Goal: Task Accomplishment & Management: Use online tool/utility

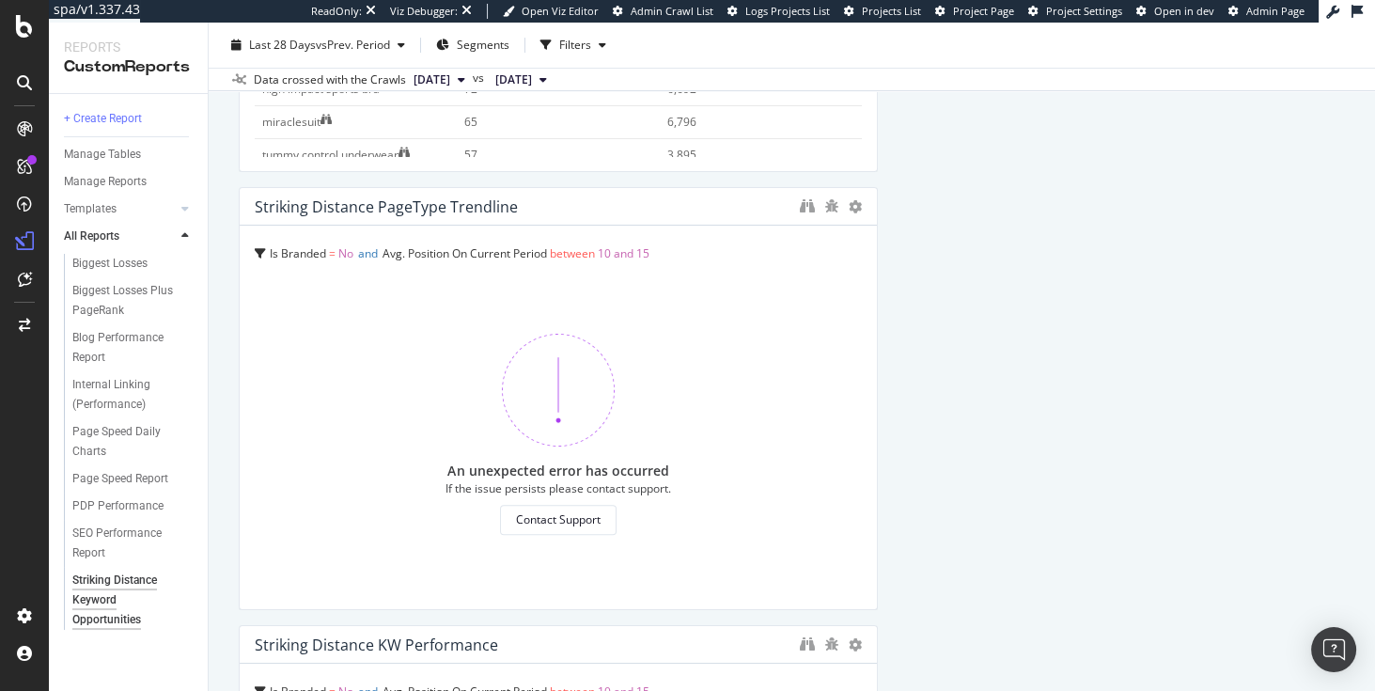
scroll to position [918, 0]
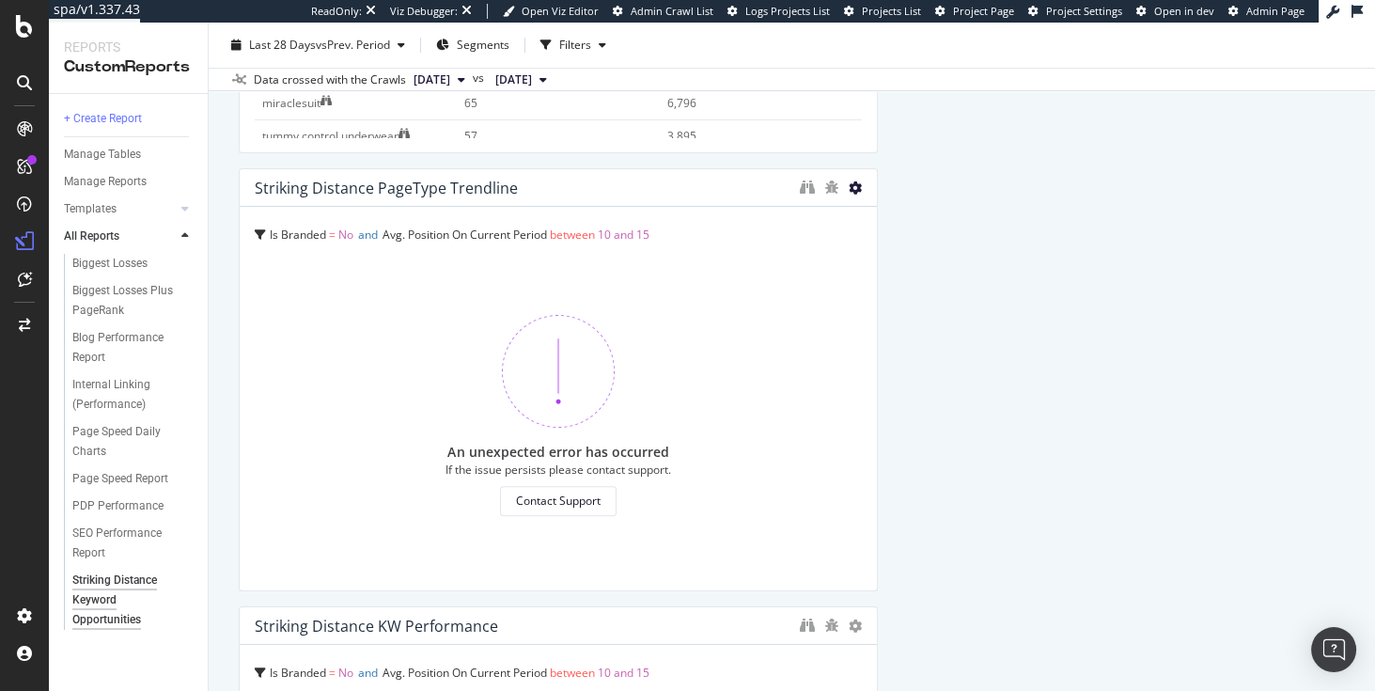
click at [853, 187] on icon at bounding box center [855, 187] width 13 height 13
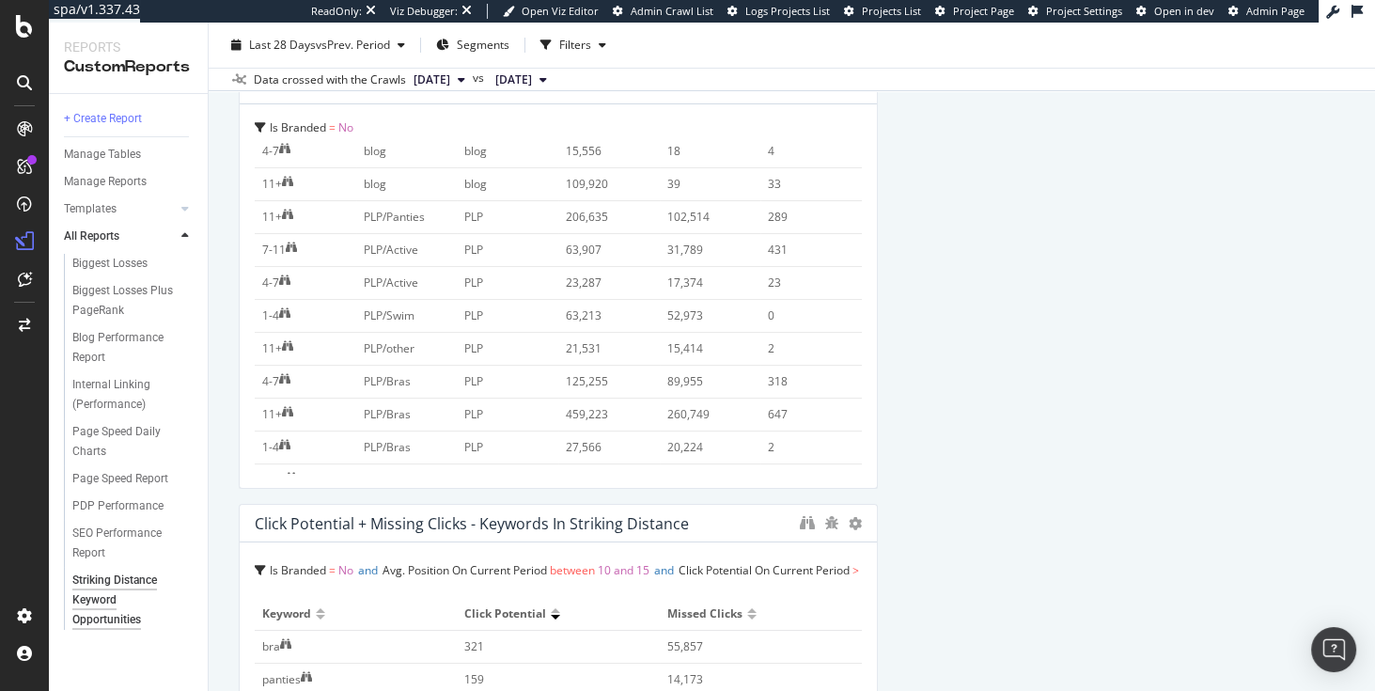
scroll to position [0, 0]
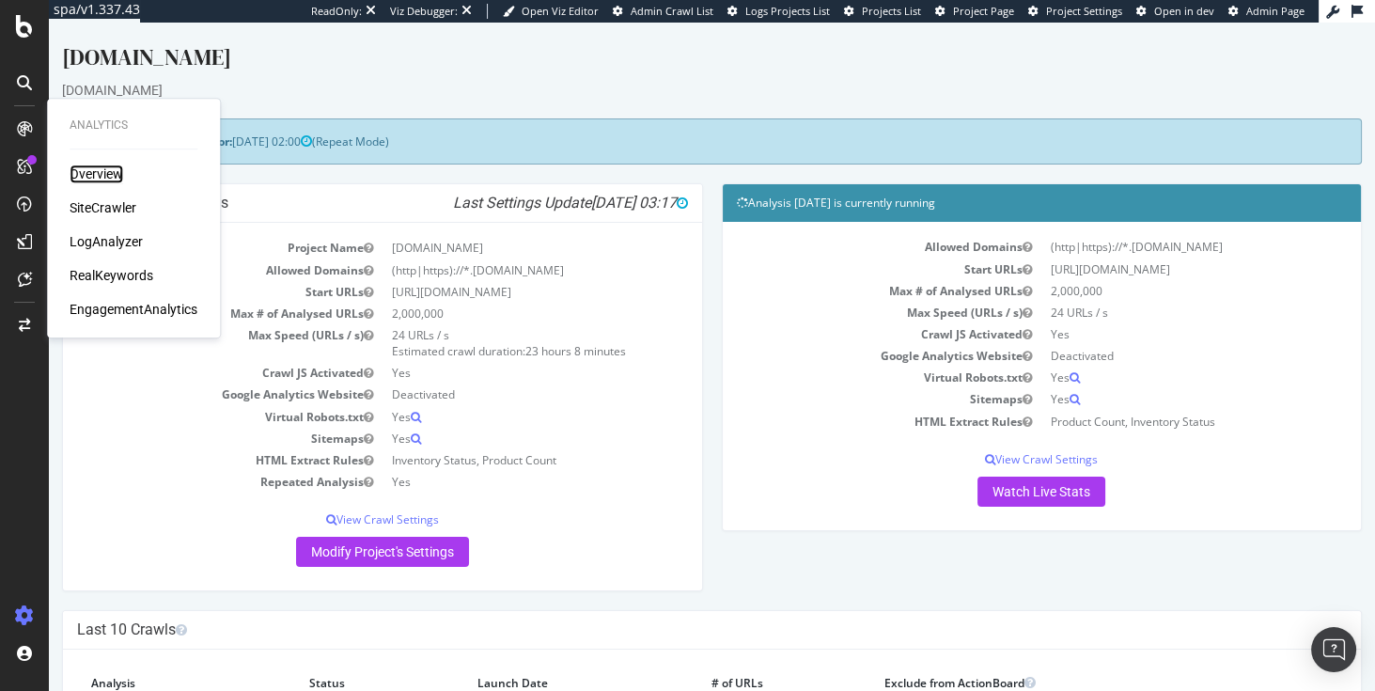
click at [95, 177] on div "Overview" at bounding box center [97, 173] width 54 height 19
click at [106, 212] on div "SiteCrawler" at bounding box center [103, 207] width 67 height 19
click at [114, 245] on div "LogAnalyzer" at bounding box center [106, 241] width 73 height 19
click at [98, 276] on div "RealKeywords" at bounding box center [112, 275] width 84 height 19
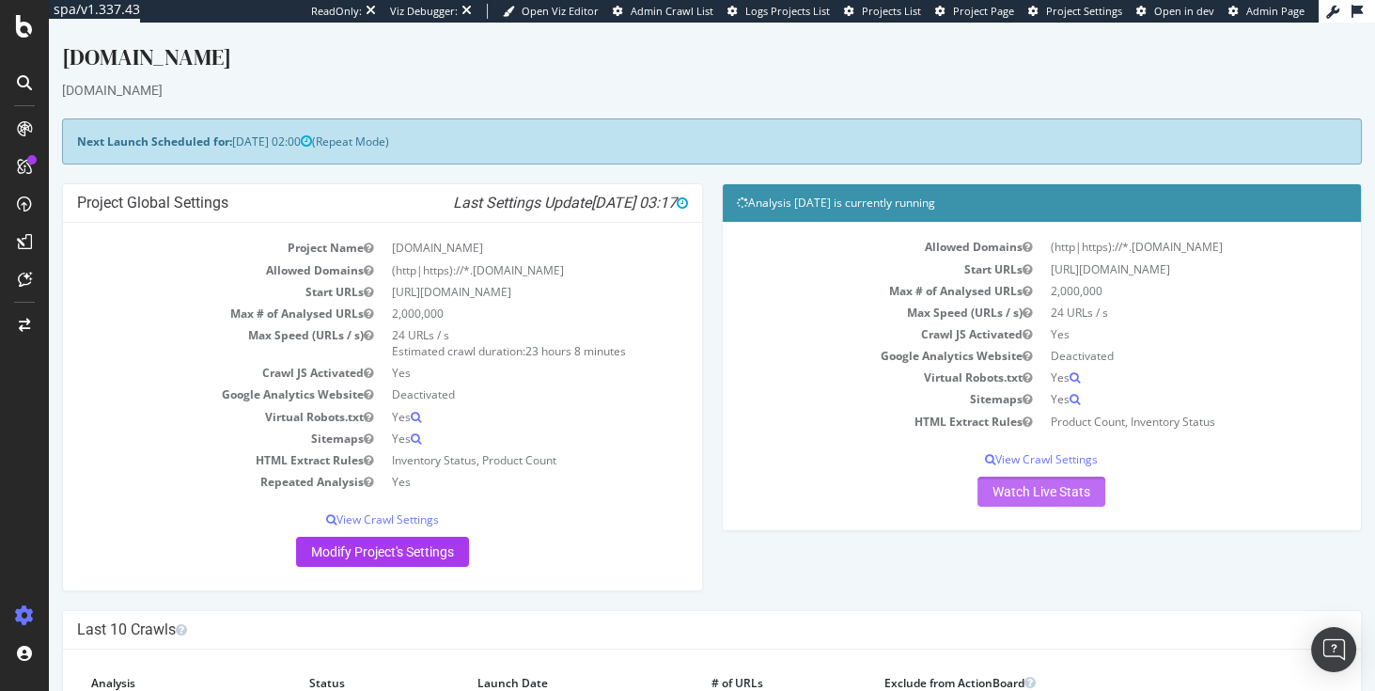
click at [1051, 491] on link "Watch Live Stats" at bounding box center [1041, 492] width 128 height 30
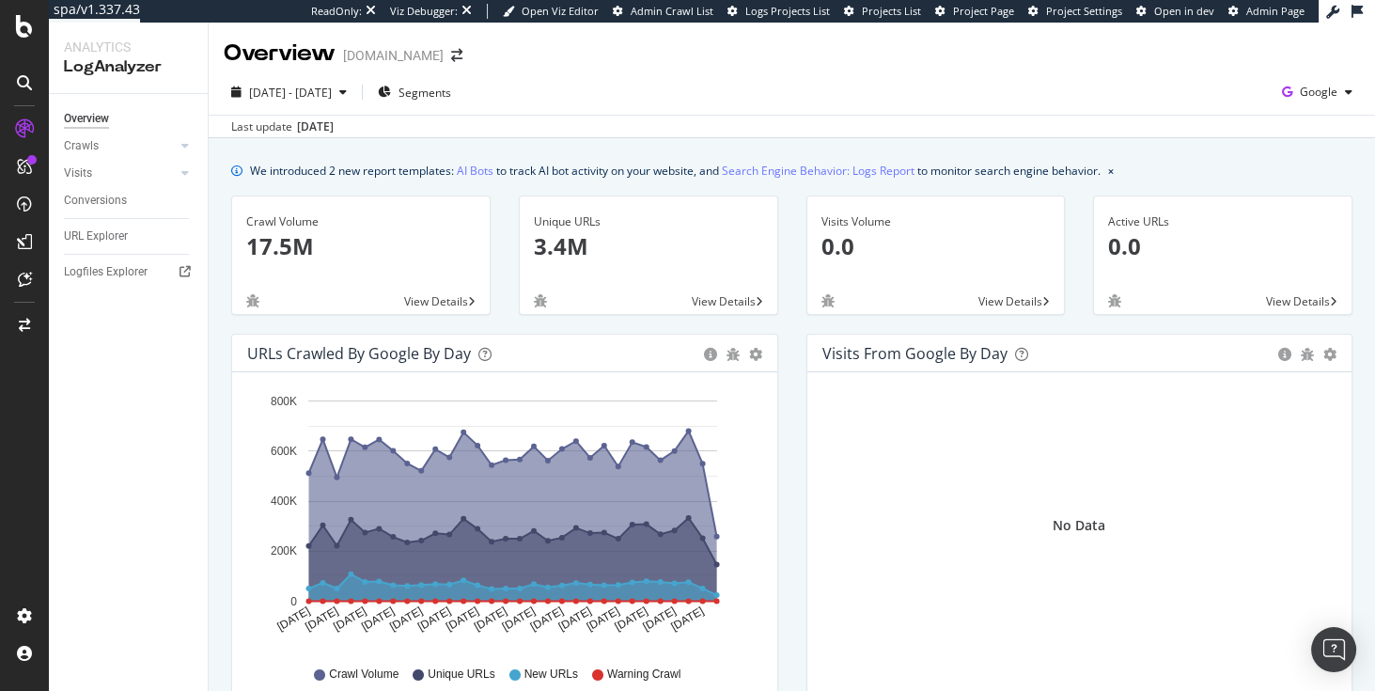
click at [566, 249] on p "3.4M" at bounding box center [648, 246] width 229 height 32
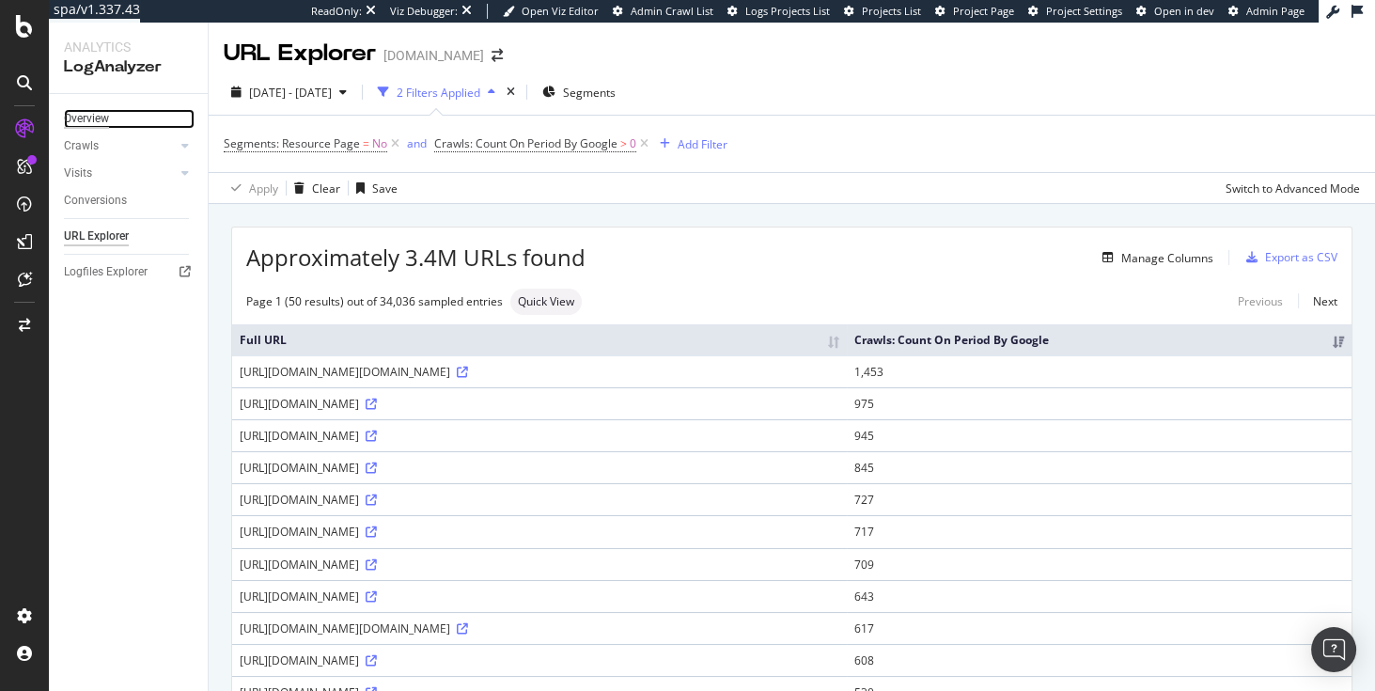
click at [92, 119] on div "Overview" at bounding box center [86, 119] width 45 height 20
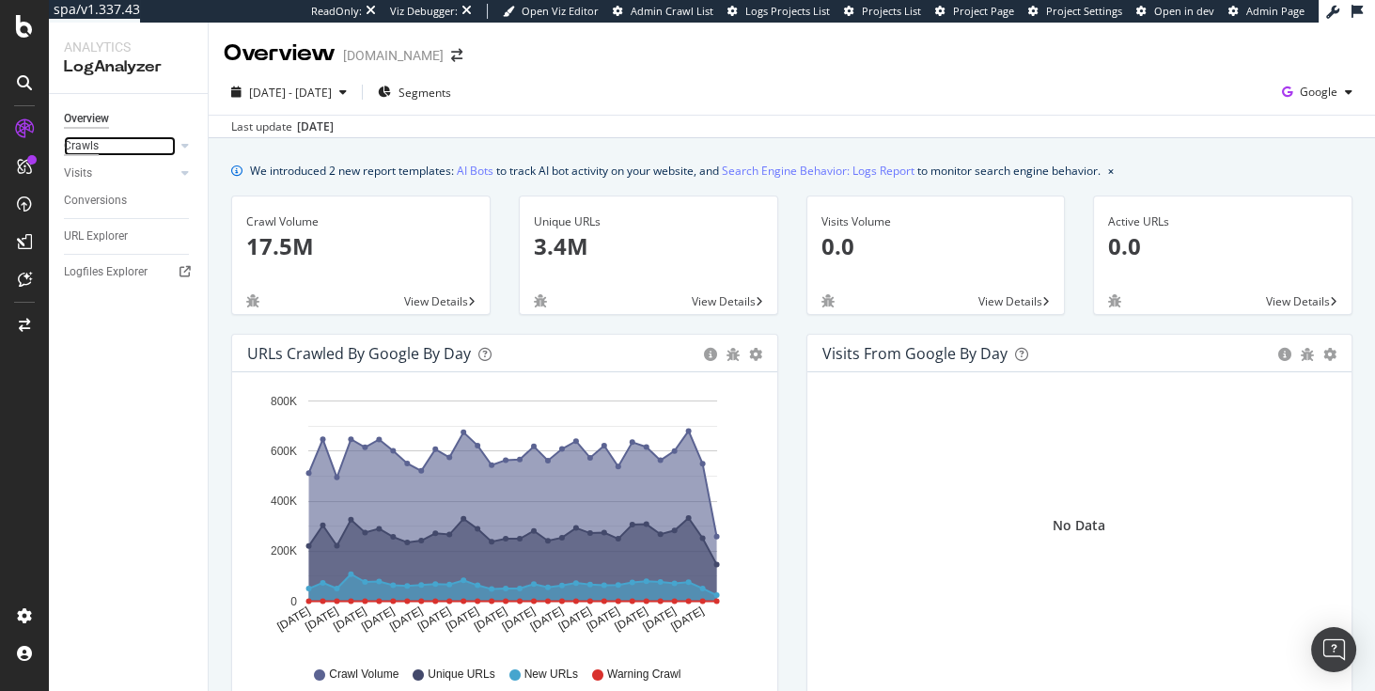
click at [86, 145] on div "Crawls" at bounding box center [81, 146] width 35 height 20
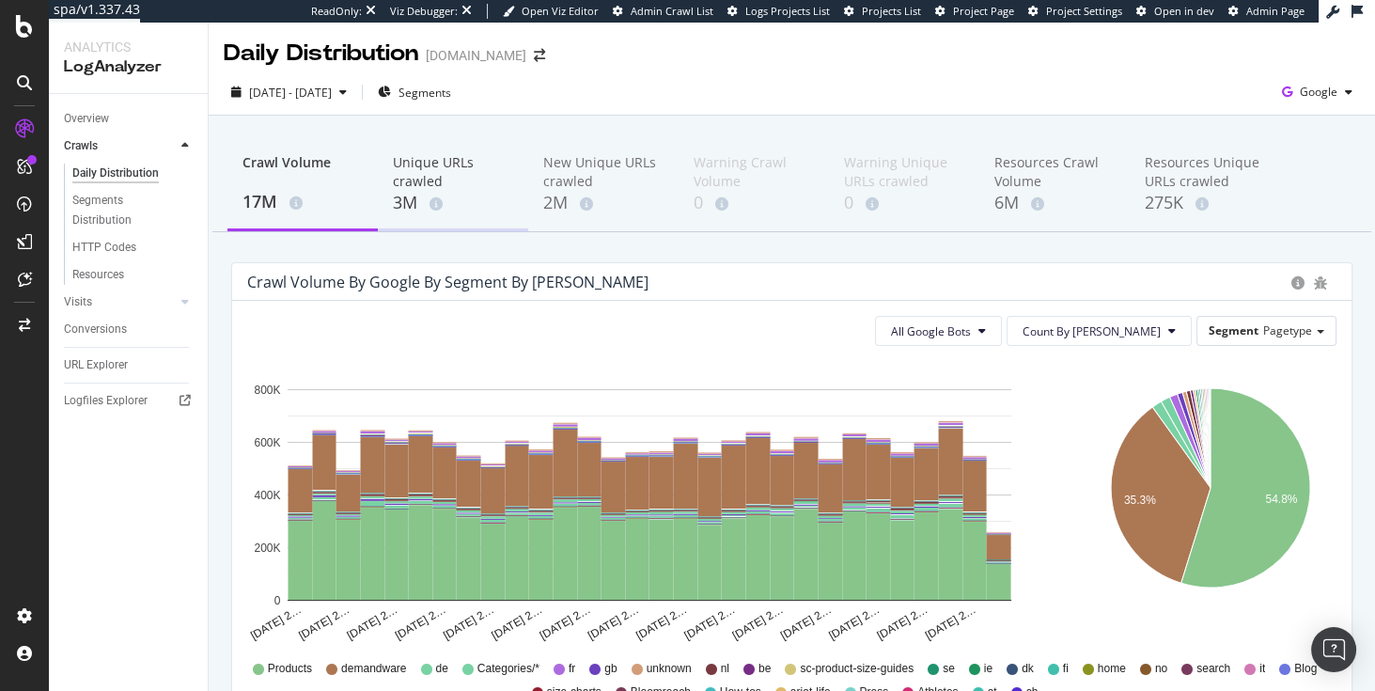
click at [426, 186] on div "Unique URLs crawled" at bounding box center [453, 172] width 120 height 38
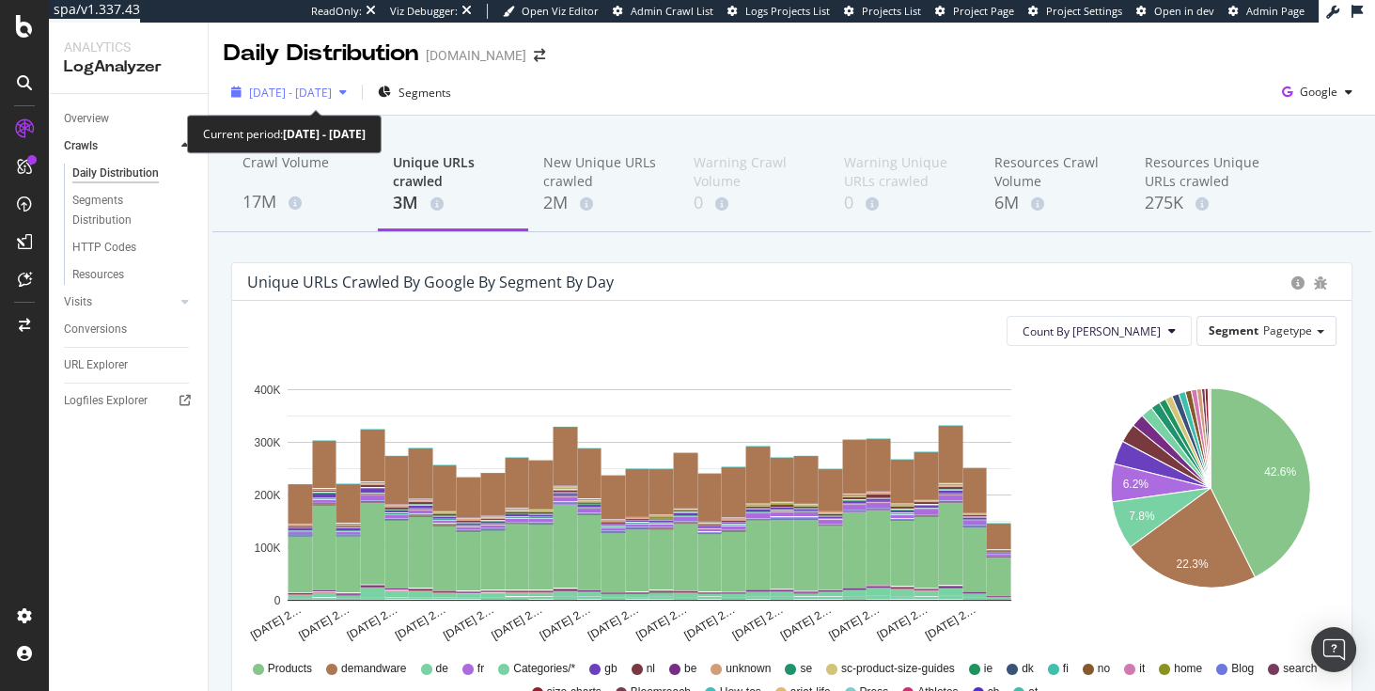
click at [332, 94] on span "2025 Aug. 26th - Sep. 24th" at bounding box center [290, 93] width 83 height 16
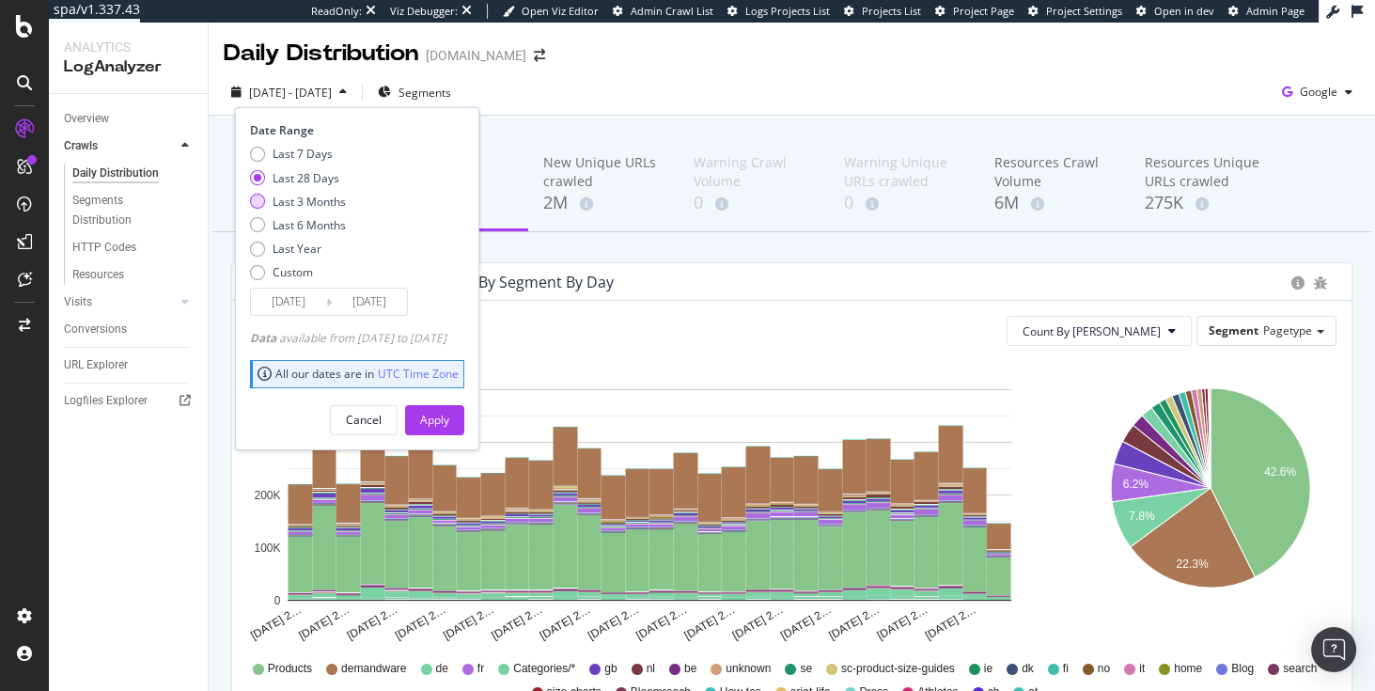
click at [323, 199] on div "Last 3 Months" at bounding box center [309, 202] width 73 height 16
type input "2025/06/25"
click at [449, 414] on div "Apply" at bounding box center [434, 420] width 29 height 16
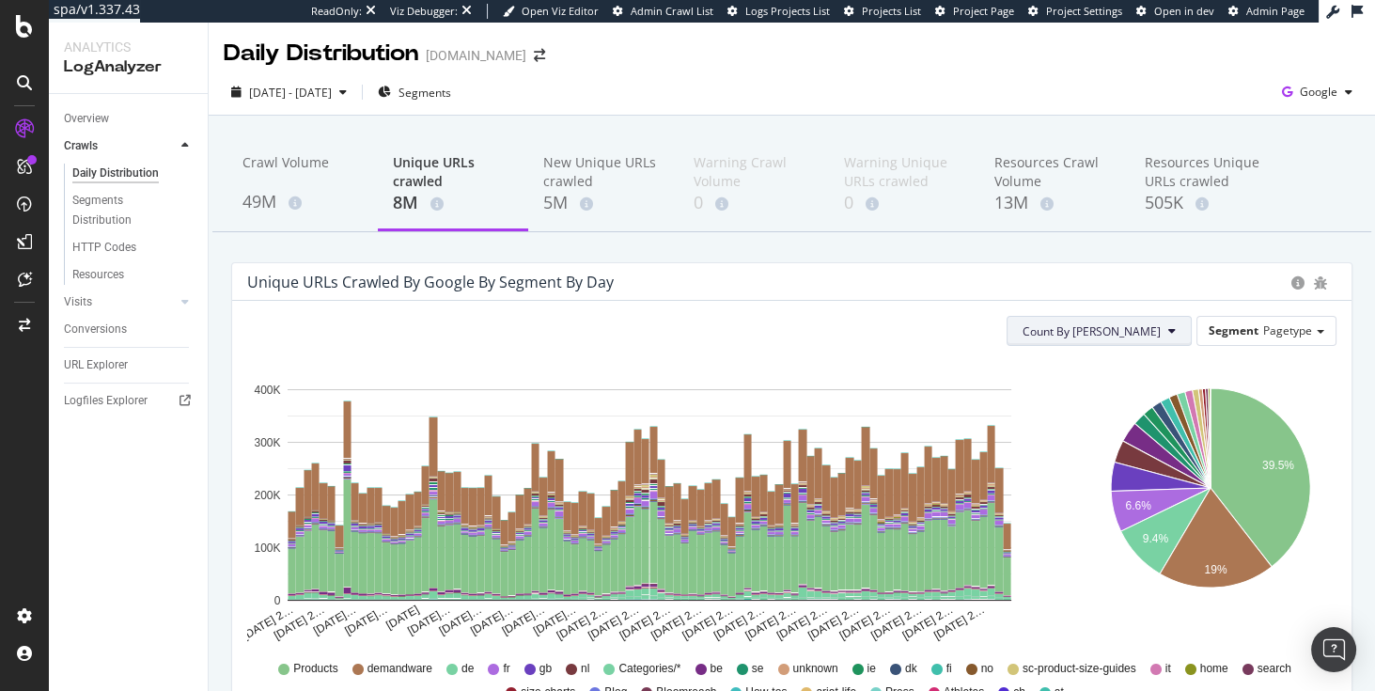
click at [1151, 334] on span "Count By Day" at bounding box center [1092, 331] width 138 height 16
click at [1141, 400] on span "Cumulated (all codes)" at bounding box center [1157, 402] width 142 height 17
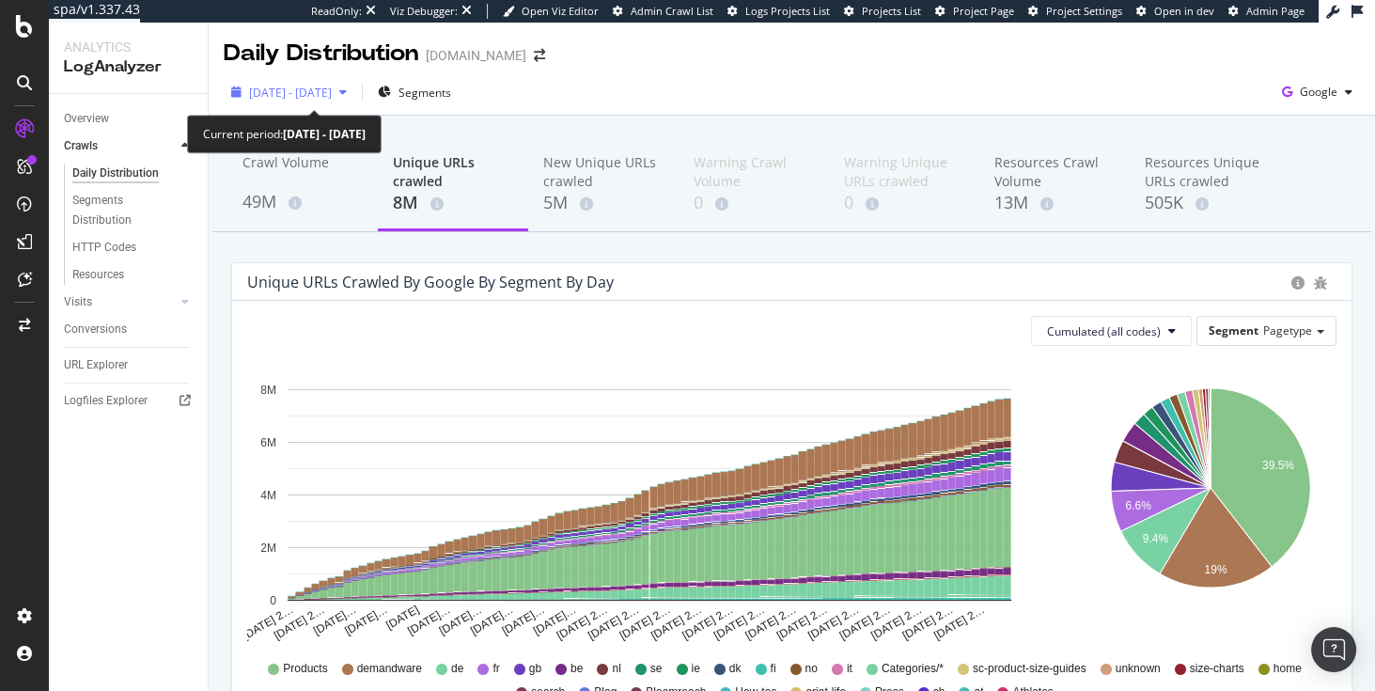
click at [354, 90] on div "button" at bounding box center [343, 91] width 23 height 11
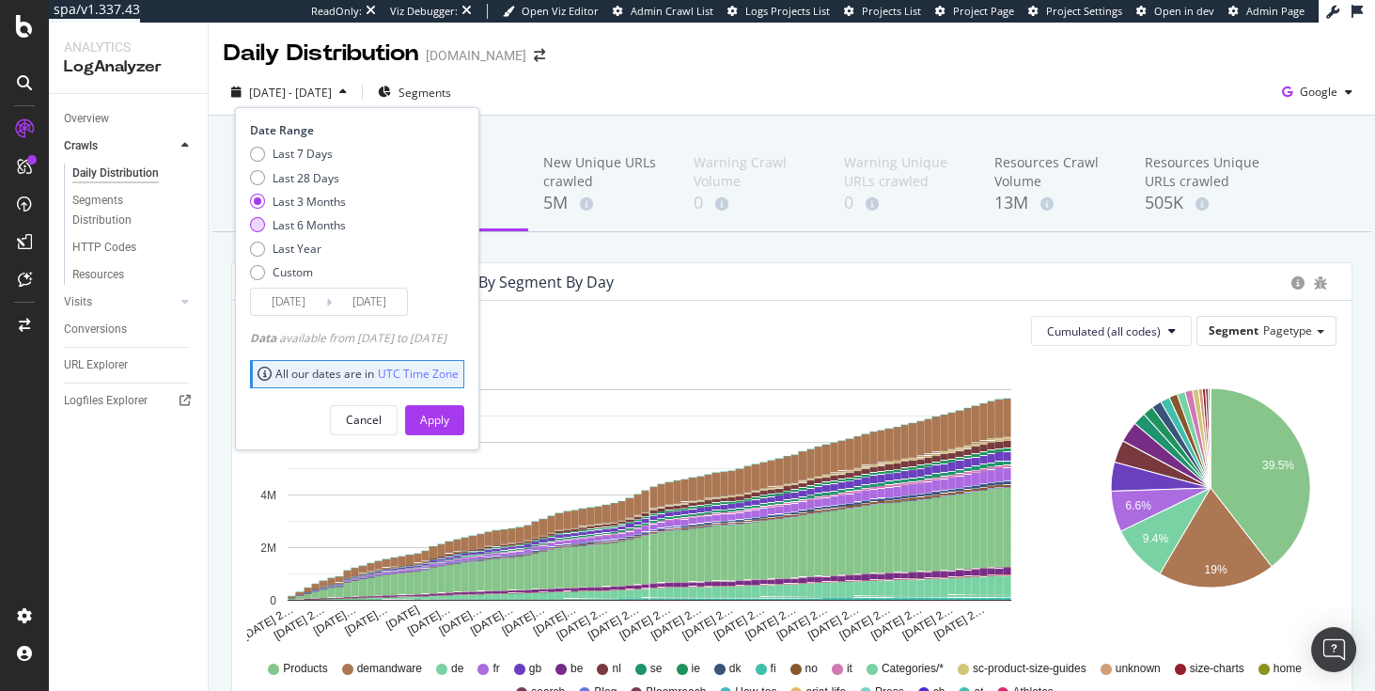
click at [296, 226] on div "Last 6 Months" at bounding box center [309, 225] width 73 height 16
type input "2025/03/25"
click at [449, 428] on div "Apply" at bounding box center [434, 420] width 29 height 28
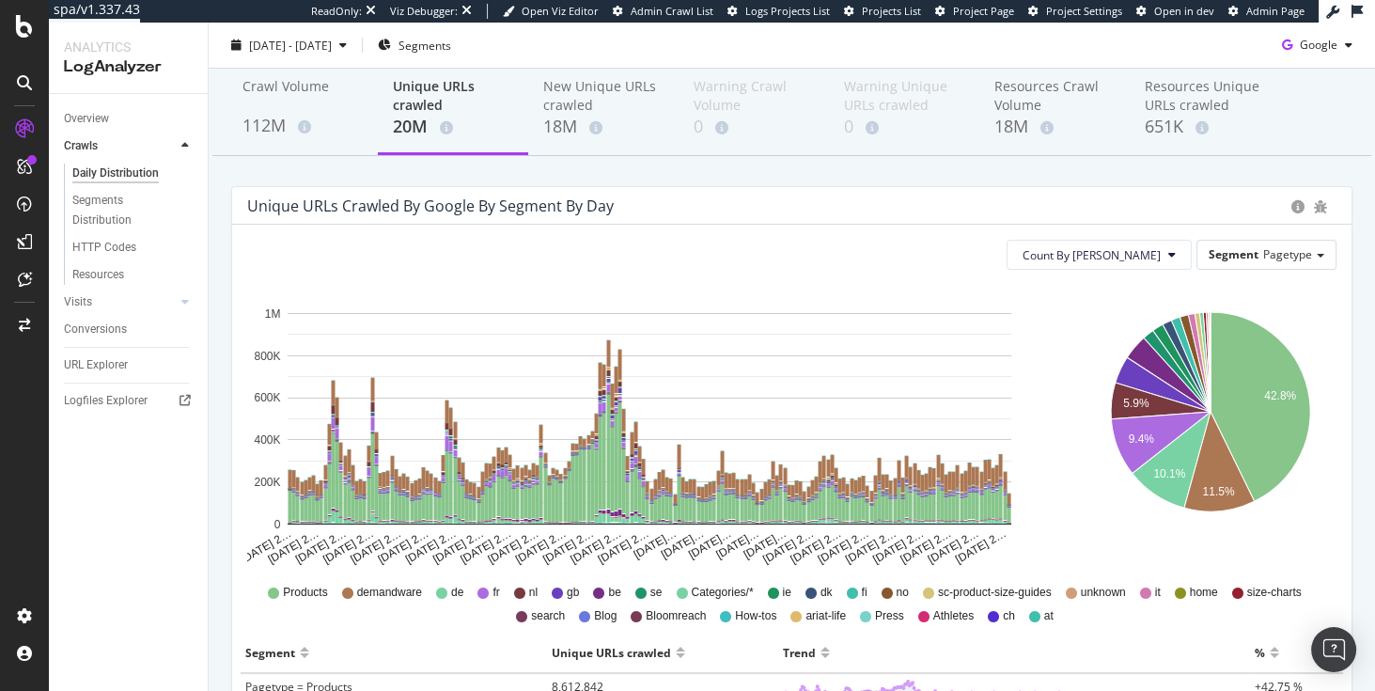
scroll to position [80, 0]
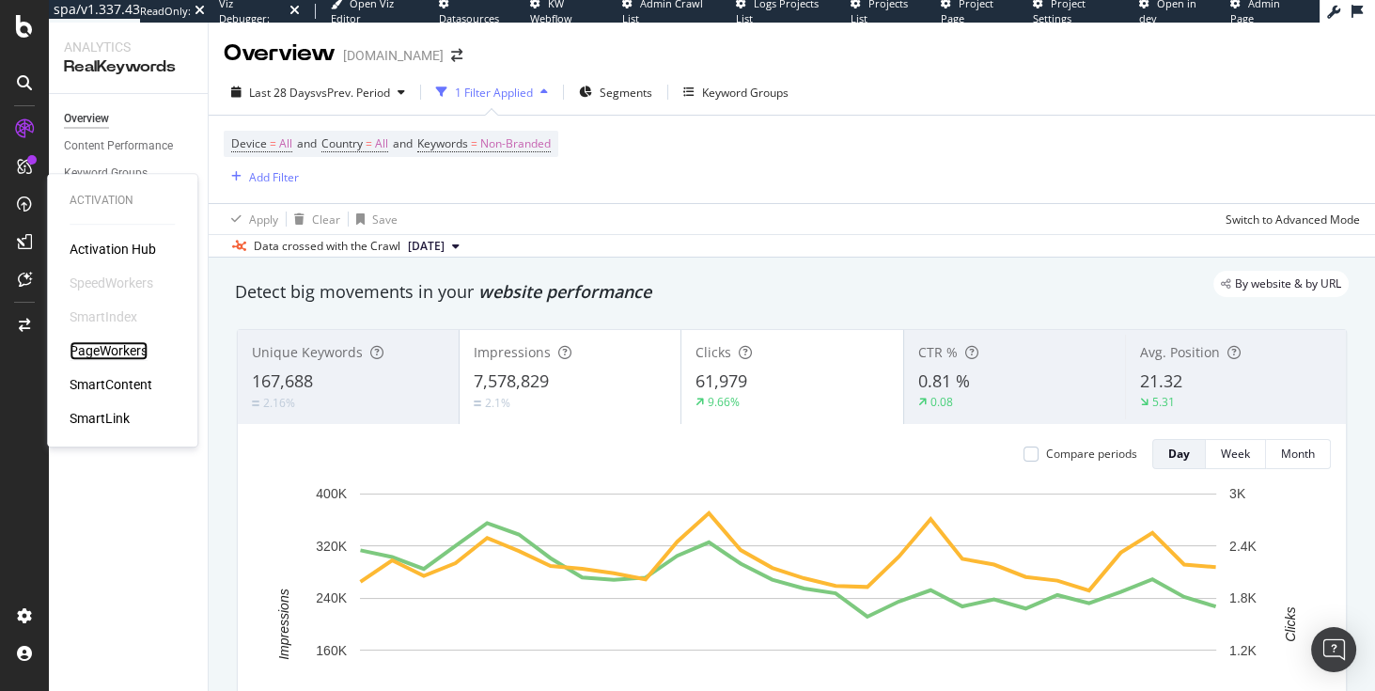
click at [115, 355] on div "PageWorkers" at bounding box center [109, 350] width 78 height 19
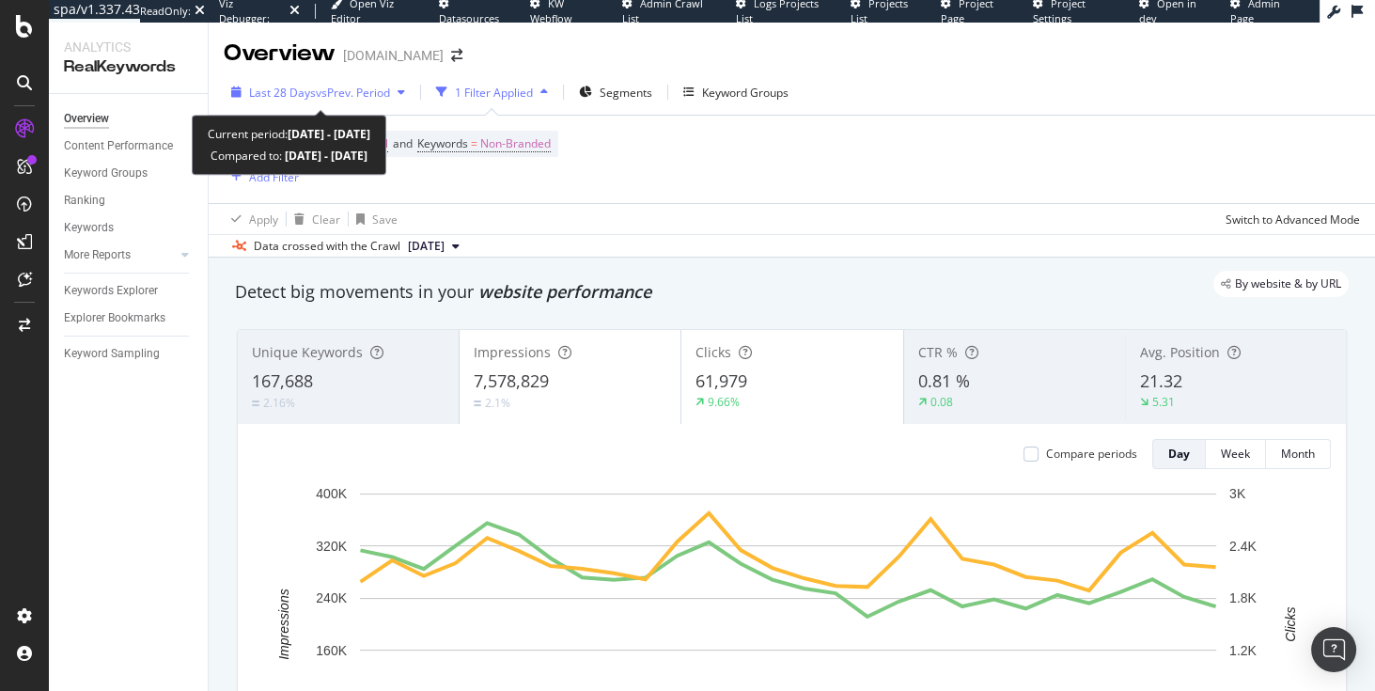
click at [367, 93] on span "vs Prev. Period" at bounding box center [353, 93] width 74 height 16
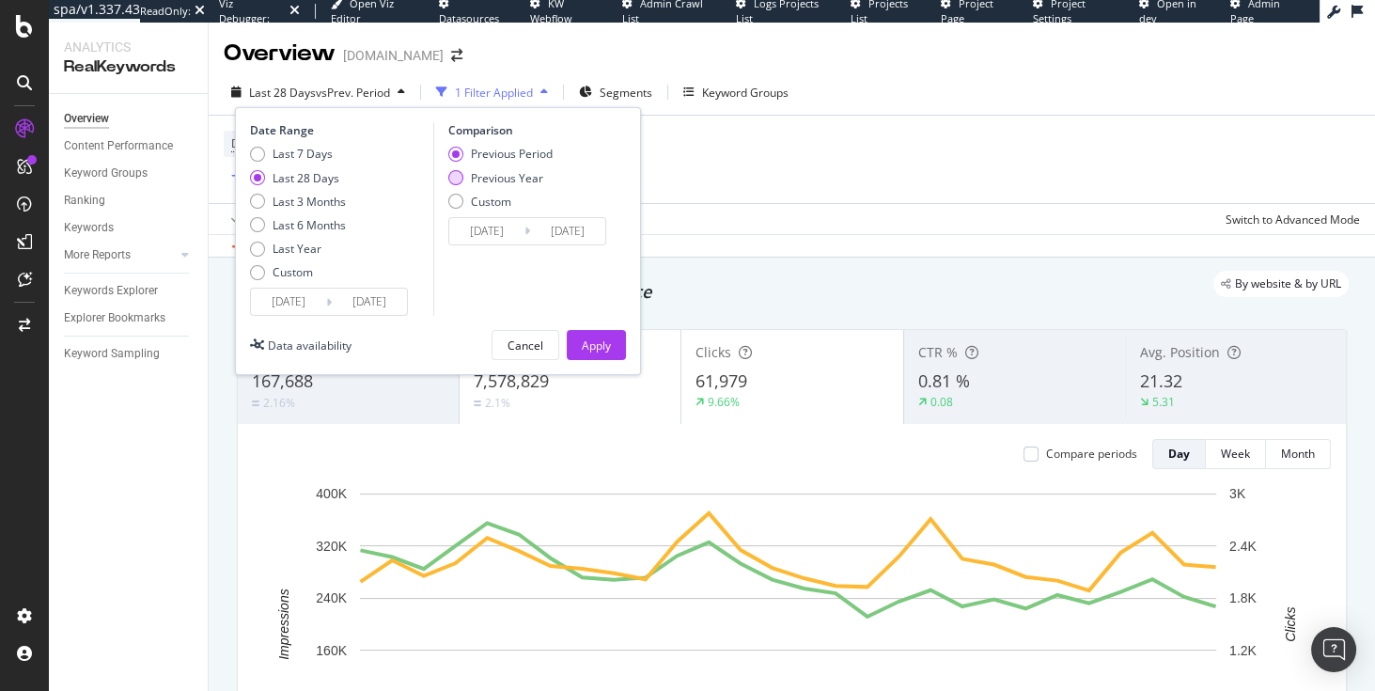
click at [457, 180] on div "Previous Year" at bounding box center [455, 177] width 15 height 15
type input "2024/08/28"
type input "2024/09/24"
click at [583, 350] on div "Apply" at bounding box center [596, 345] width 29 height 16
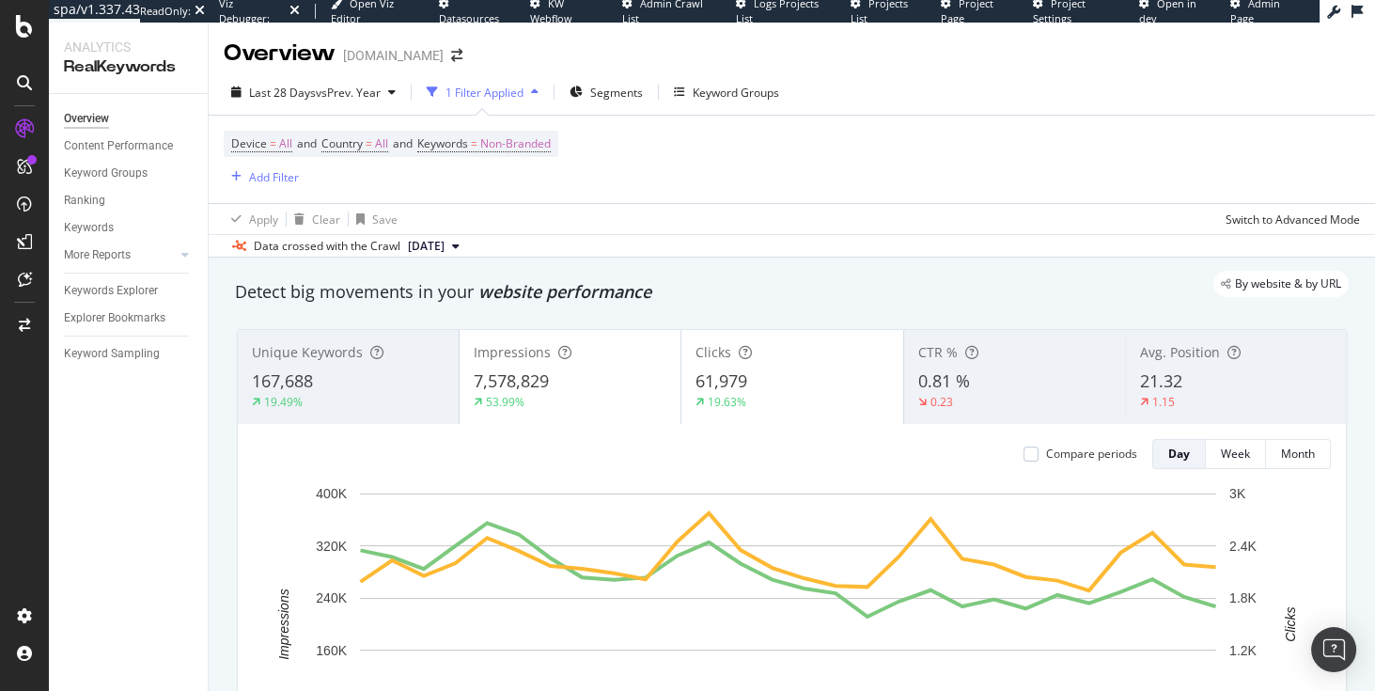
click at [564, 367] on div "Impressions 7,578,829 53.99%" at bounding box center [570, 377] width 221 height 85
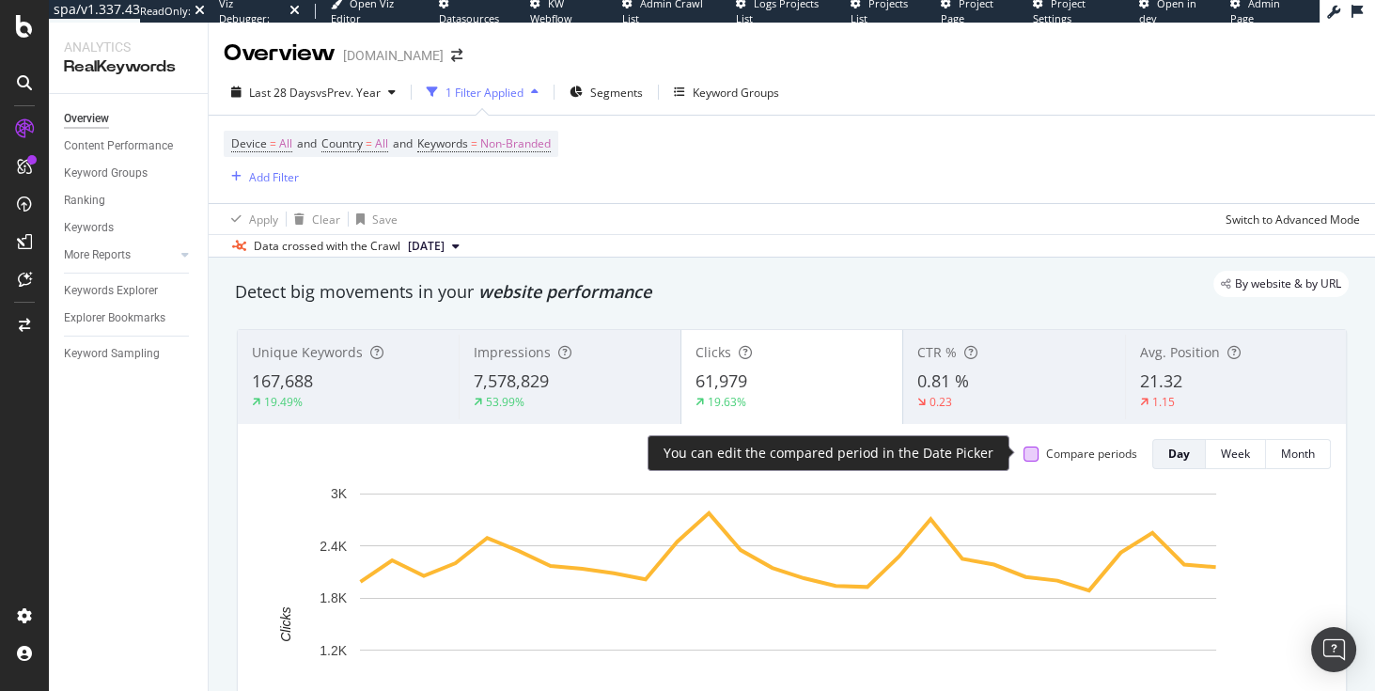
click at [1024, 452] on div at bounding box center [1031, 453] width 15 height 15
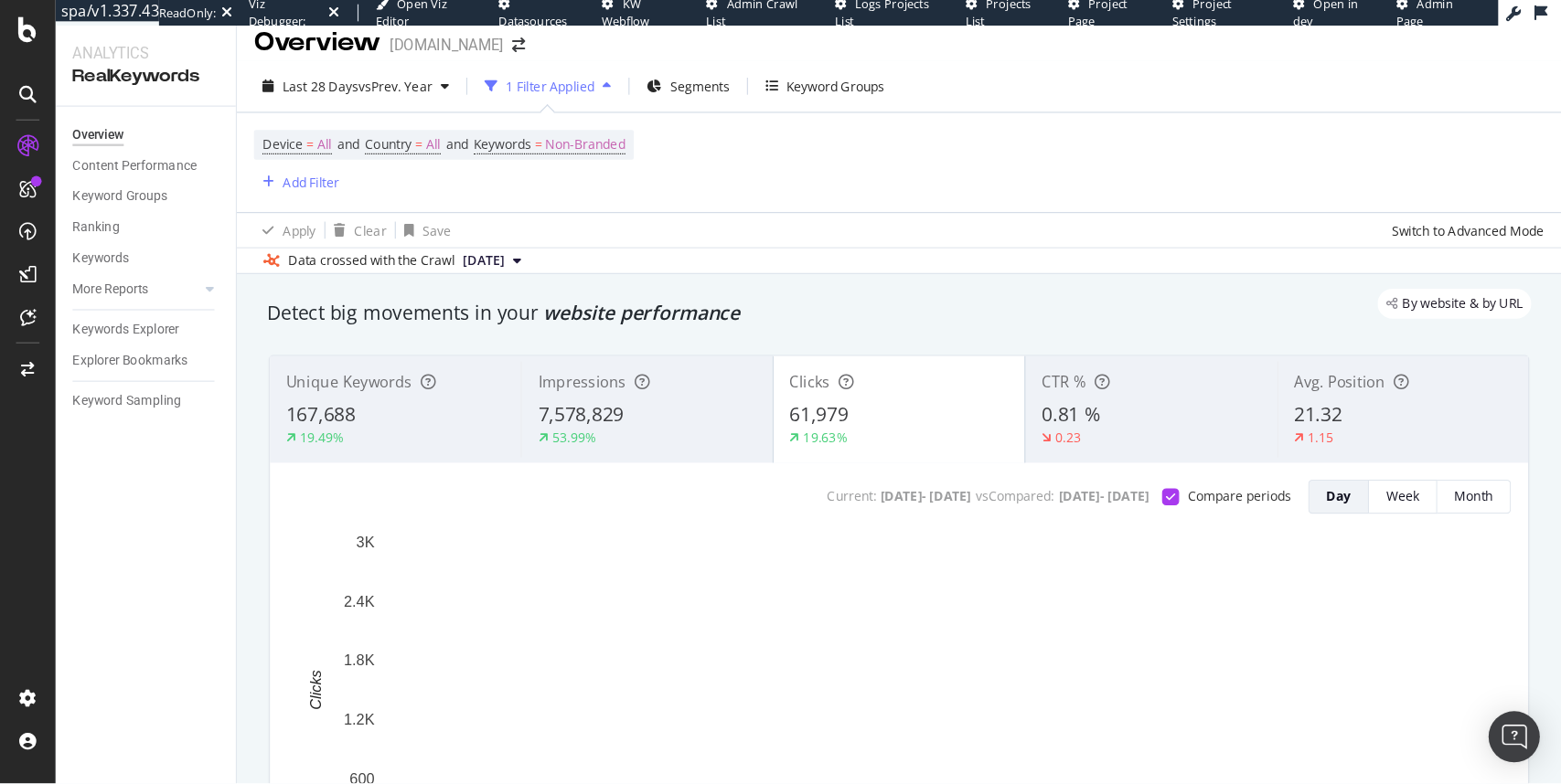
scroll to position [16, 0]
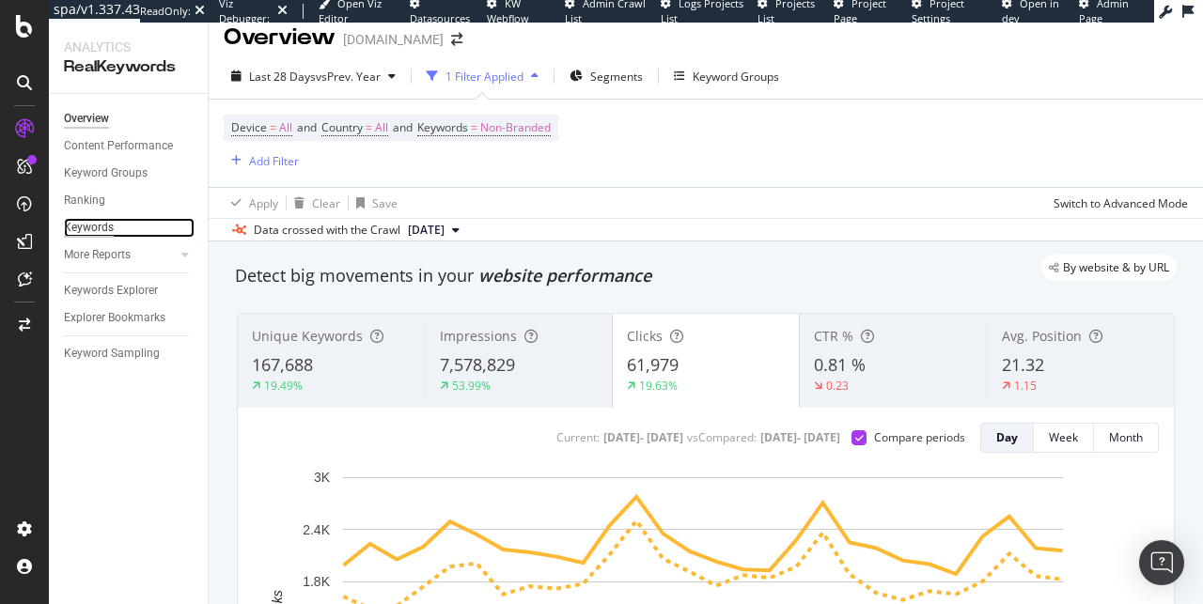
click at [94, 226] on div "Keywords" at bounding box center [89, 228] width 50 height 20
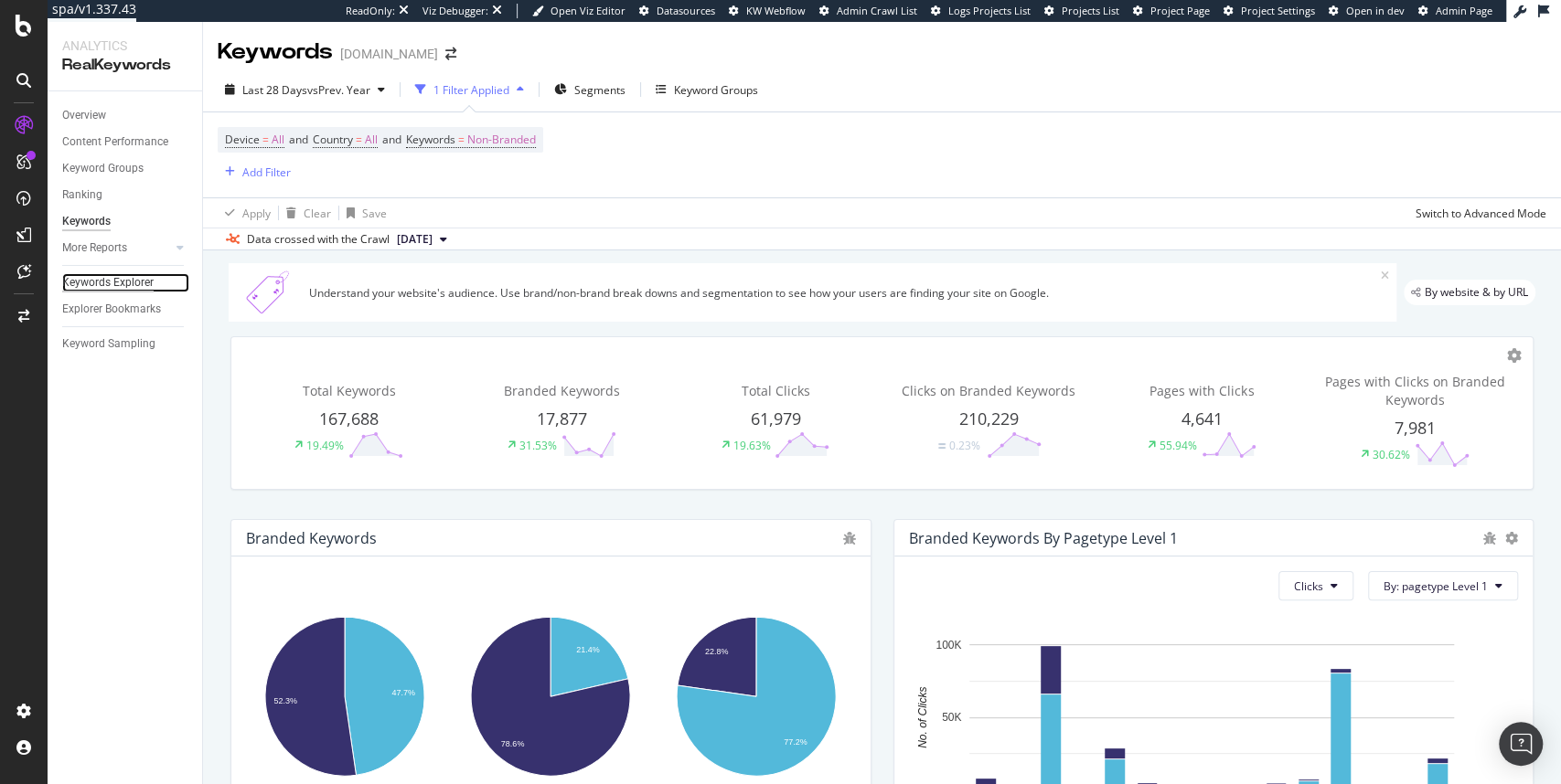
click at [124, 280] on div "Keywords Explorer" at bounding box center [108, 283] width 91 height 19
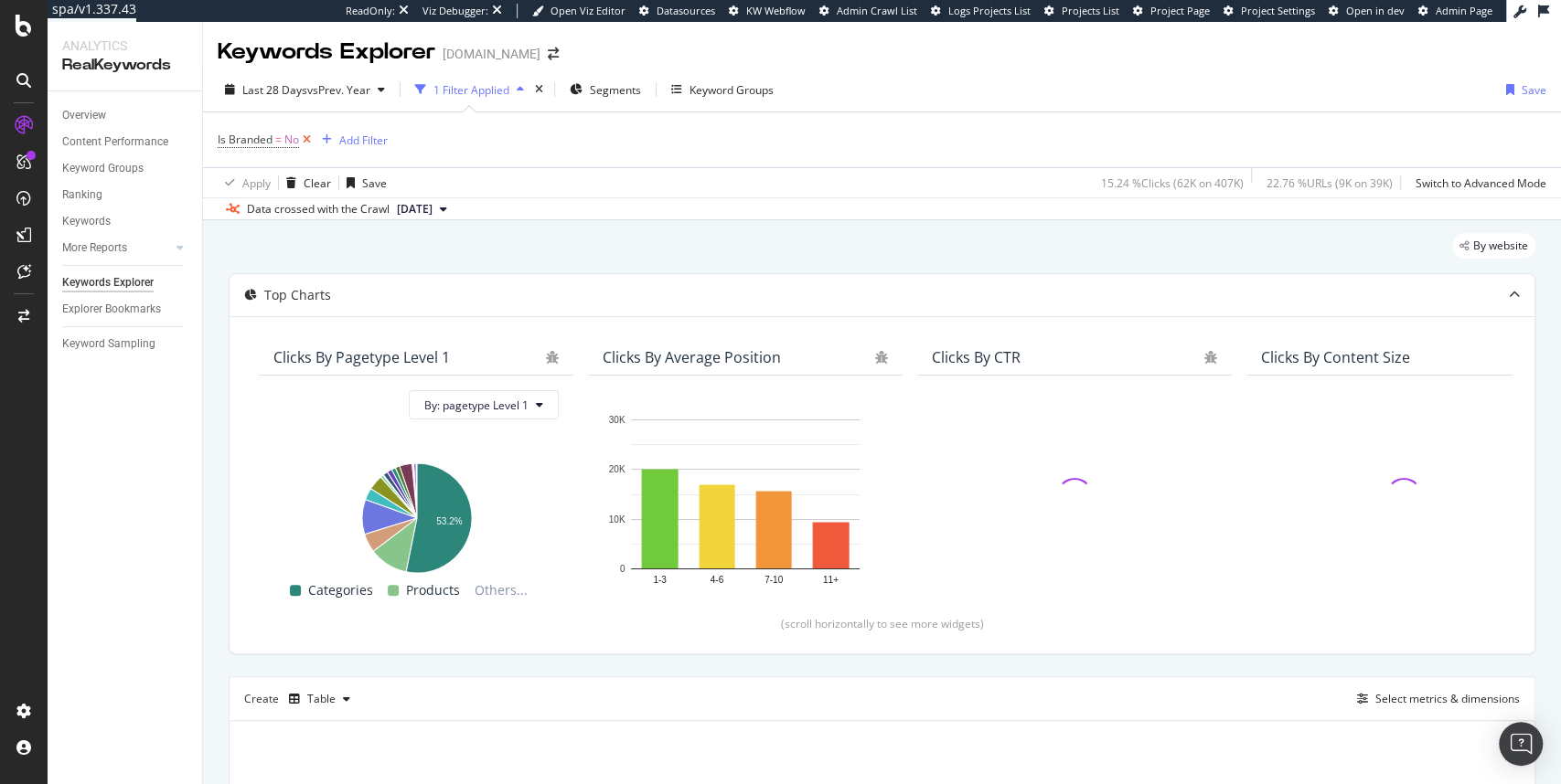
click at [308, 136] on icon at bounding box center [307, 139] width 16 height 18
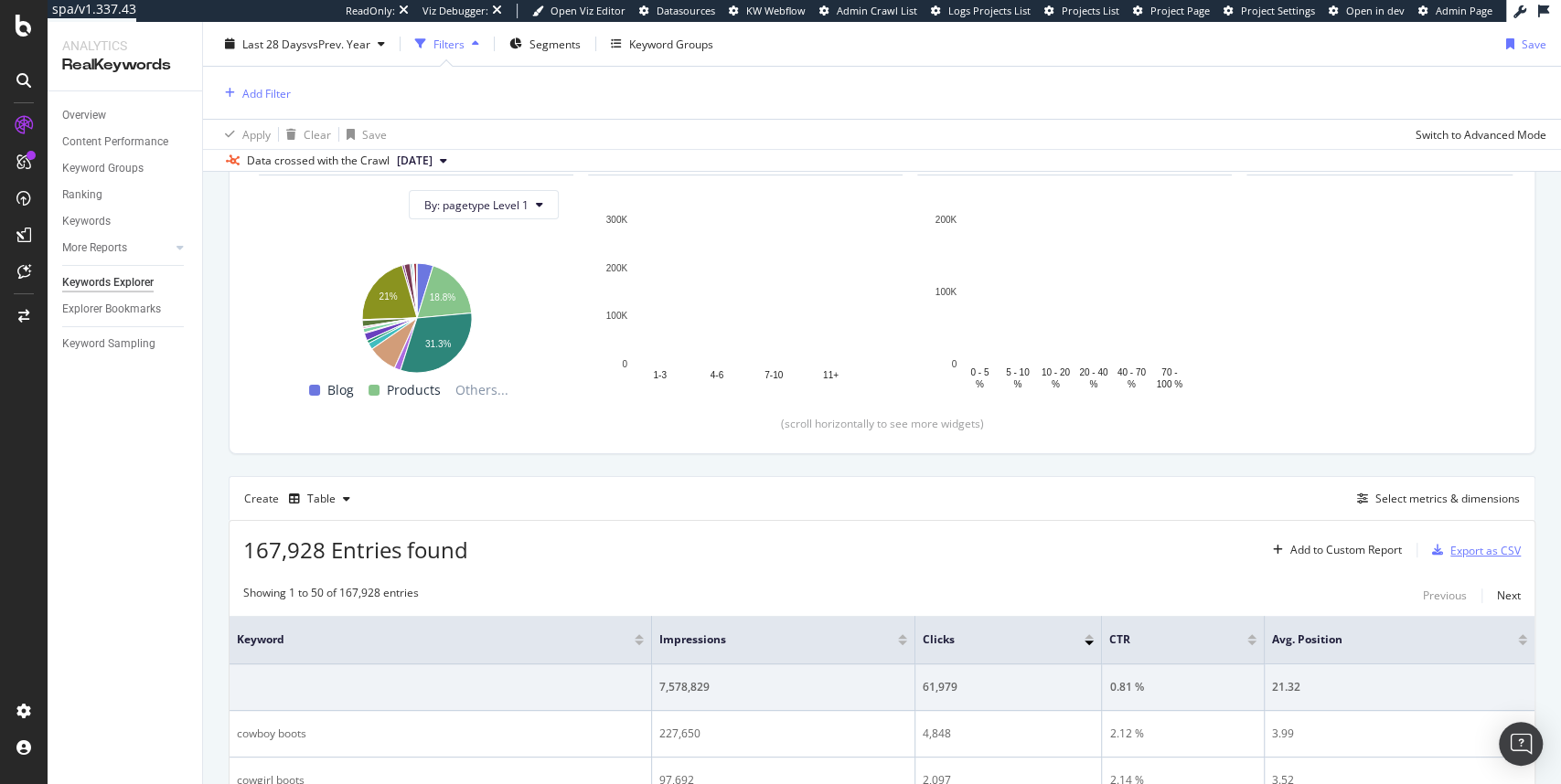
scroll to position [201, 0]
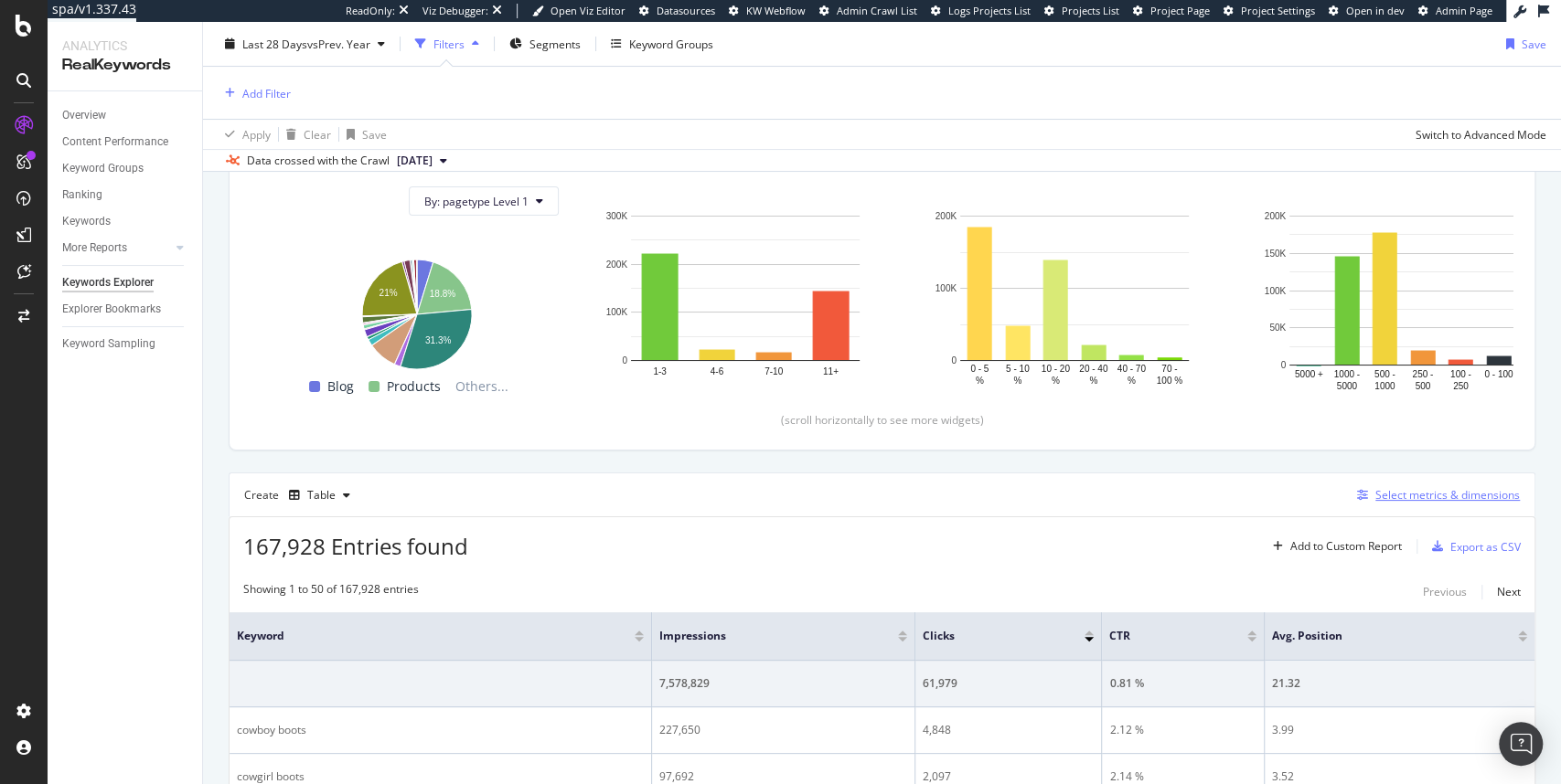
click at [1436, 490] on div "Select metrics & dimensions" at bounding box center [1448, 495] width 145 height 16
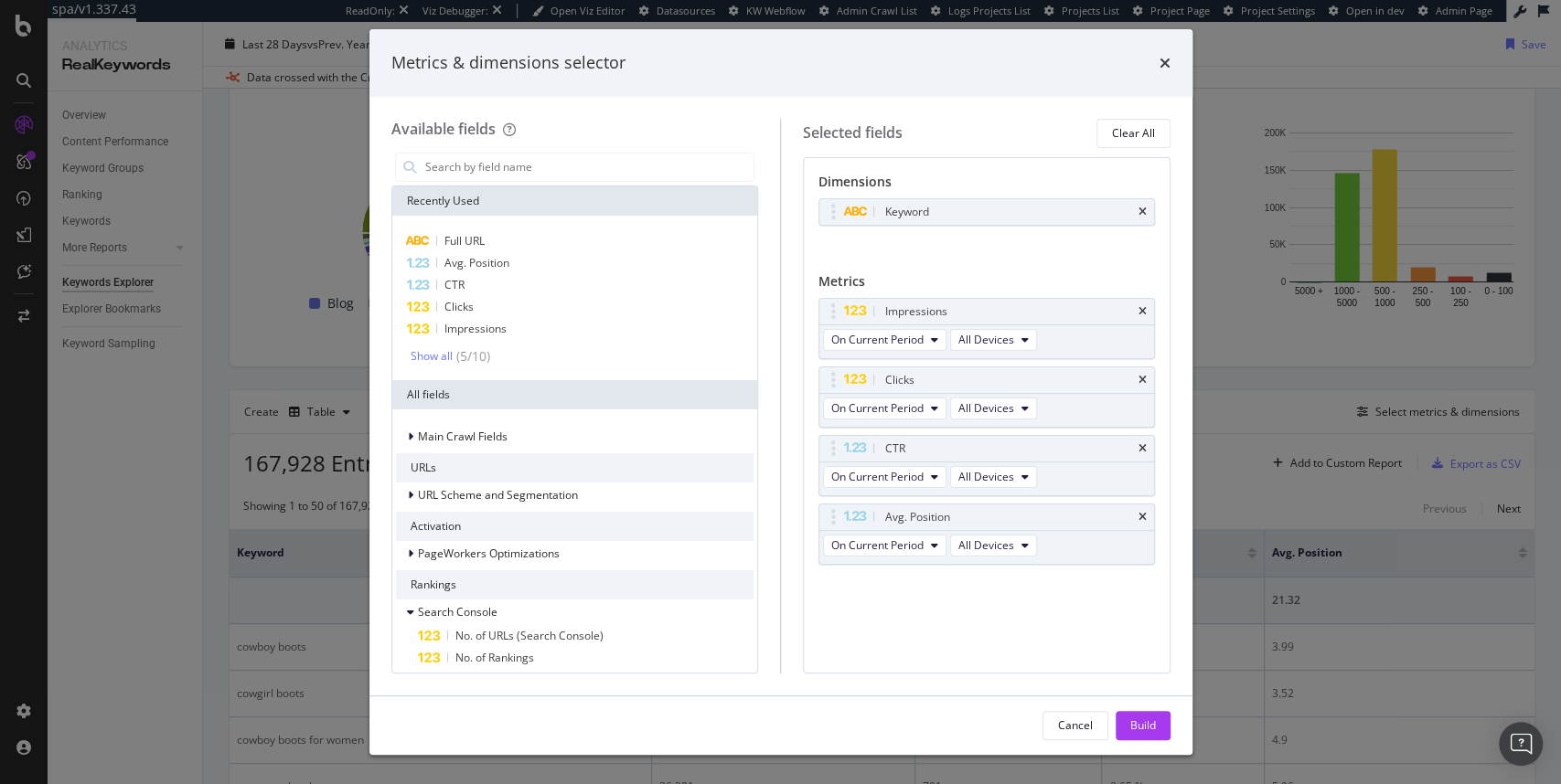
scroll to position [118, 0]
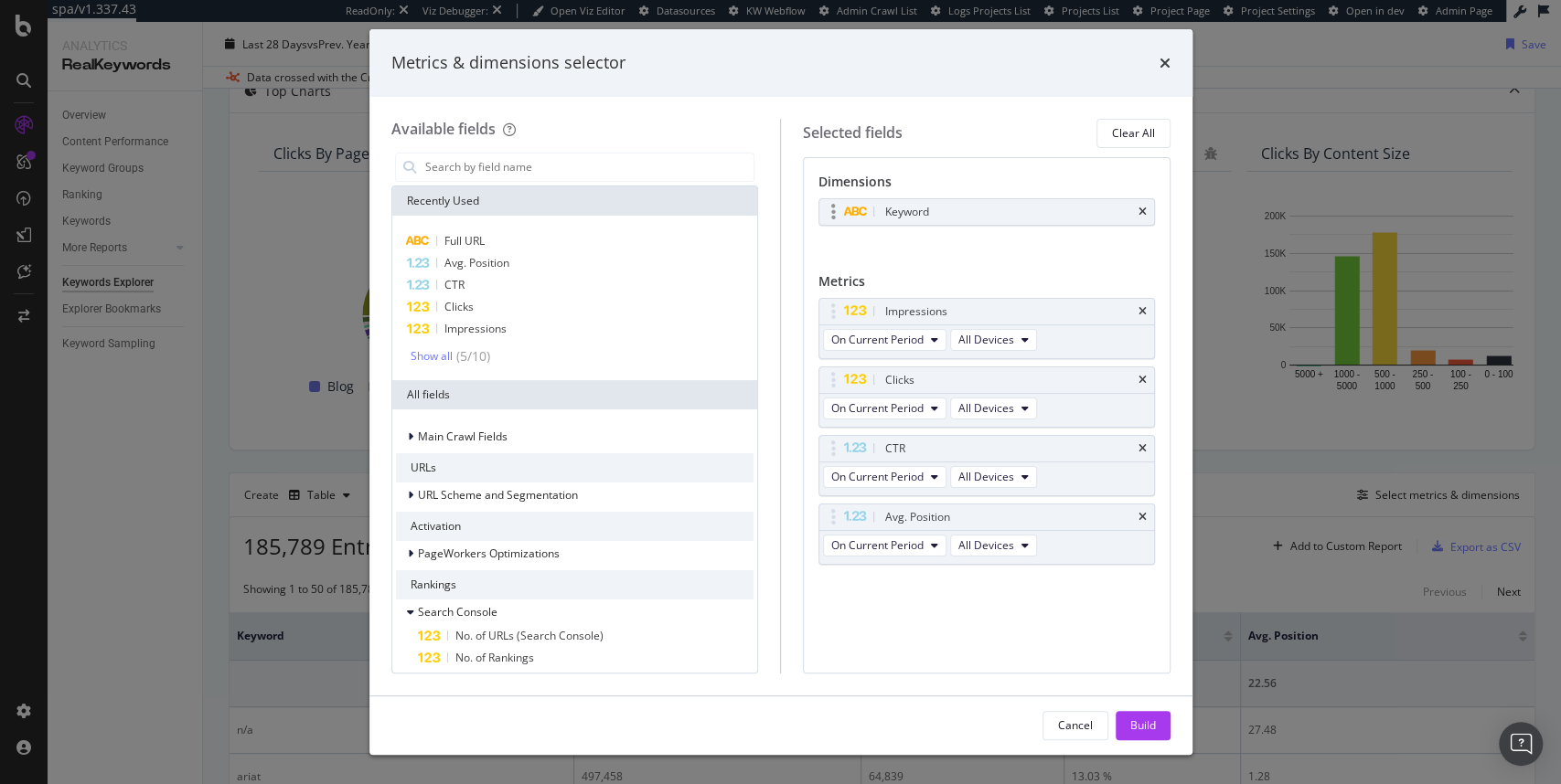
click at [1147, 214] on div "Keyword" at bounding box center [987, 212] width 335 height 25
click at [1138, 211] on div "Keyword" at bounding box center [987, 212] width 335 height 25
click at [1144, 209] on icon "times" at bounding box center [1143, 211] width 8 height 11
click at [468, 166] on input "modal" at bounding box center [589, 167] width 331 height 27
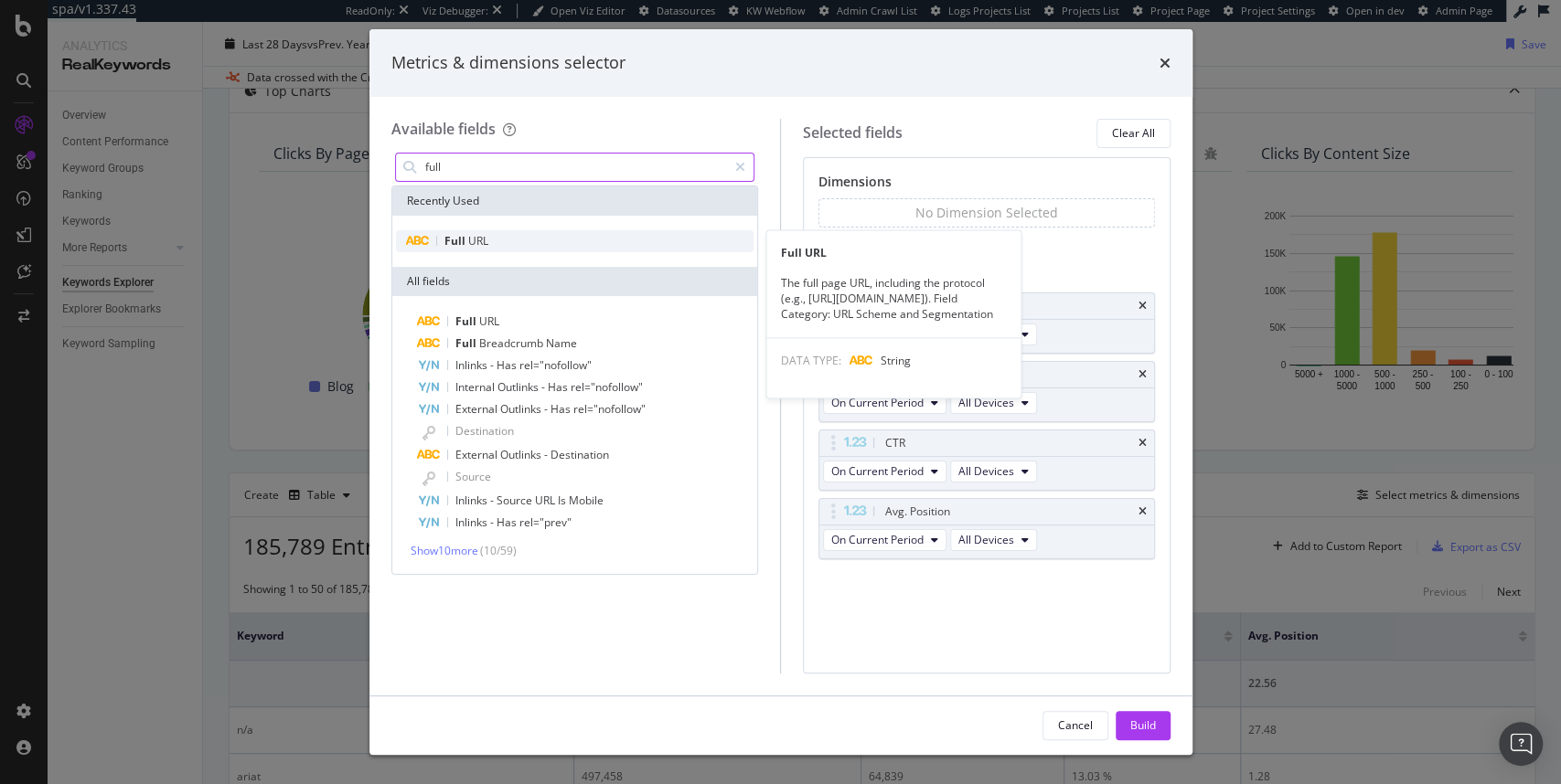
type input "full"
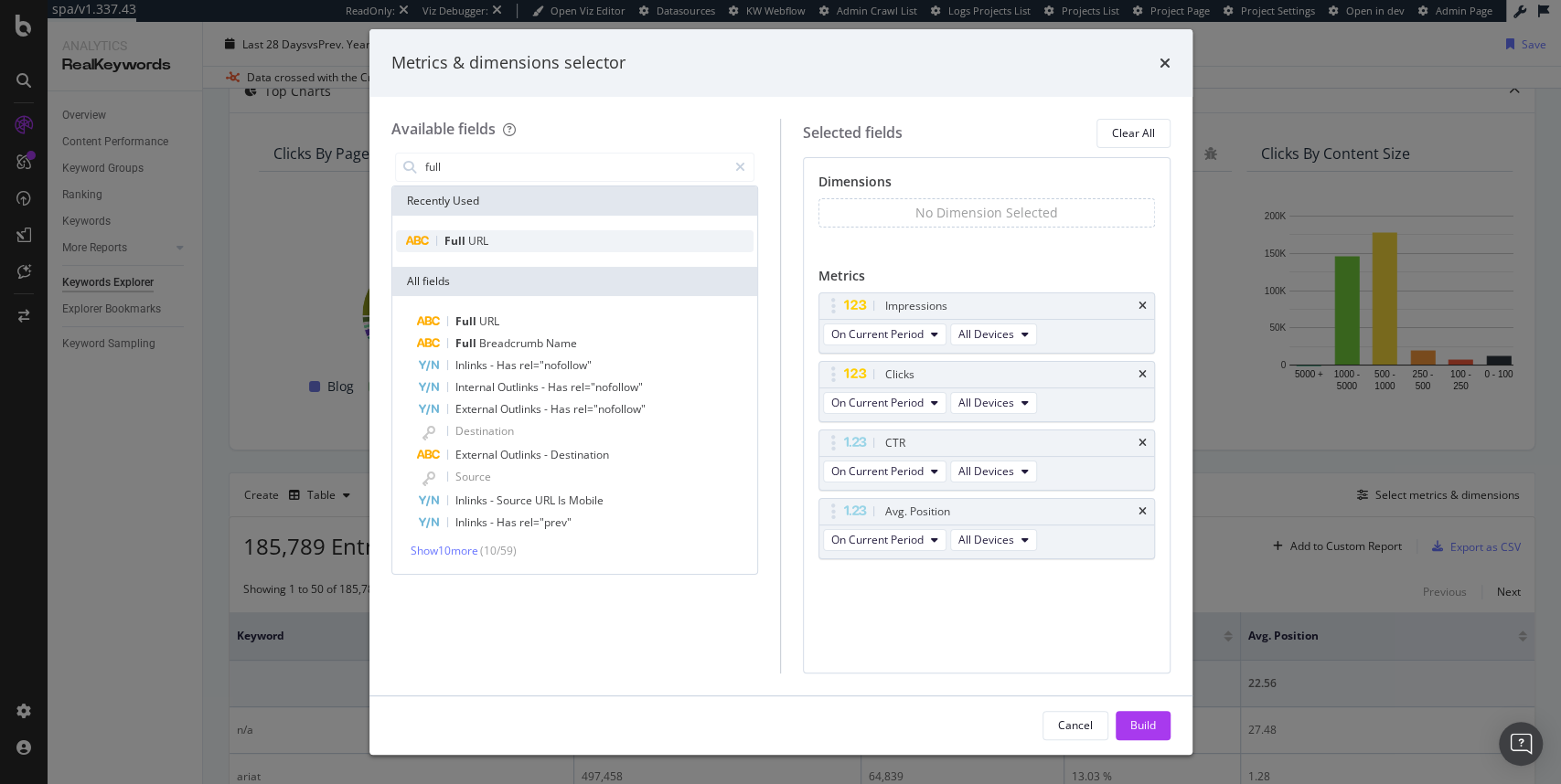
click at [470, 234] on span "URL" at bounding box center [478, 241] width 20 height 16
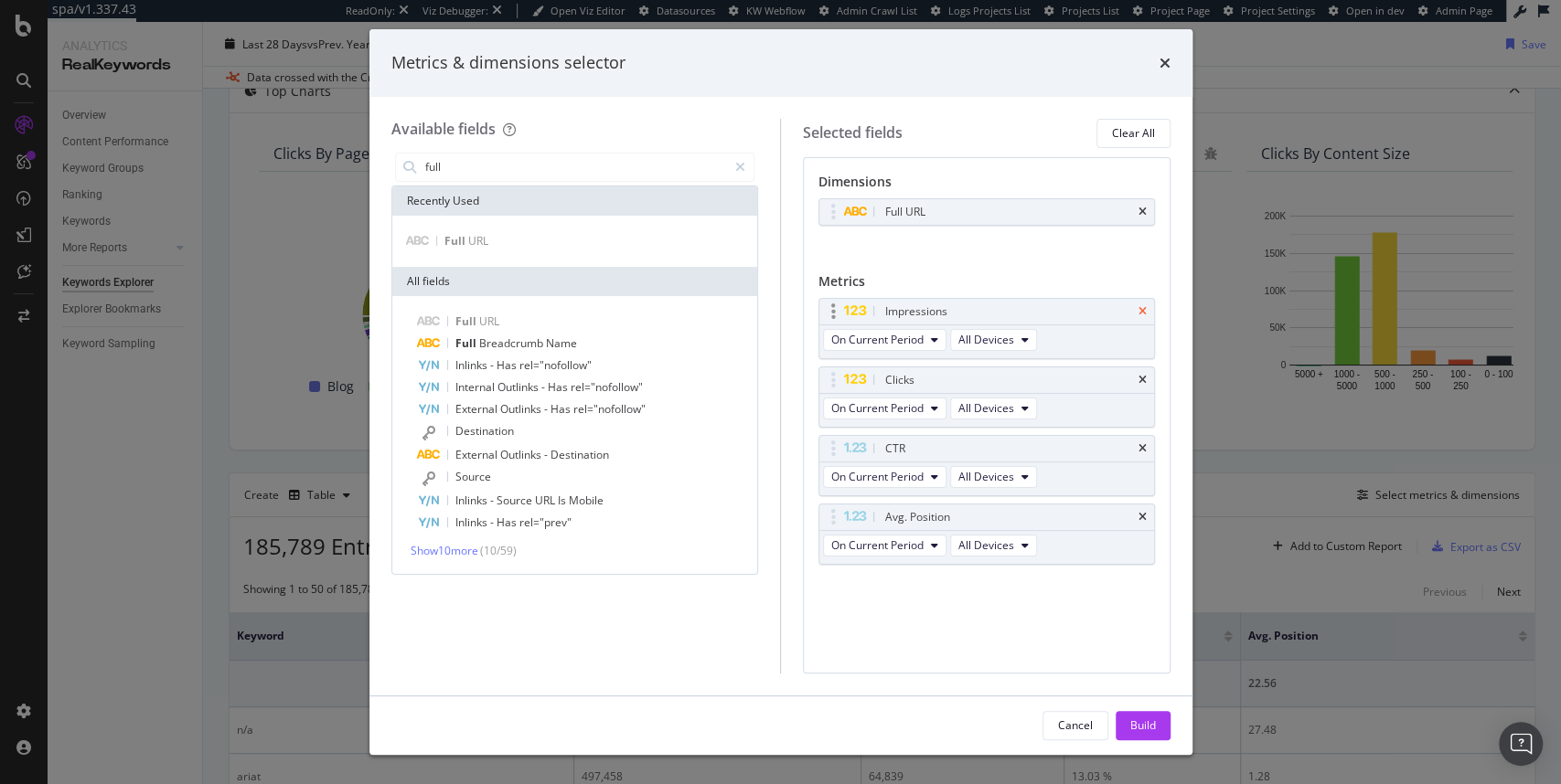
click at [1141, 313] on icon "times" at bounding box center [1143, 311] width 8 height 11
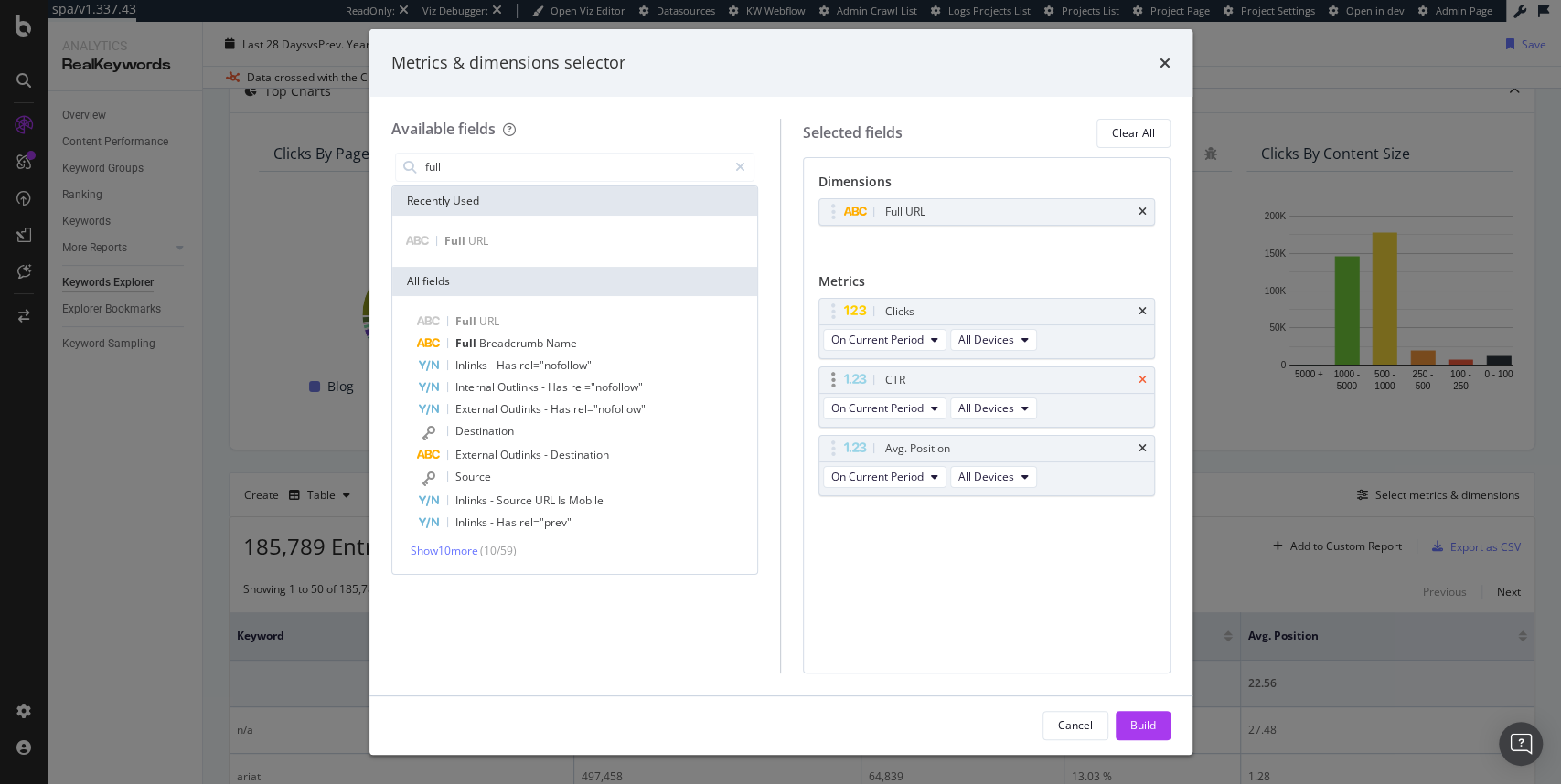
click at [1143, 376] on icon "times" at bounding box center [1143, 379] width 8 height 11
click at [1133, 378] on div "Avg. Position" at bounding box center [1008, 380] width 253 height 18
click at [1138, 378] on div "Avg. Position" at bounding box center [987, 380] width 335 height 25
click at [1144, 376] on icon "times" at bounding box center [1143, 379] width 8 height 11
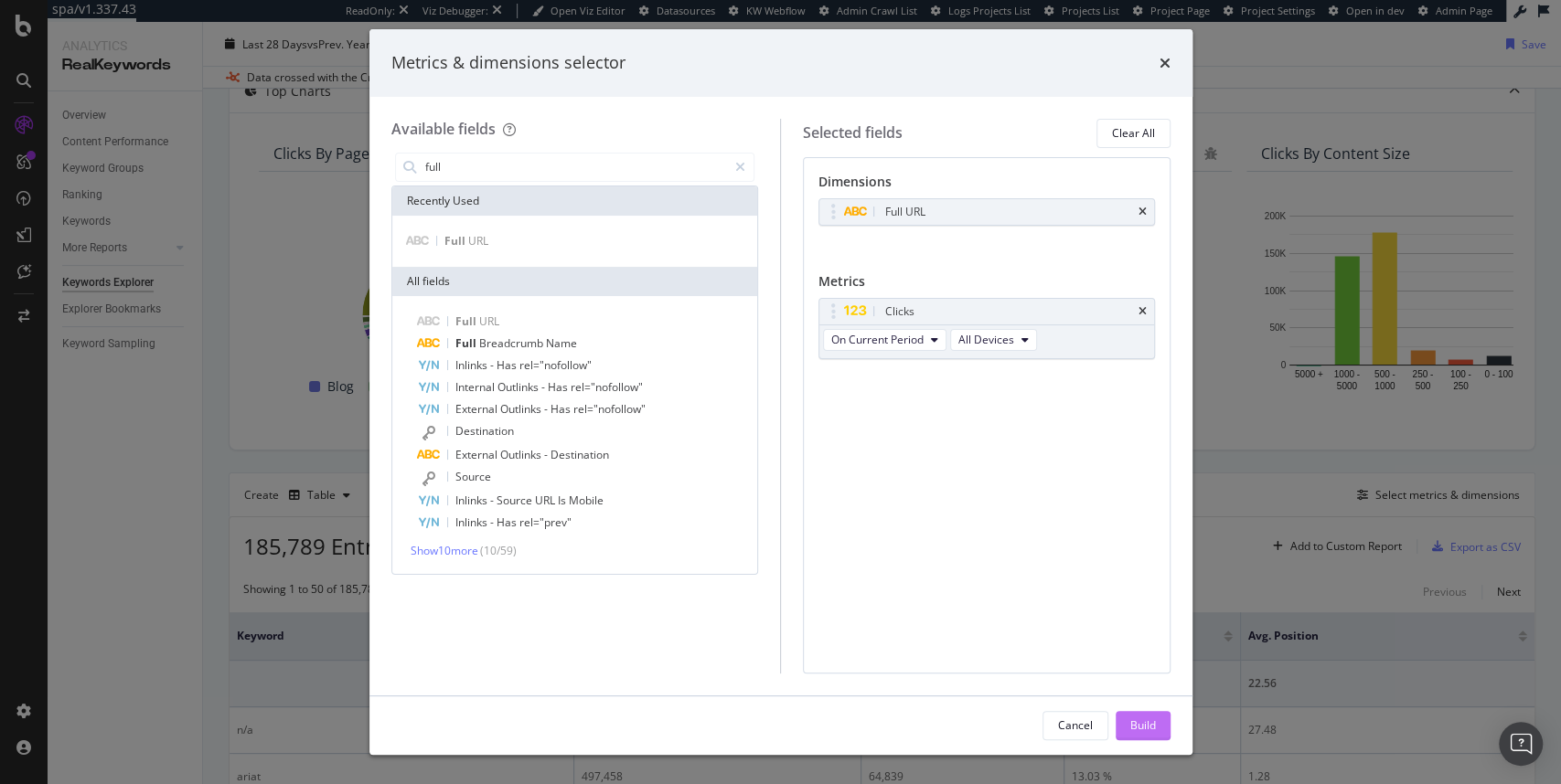
click at [1156, 731] on button "Build" at bounding box center [1144, 726] width 54 height 29
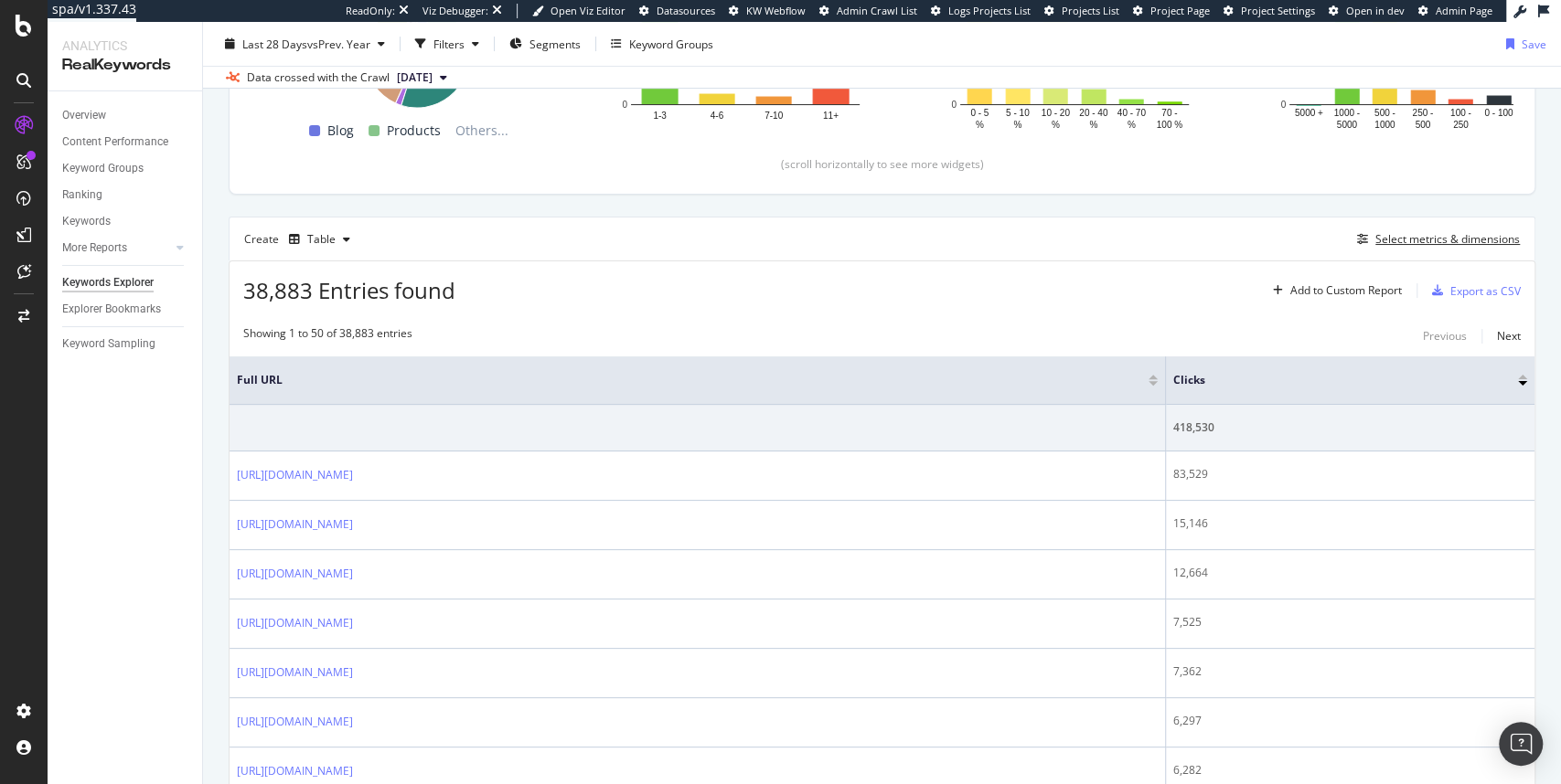
scroll to position [392, 0]
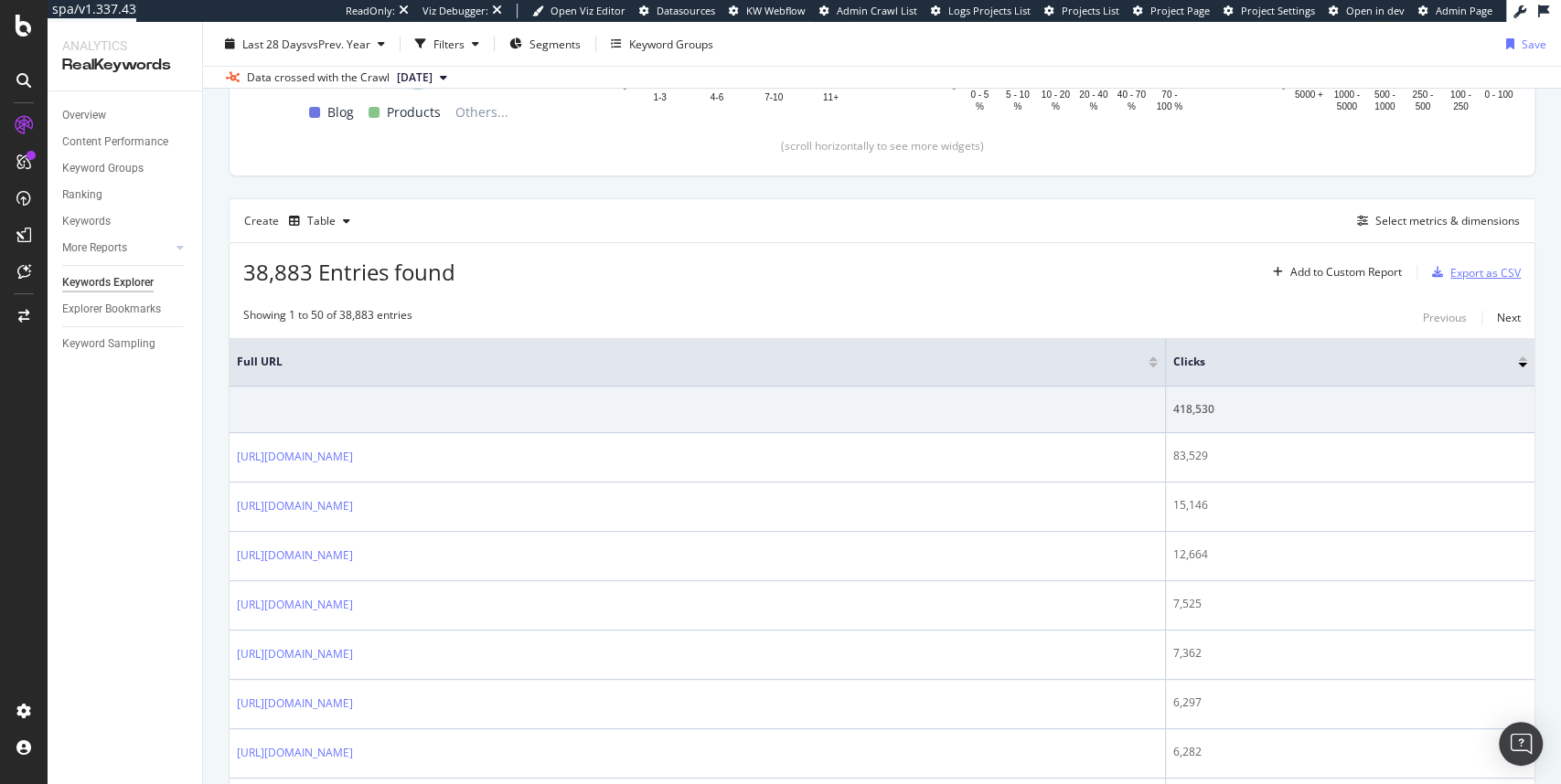
click at [1461, 276] on div "Export as CSV" at bounding box center [1486, 273] width 70 height 16
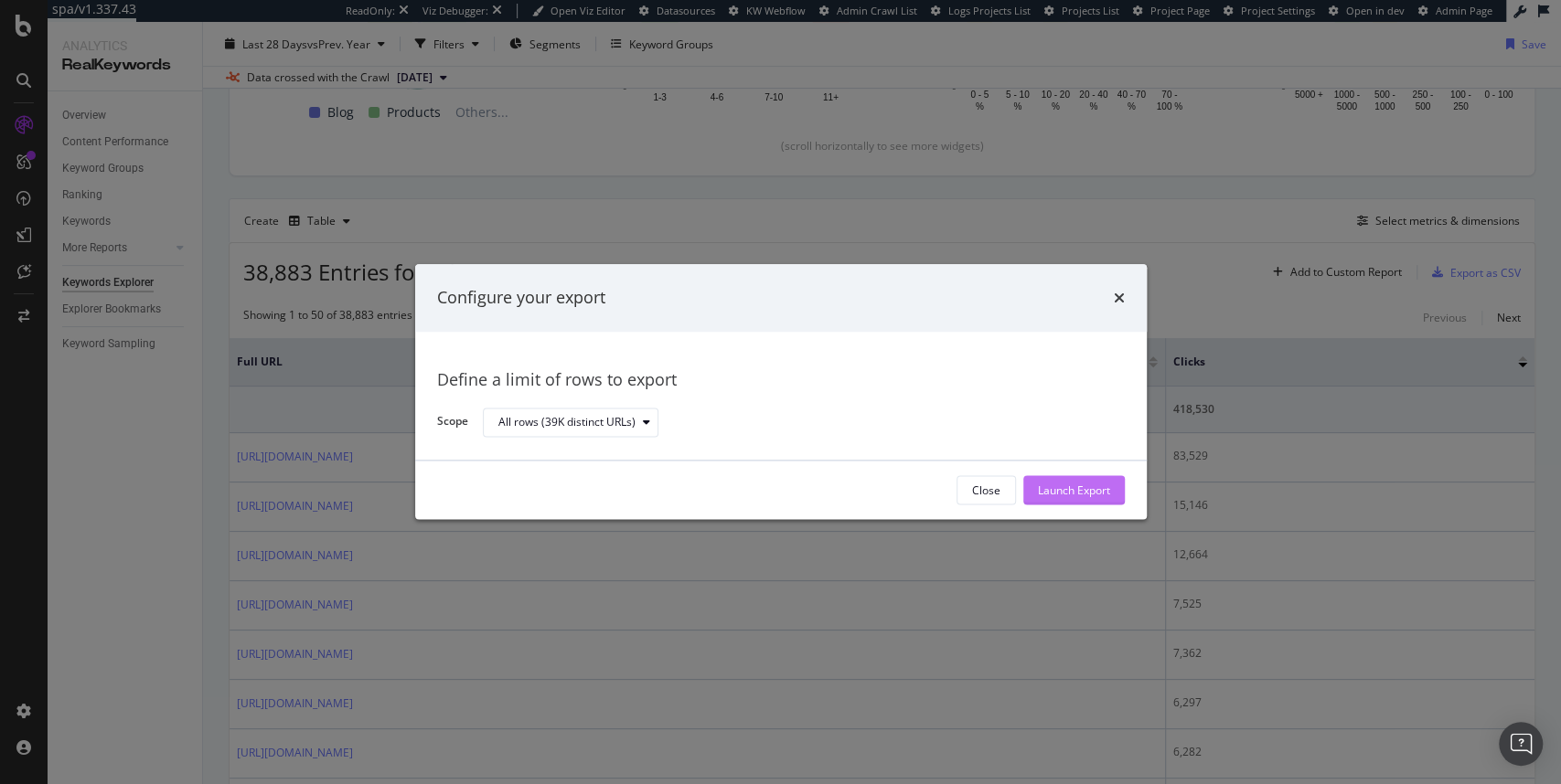
click at [1063, 487] on div "Launch Export" at bounding box center [1074, 490] width 72 height 16
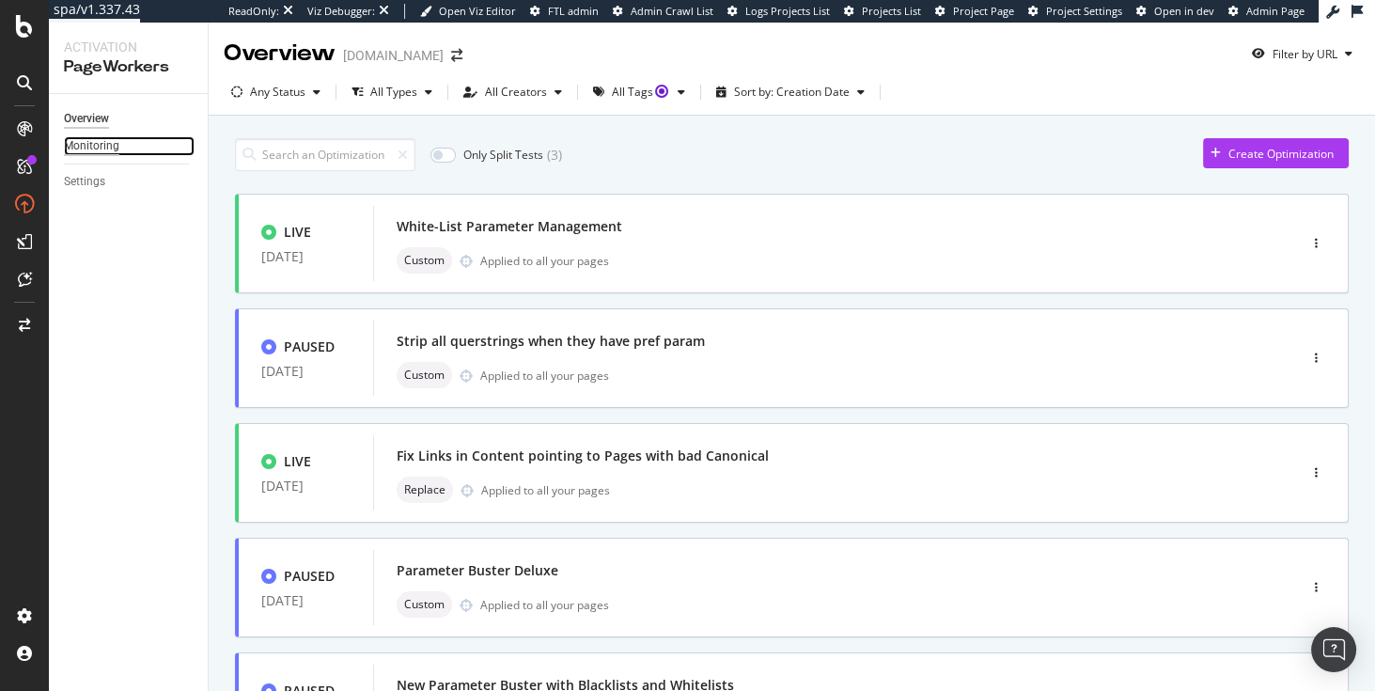
click at [97, 151] on div "Monitoring" at bounding box center [91, 146] width 55 height 20
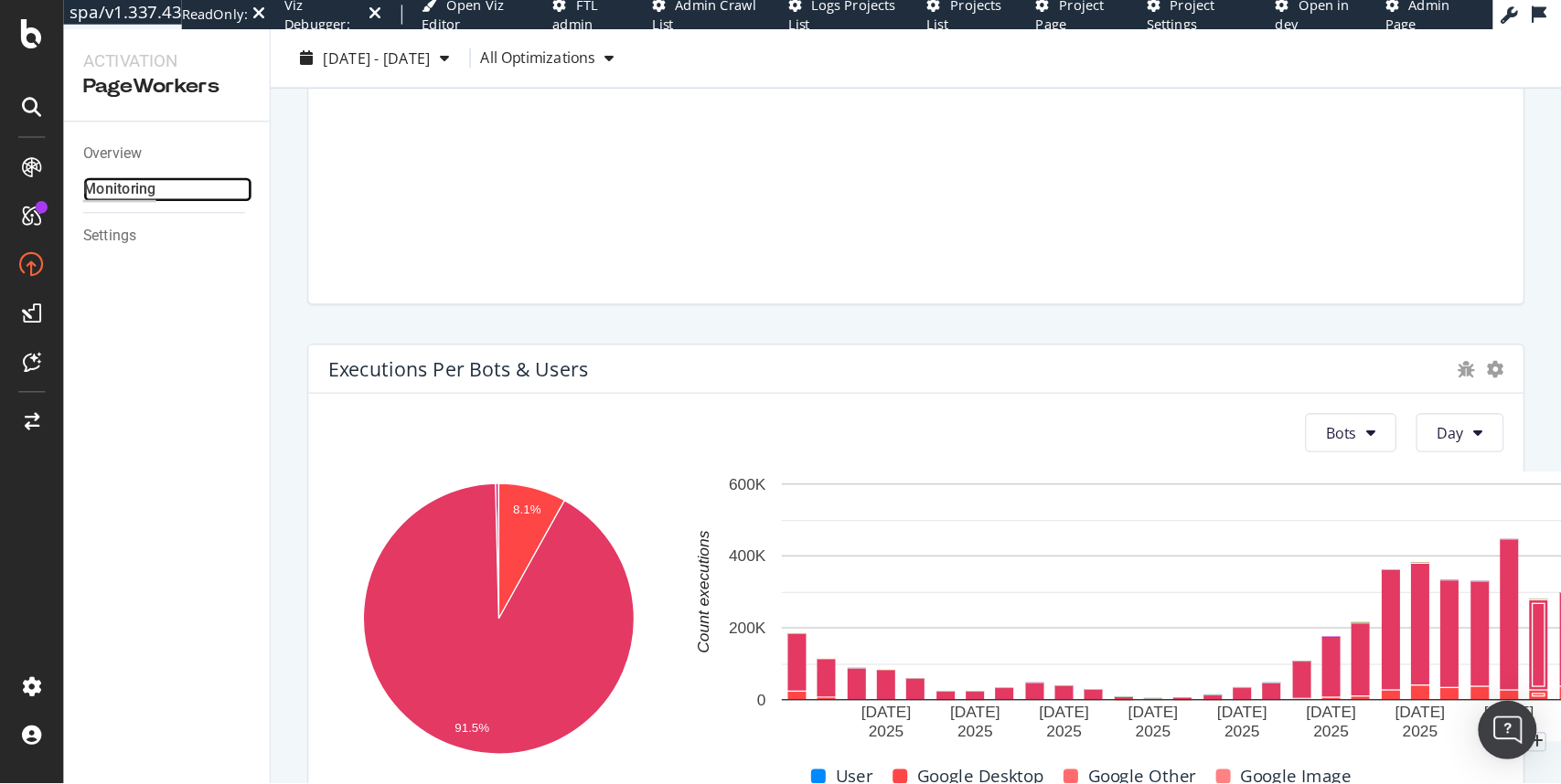
scroll to position [797, 0]
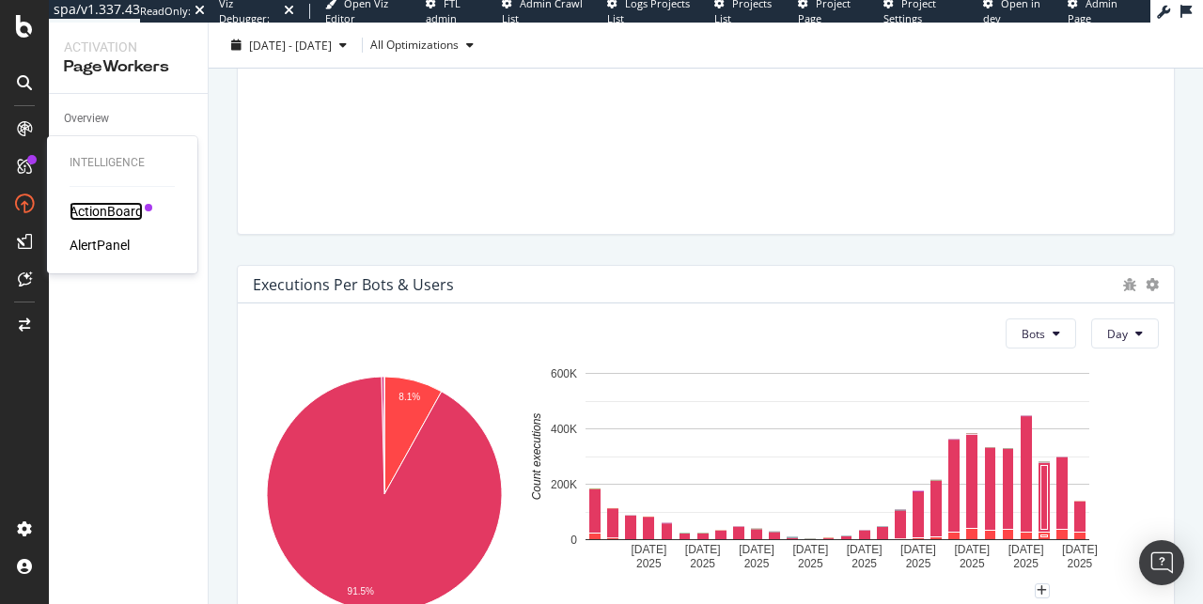
click at [82, 213] on div "ActionBoard" at bounding box center [106, 211] width 73 height 19
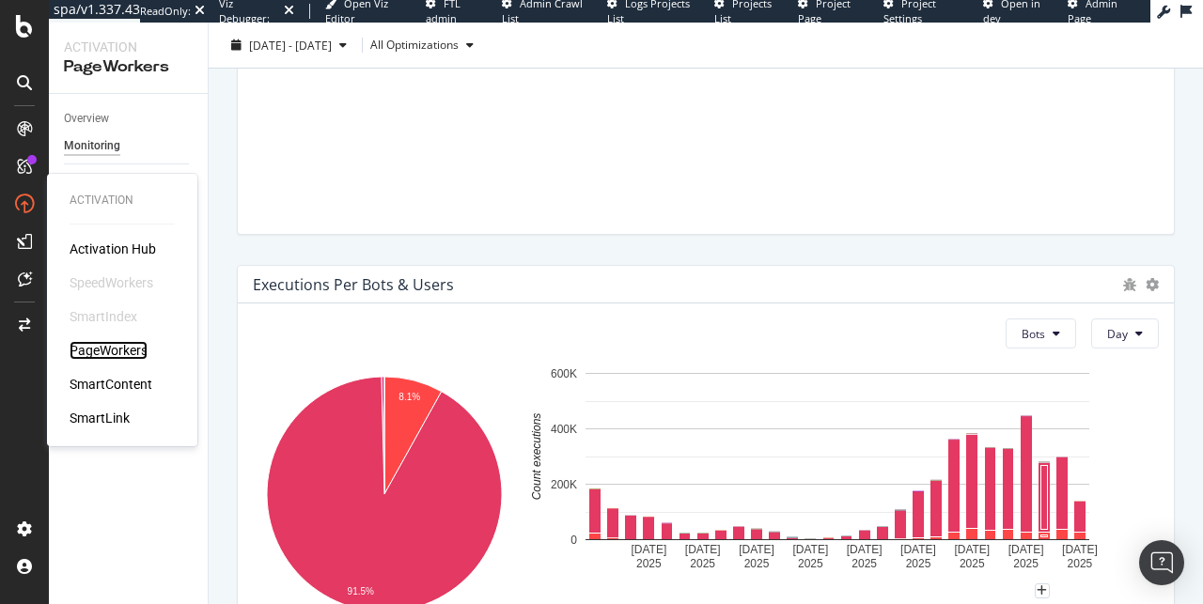
click at [96, 351] on div "PageWorkers" at bounding box center [109, 350] width 78 height 19
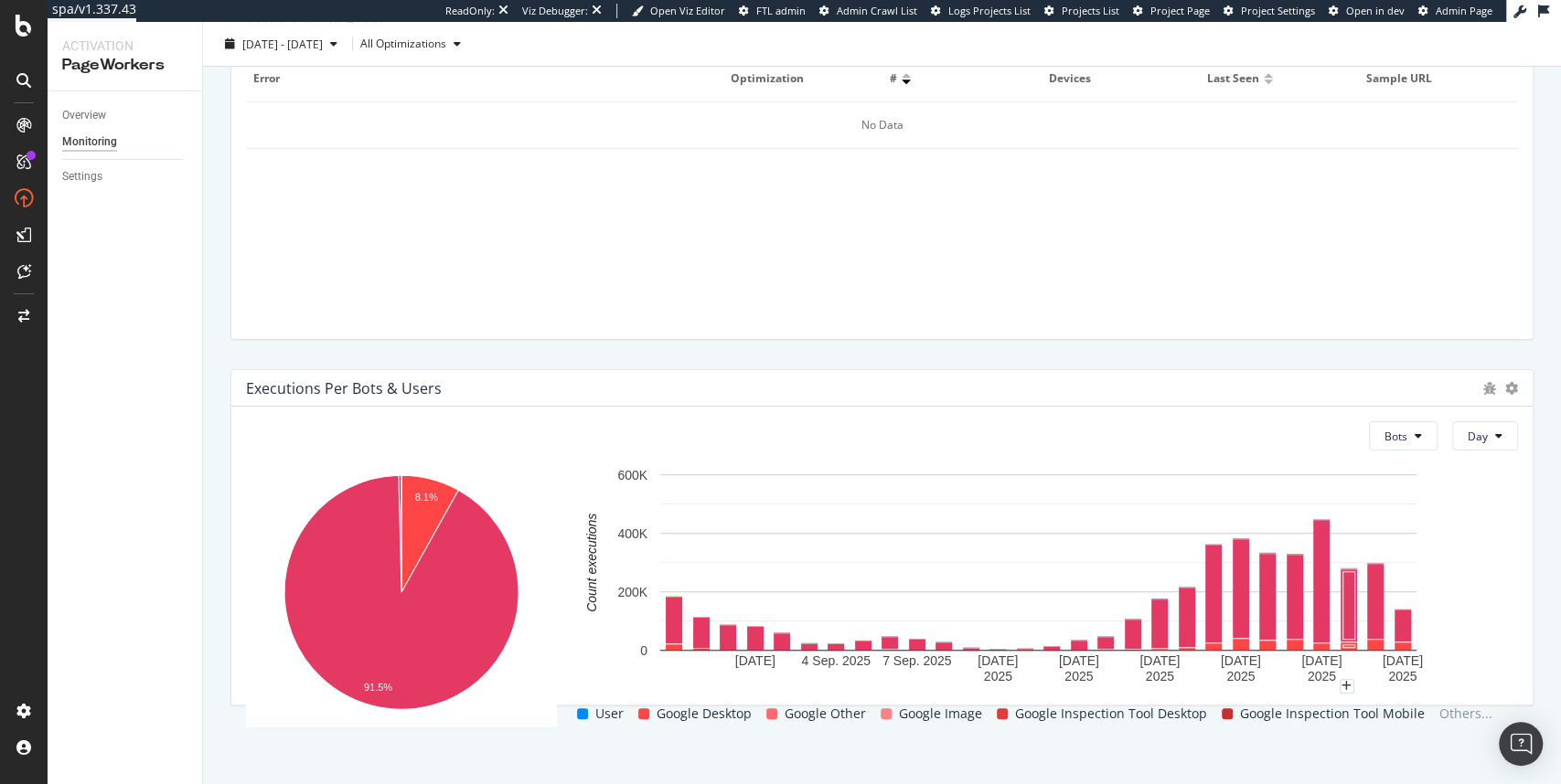
scroll to position [684, 0]
click at [99, 118] on div "Overview" at bounding box center [84, 116] width 44 height 19
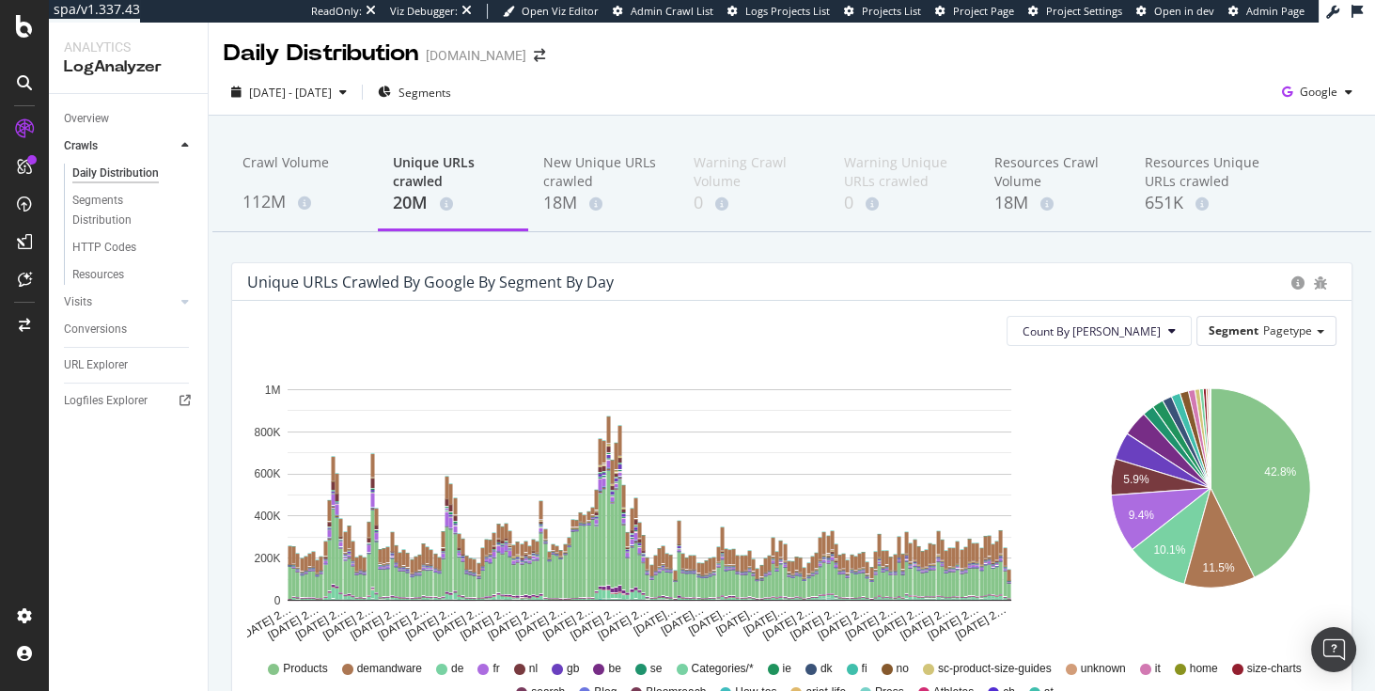
scroll to position [80, 0]
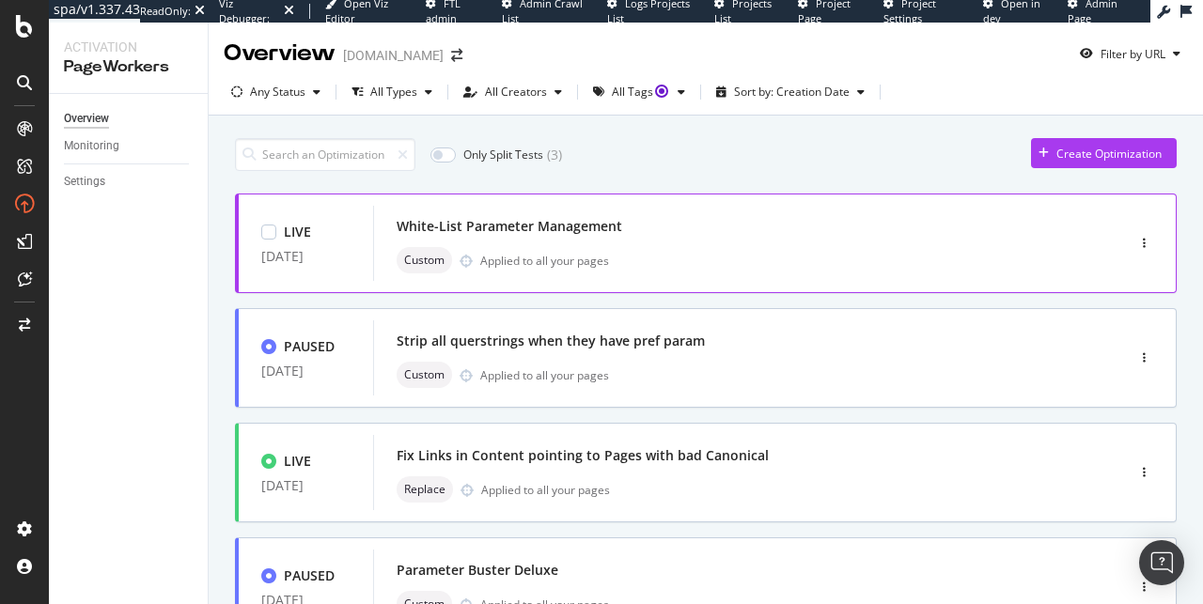
click at [641, 243] on div "White-List Parameter Management Custom Applied to all your pages" at bounding box center [721, 243] width 649 height 60
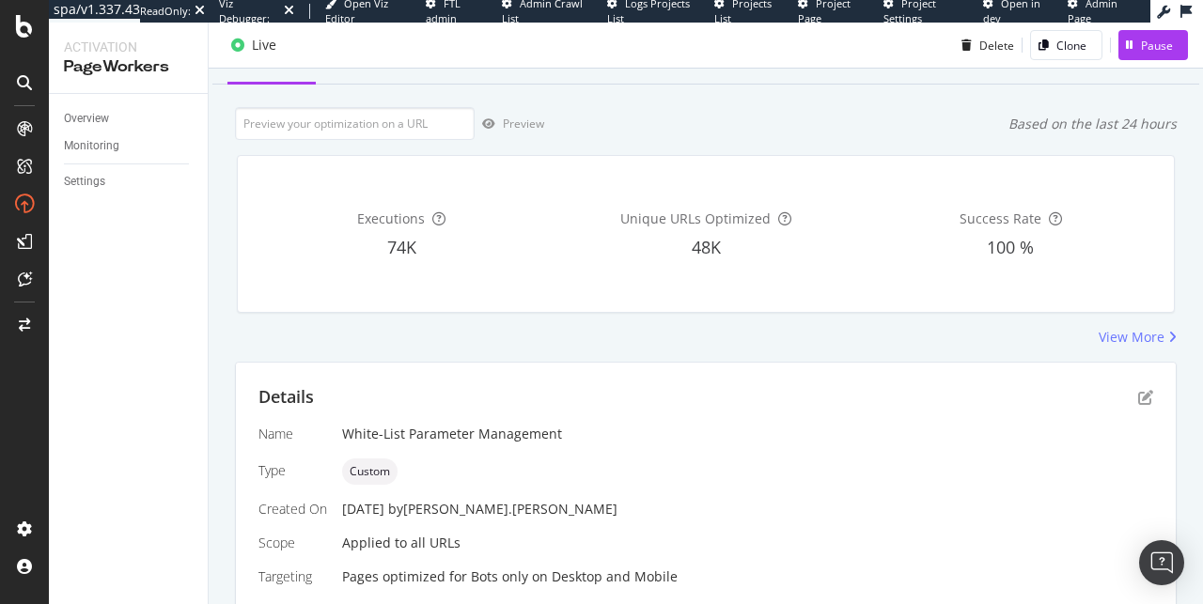
scroll to position [151, 0]
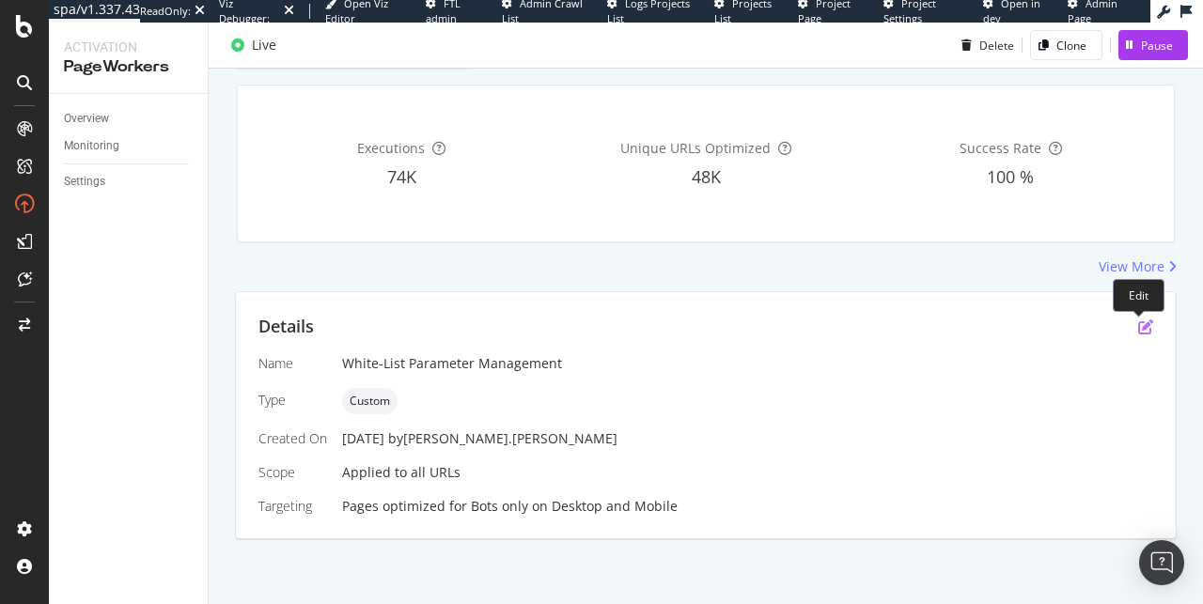
click at [1143, 324] on icon "pen-to-square" at bounding box center [1145, 327] width 15 height 15
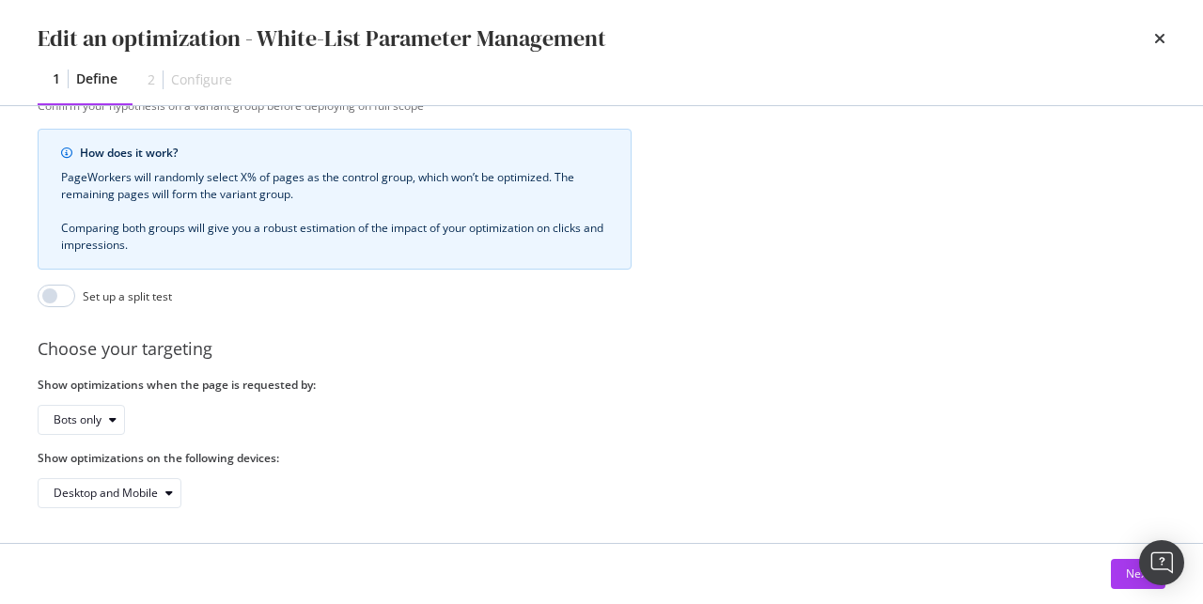
scroll to position [533, 0]
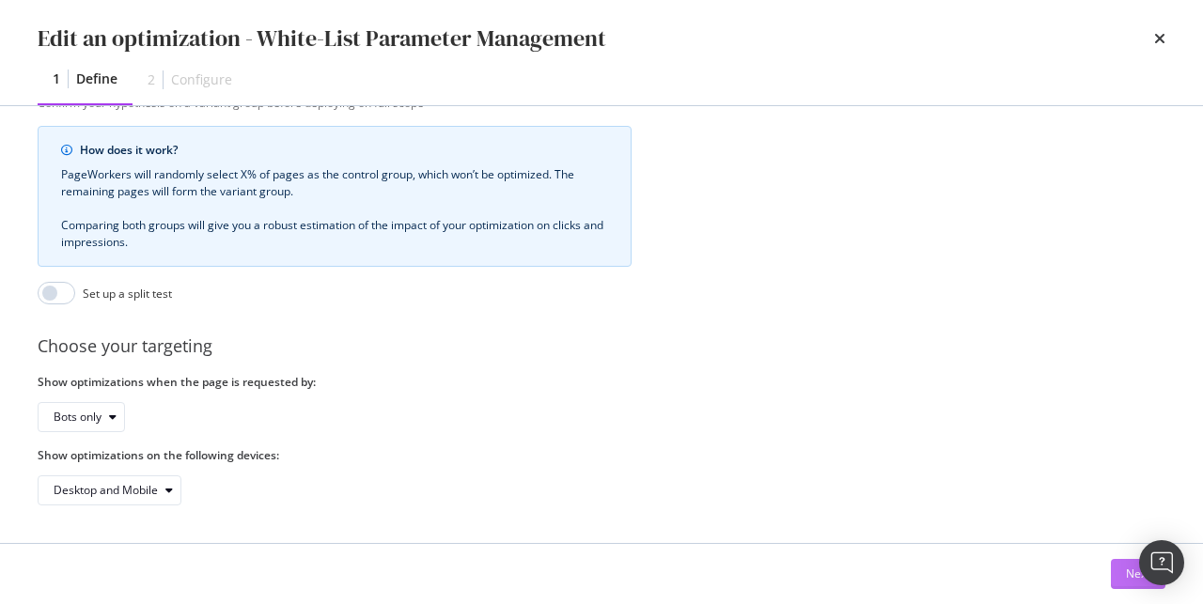
click at [1126, 569] on div "Next" at bounding box center [1138, 574] width 24 height 16
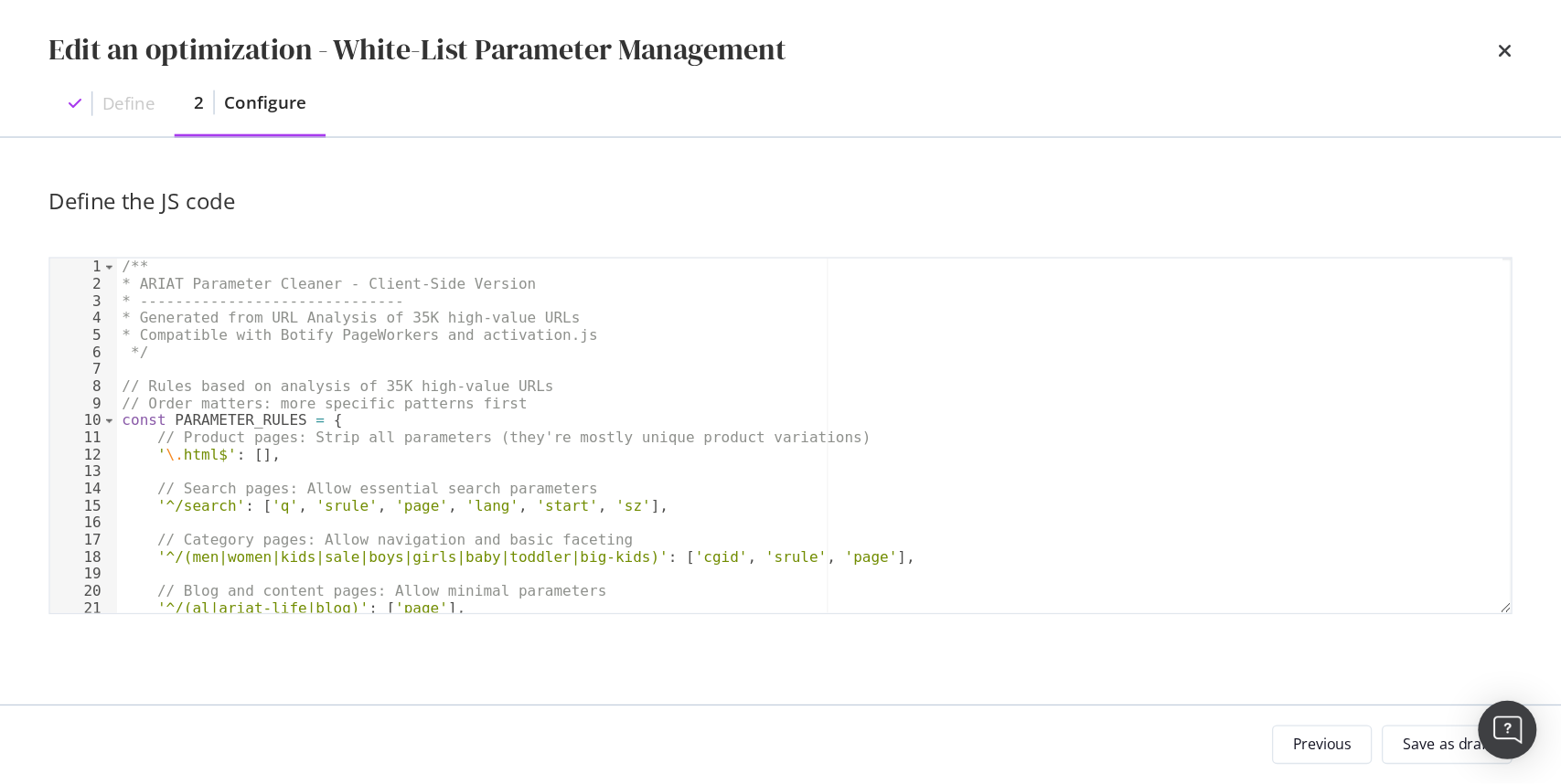
scroll to position [0, 0]
click at [585, 334] on div "/** * ARIAT Parameter Cleaner - Client-Side Version * -------------------------…" at bounding box center [607, 339] width 1039 height 293
type textarea "}"
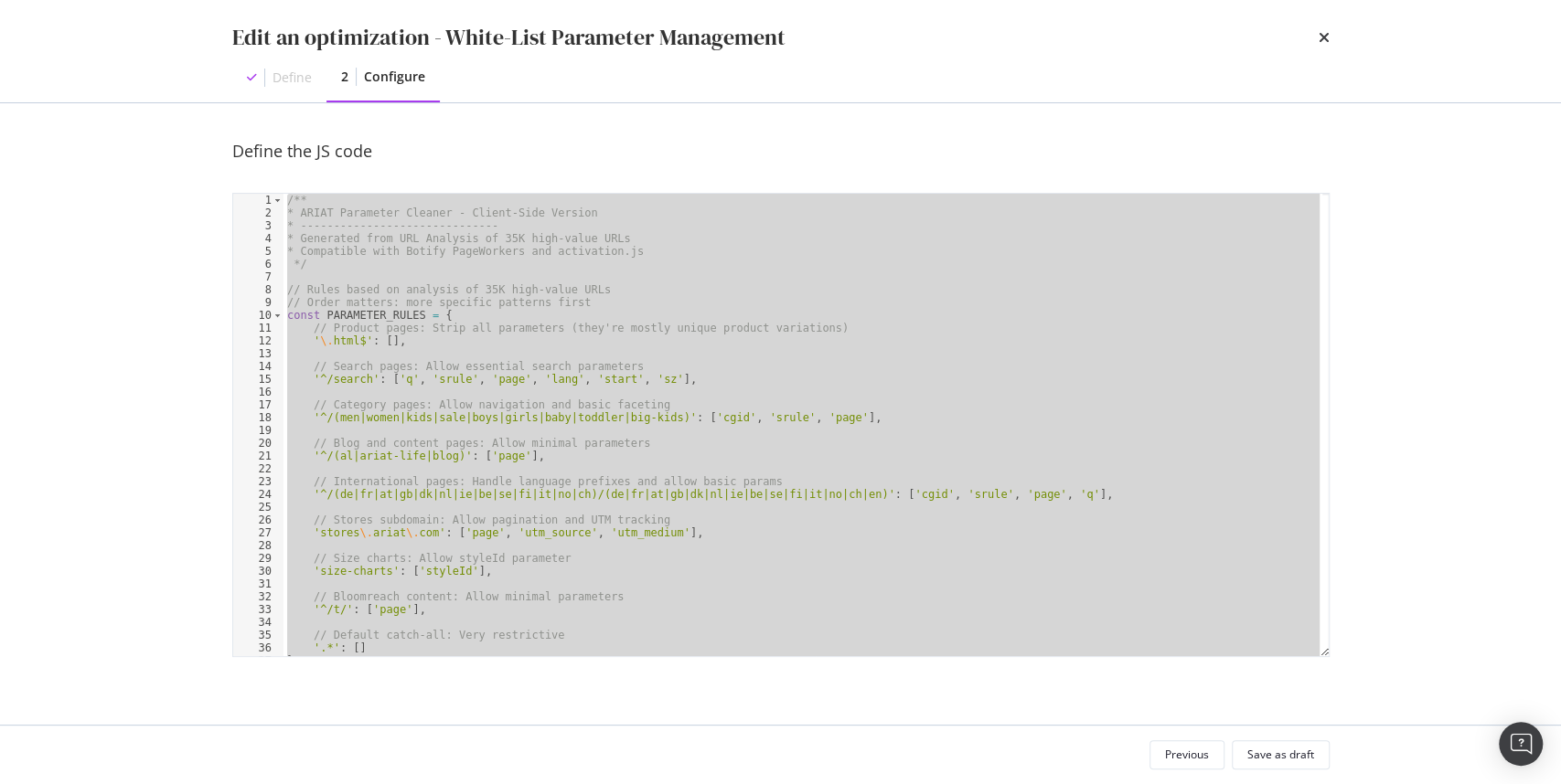
click at [507, 347] on div "/** * ARIAT Parameter Cleaner - Client-Side Version * -------------------------…" at bounding box center [803, 425] width 1039 height 463
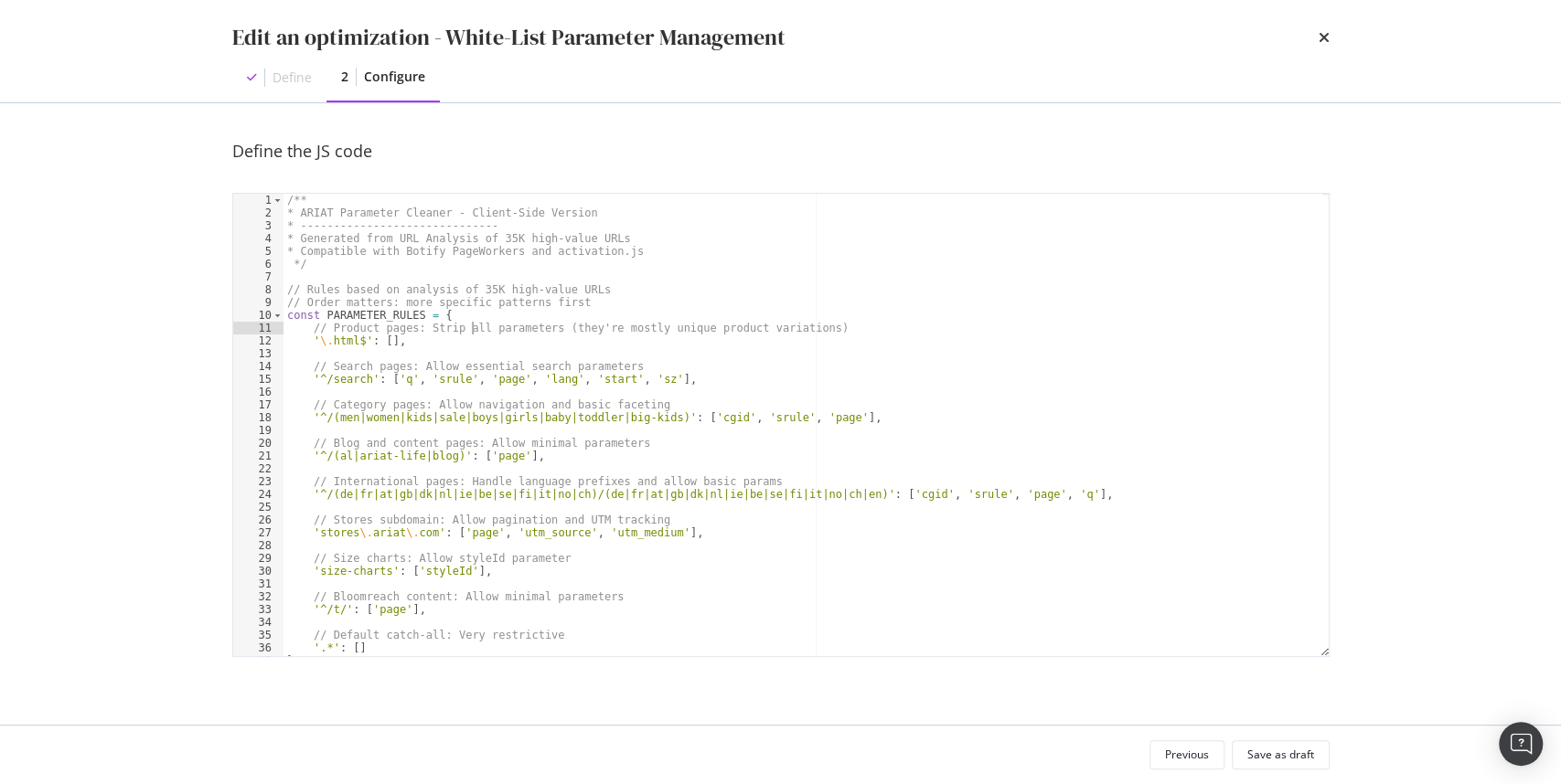
click at [473, 327] on div "/** * ARIAT Parameter Cleaner - Client-Side Version * -------------------------…" at bounding box center [803, 438] width 1040 height 489
click at [475, 326] on div "/** * ARIAT Parameter Cleaner - Client-Side Version * -------------------------…" at bounding box center [803, 438] width 1040 height 489
type textarea "}"
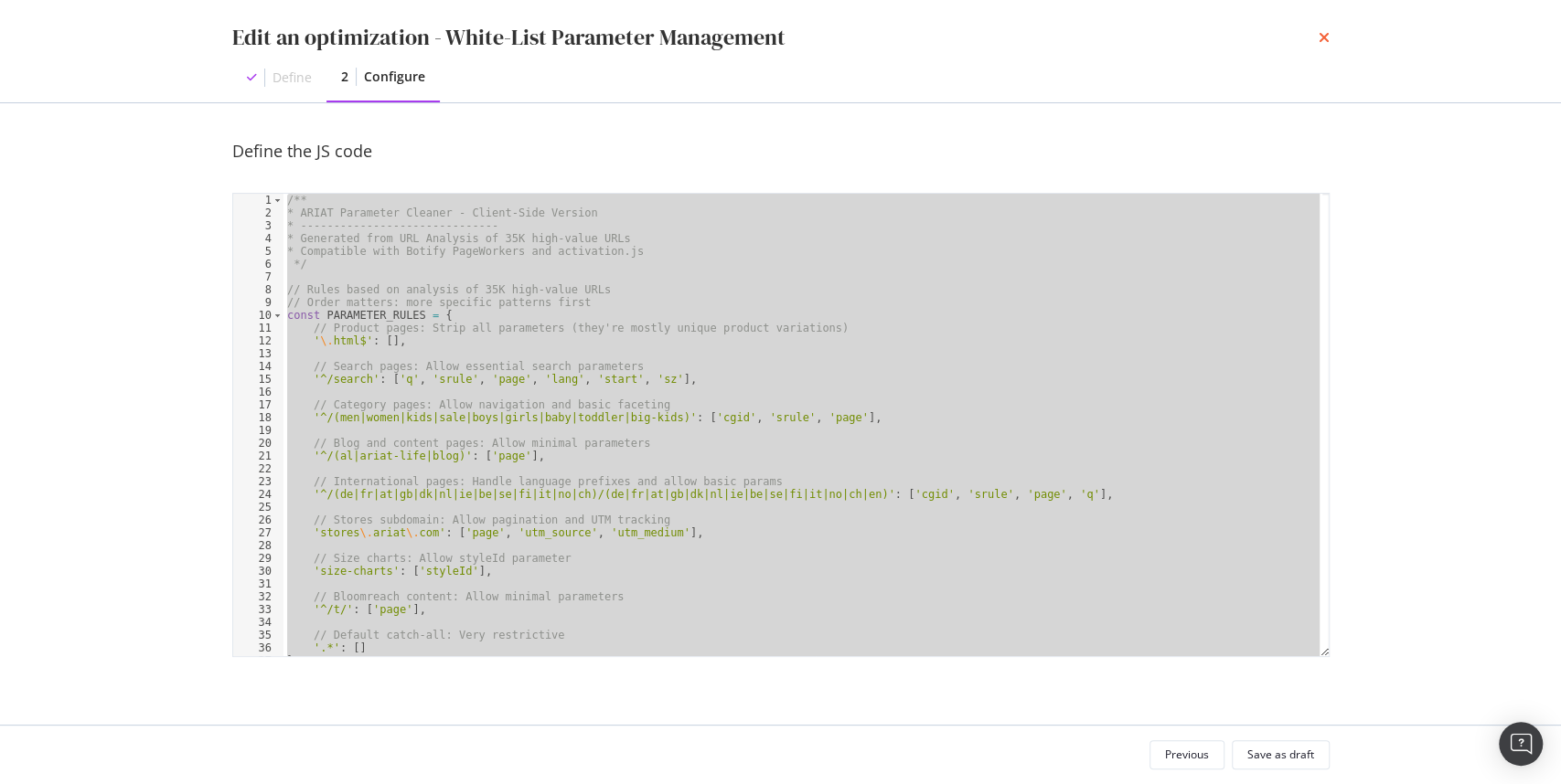
click at [1319, 41] on icon "times" at bounding box center [1324, 37] width 11 height 15
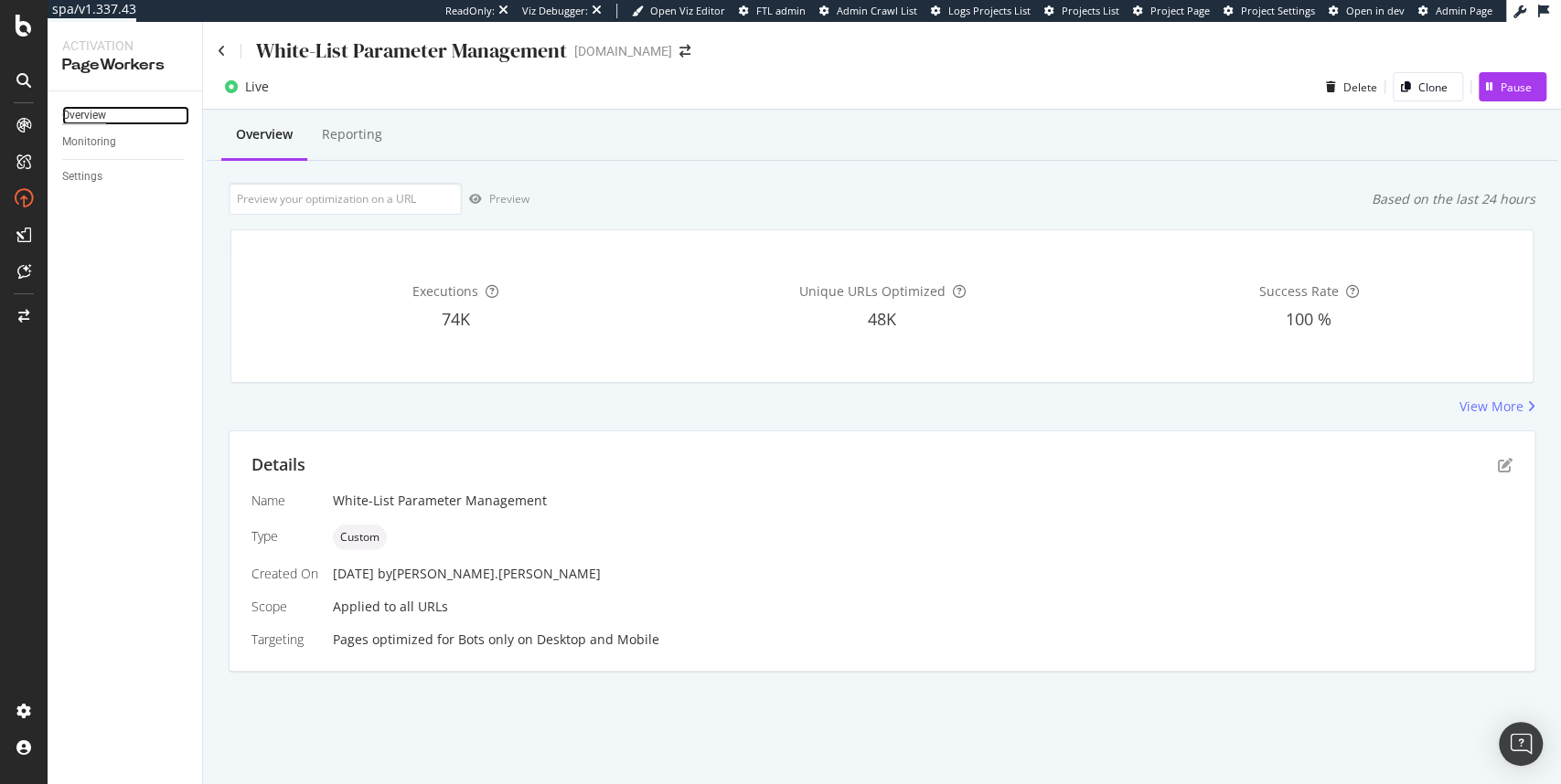
click at [68, 110] on div "Overview" at bounding box center [84, 116] width 44 height 19
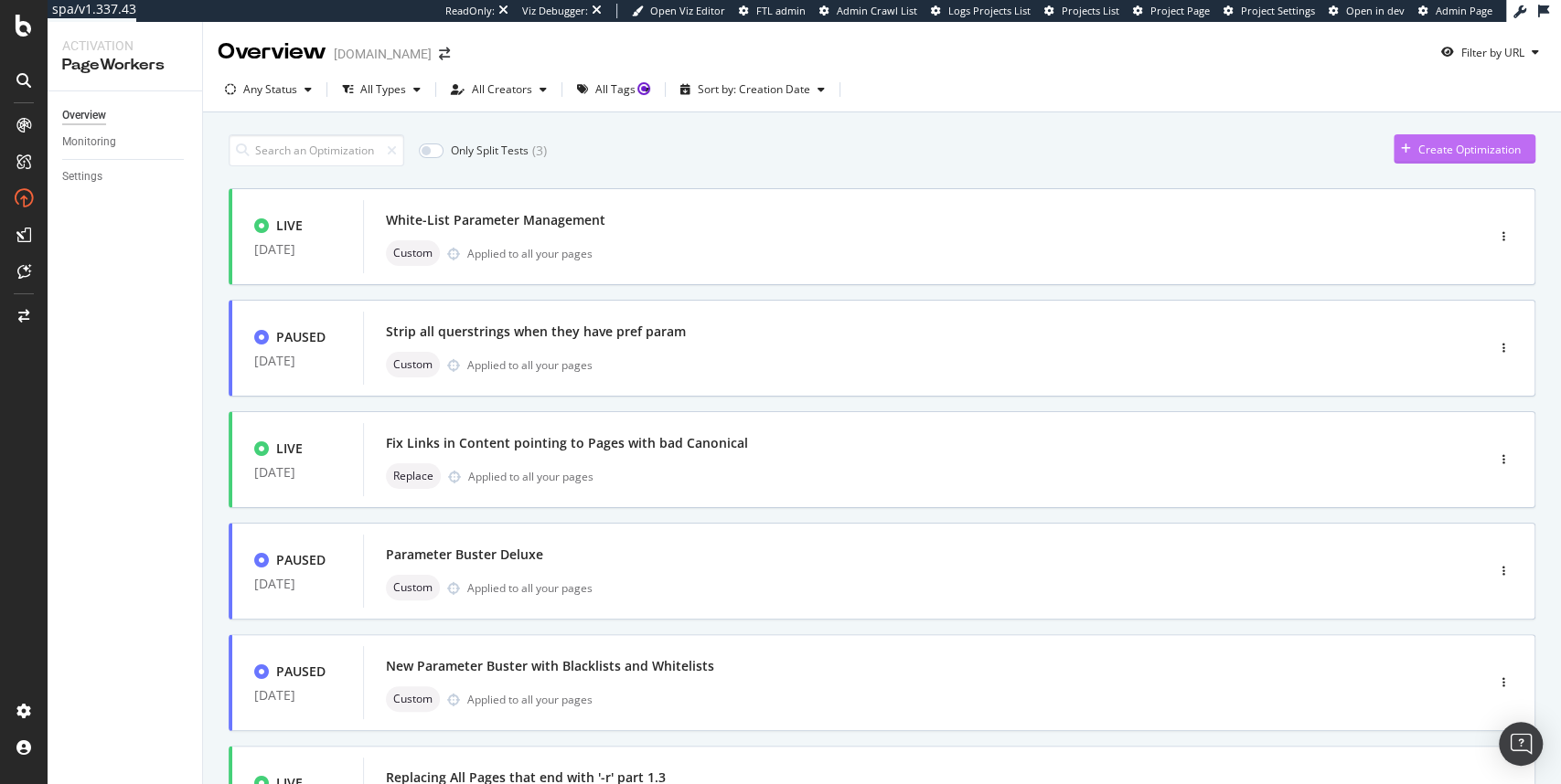
click at [1438, 160] on div "Create Optimization" at bounding box center [1457, 149] width 127 height 27
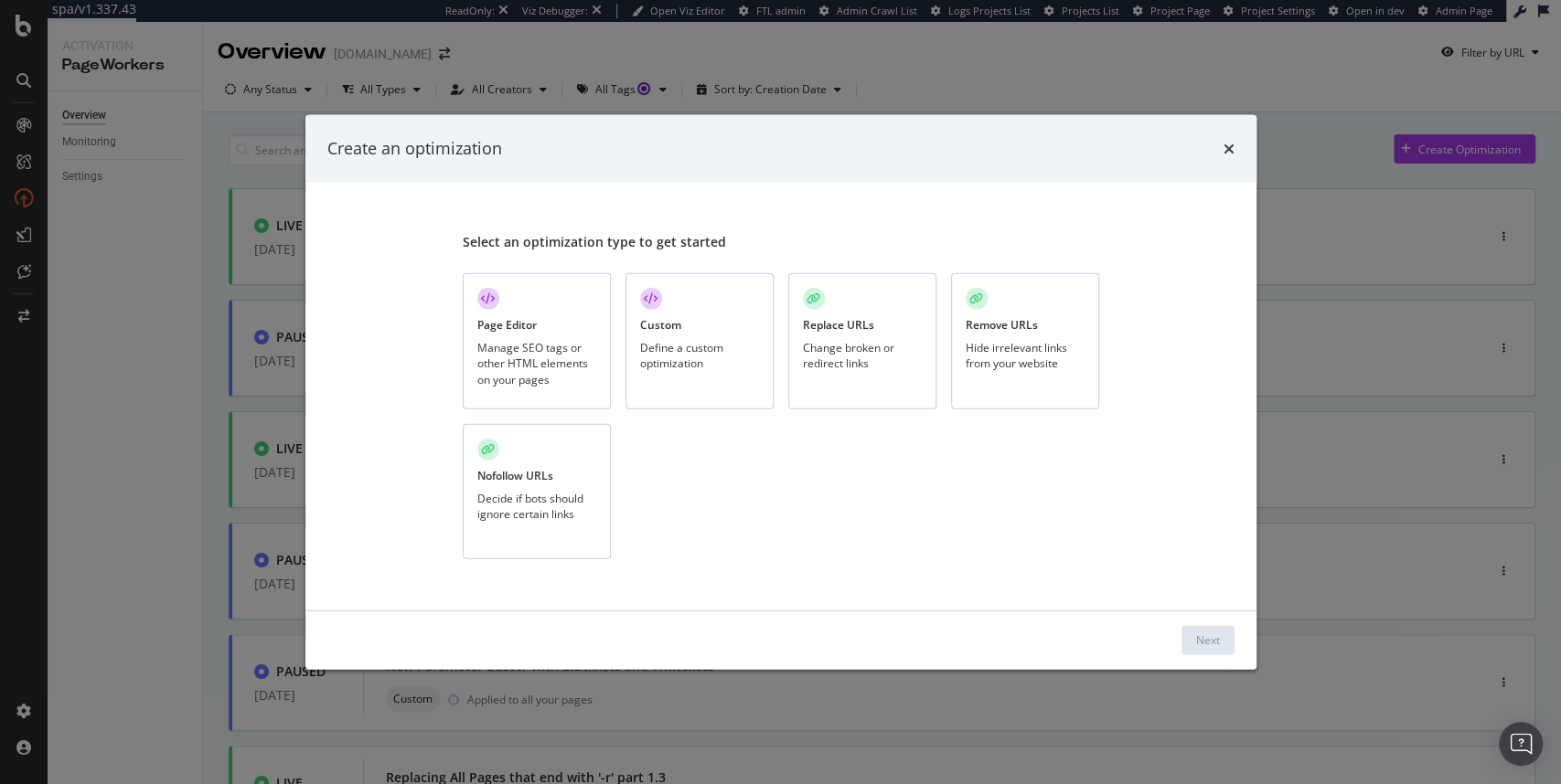
click at [665, 357] on div "Define a custom optimization" at bounding box center [700, 356] width 119 height 31
click at [1210, 634] on div "Next" at bounding box center [1208, 640] width 23 height 16
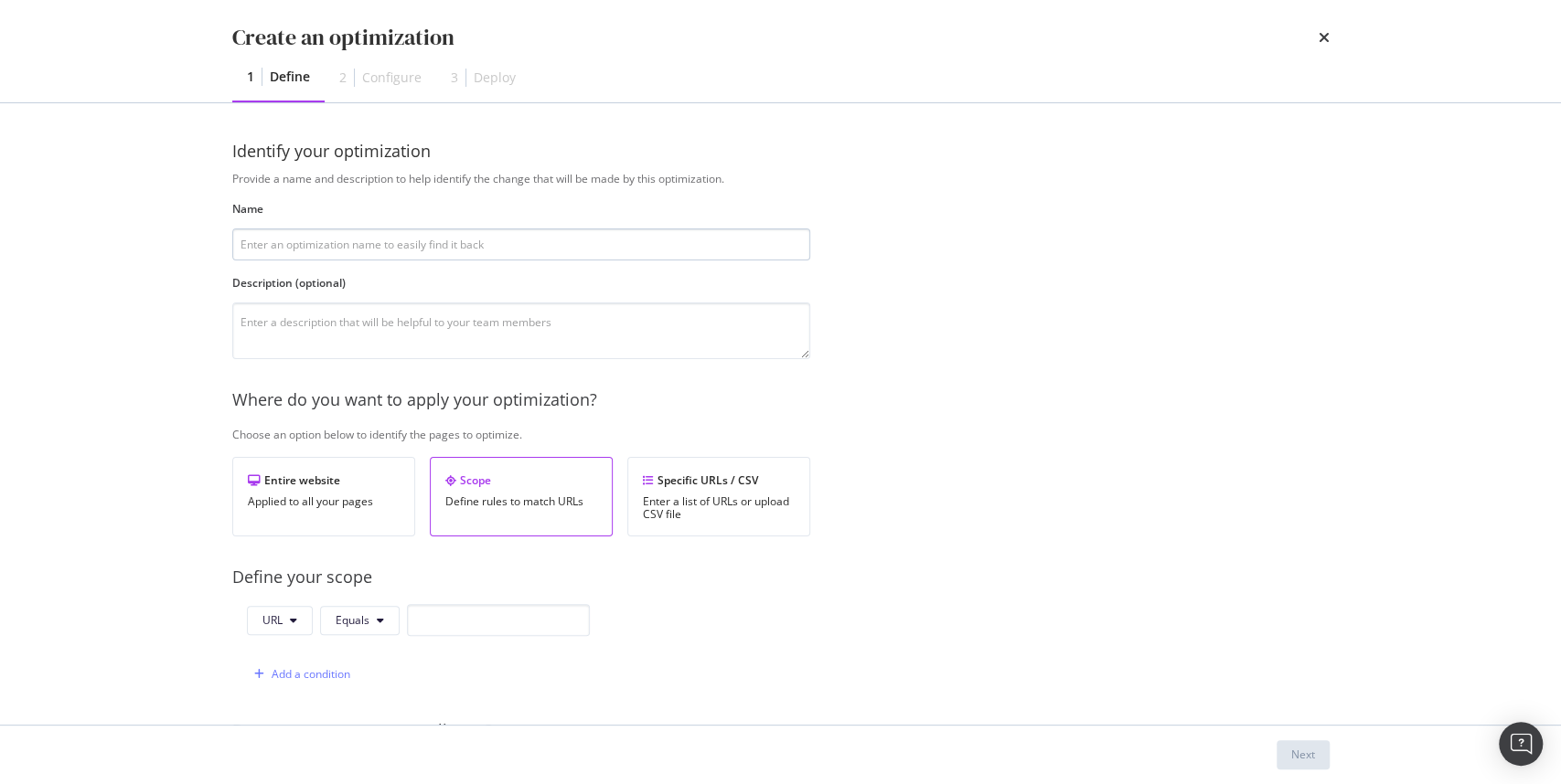
click at [530, 243] on input "modal" at bounding box center [522, 244] width 578 height 32
type input "White-List Parameter Management V2"
click at [362, 501] on div "Applied to all your pages" at bounding box center [324, 501] width 152 height 13
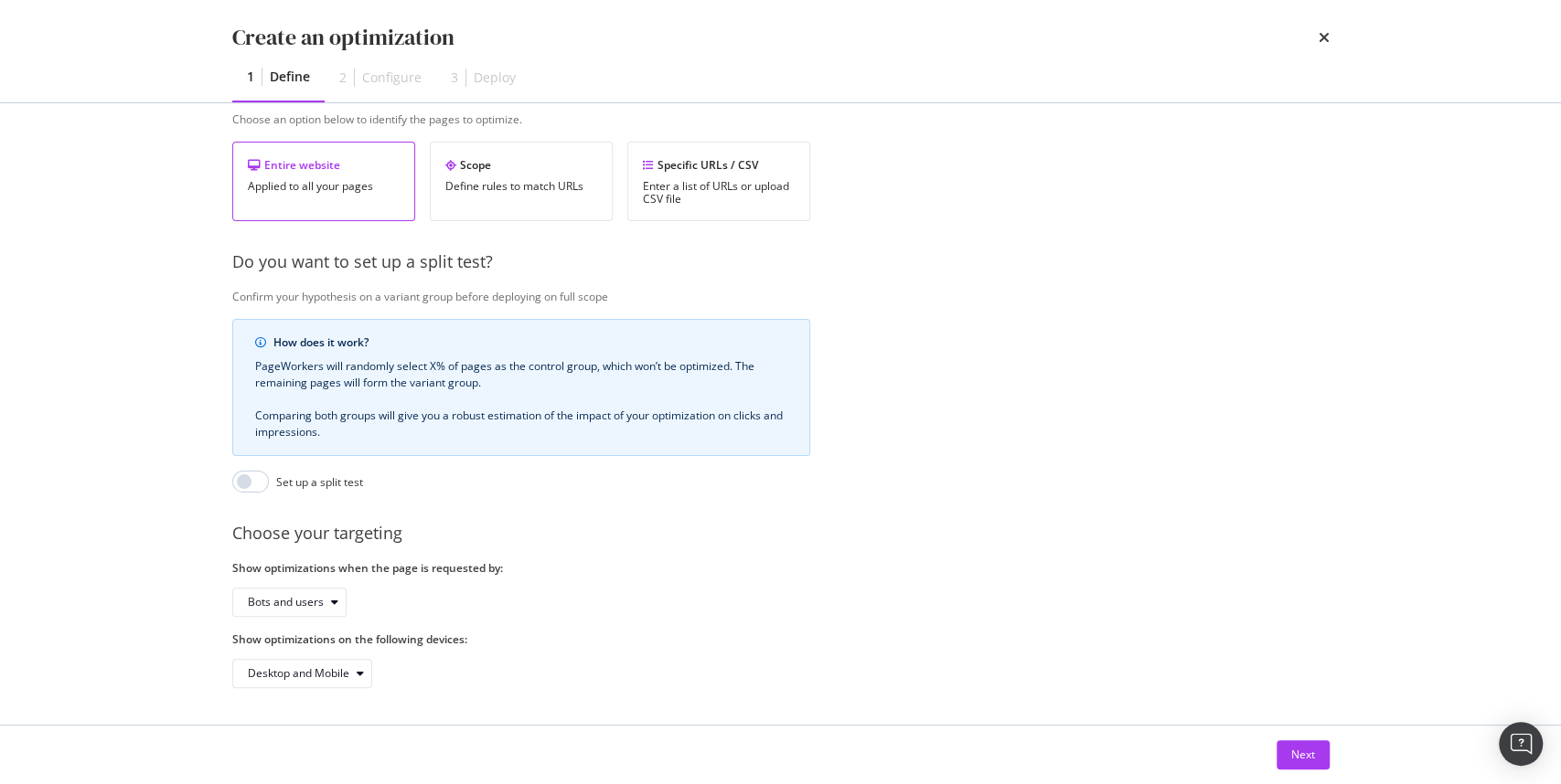
scroll to position [322, 0]
click at [311, 597] on div "Bots and users" at bounding box center [286, 602] width 76 height 11
click at [267, 657] on div "Bots only" at bounding box center [277, 655] width 47 height 16
click at [1289, 742] on button "Next" at bounding box center [1303, 755] width 54 height 29
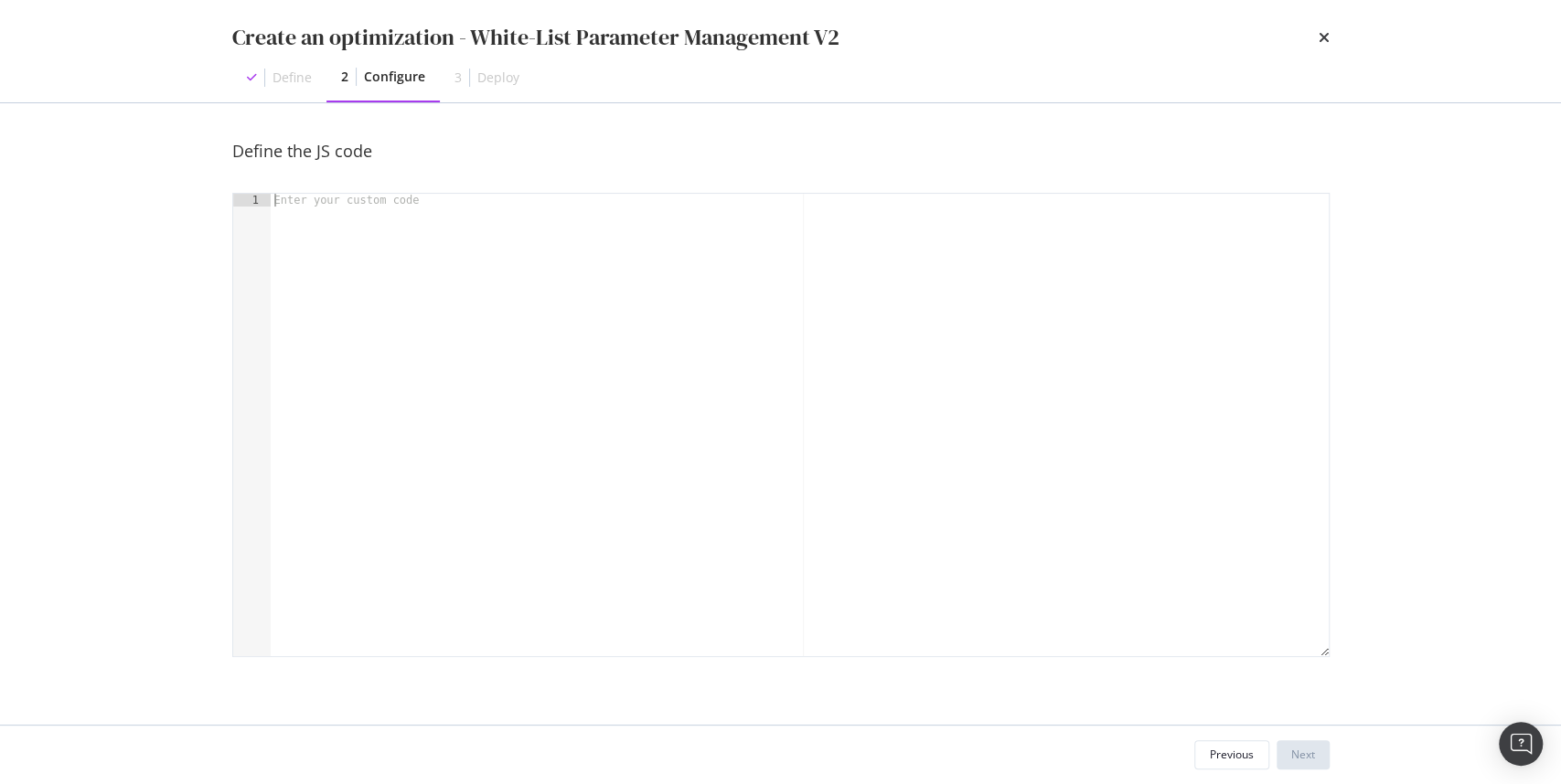
click at [497, 278] on div "modal" at bounding box center [800, 438] width 1059 height 489
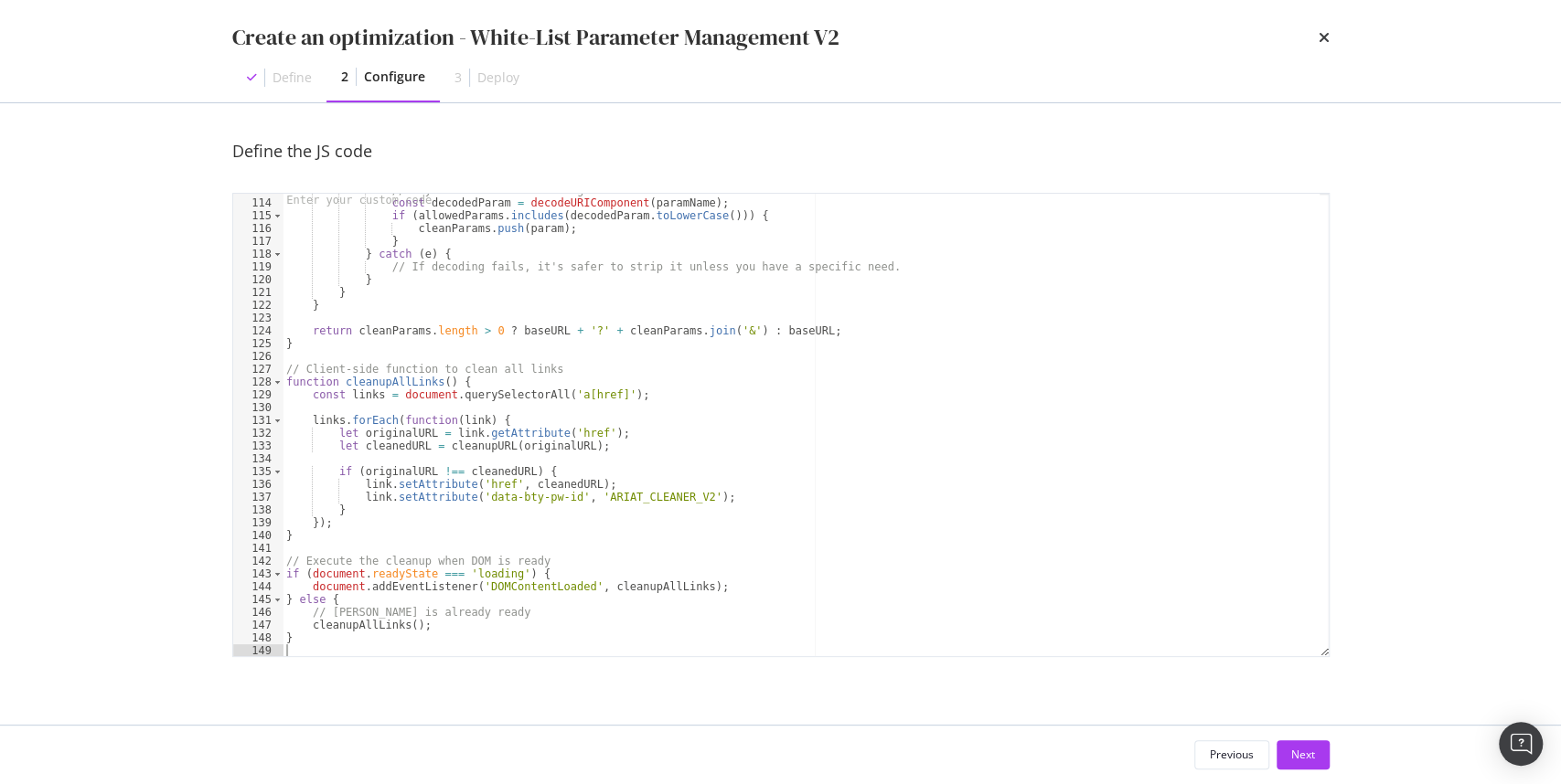
scroll to position [1443, 0]
type textarea "}"
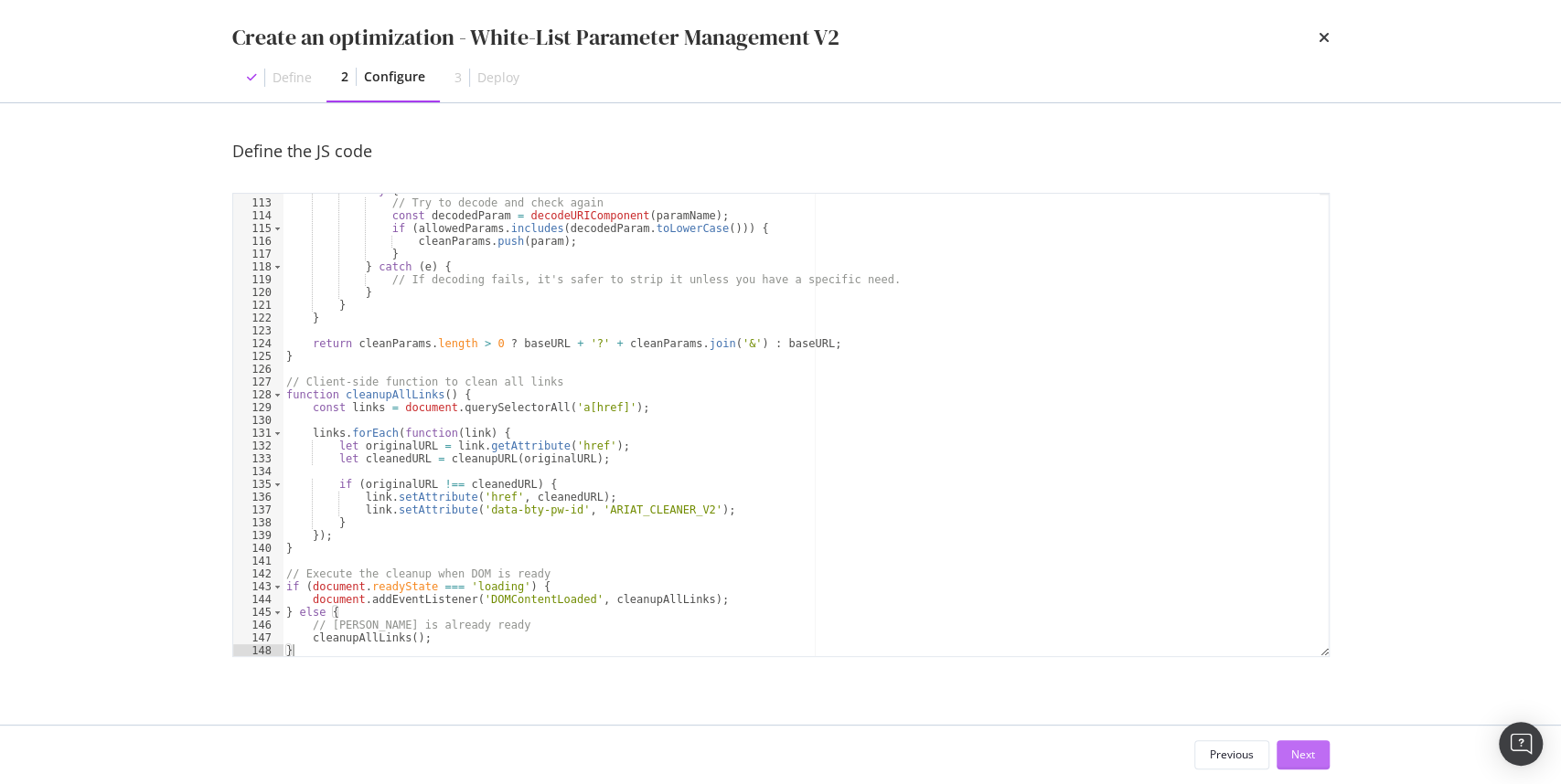
scroll to position [1430, 0]
click at [1308, 761] on div "Next" at bounding box center [1303, 755] width 23 height 16
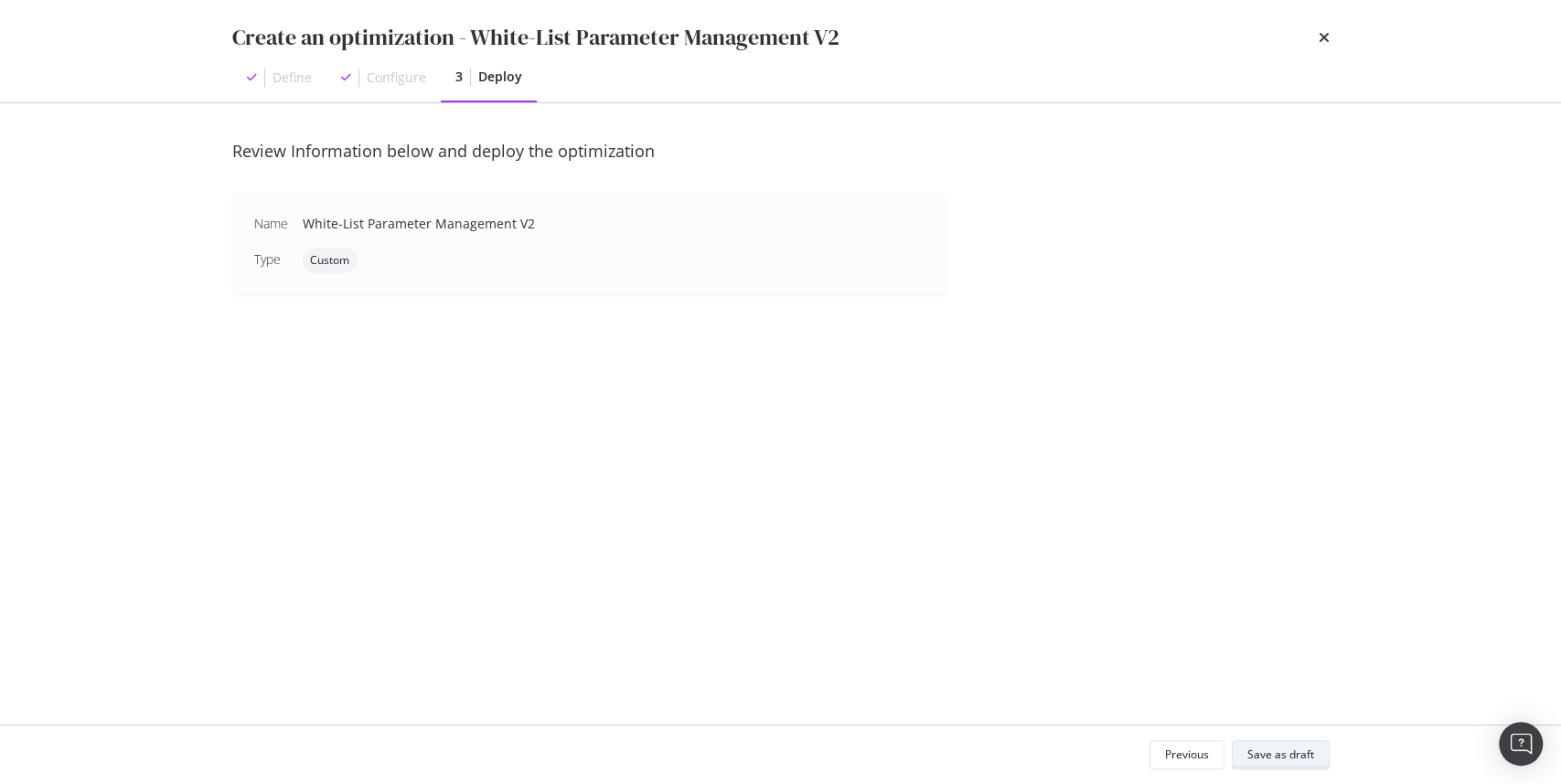
click at [1297, 758] on div "Save as draft" at bounding box center [1281, 755] width 67 height 16
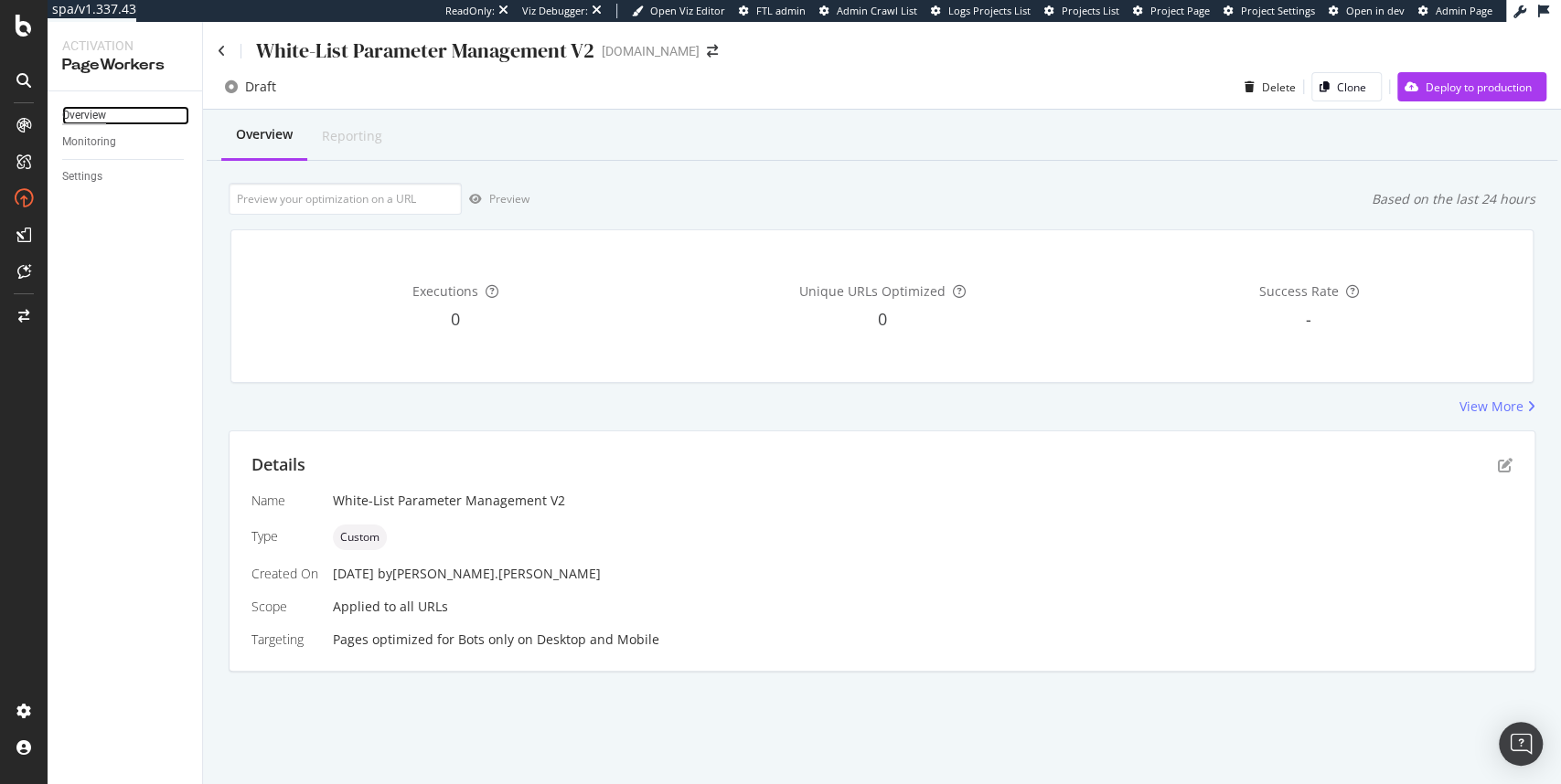
click at [90, 123] on div "Overview" at bounding box center [84, 116] width 44 height 19
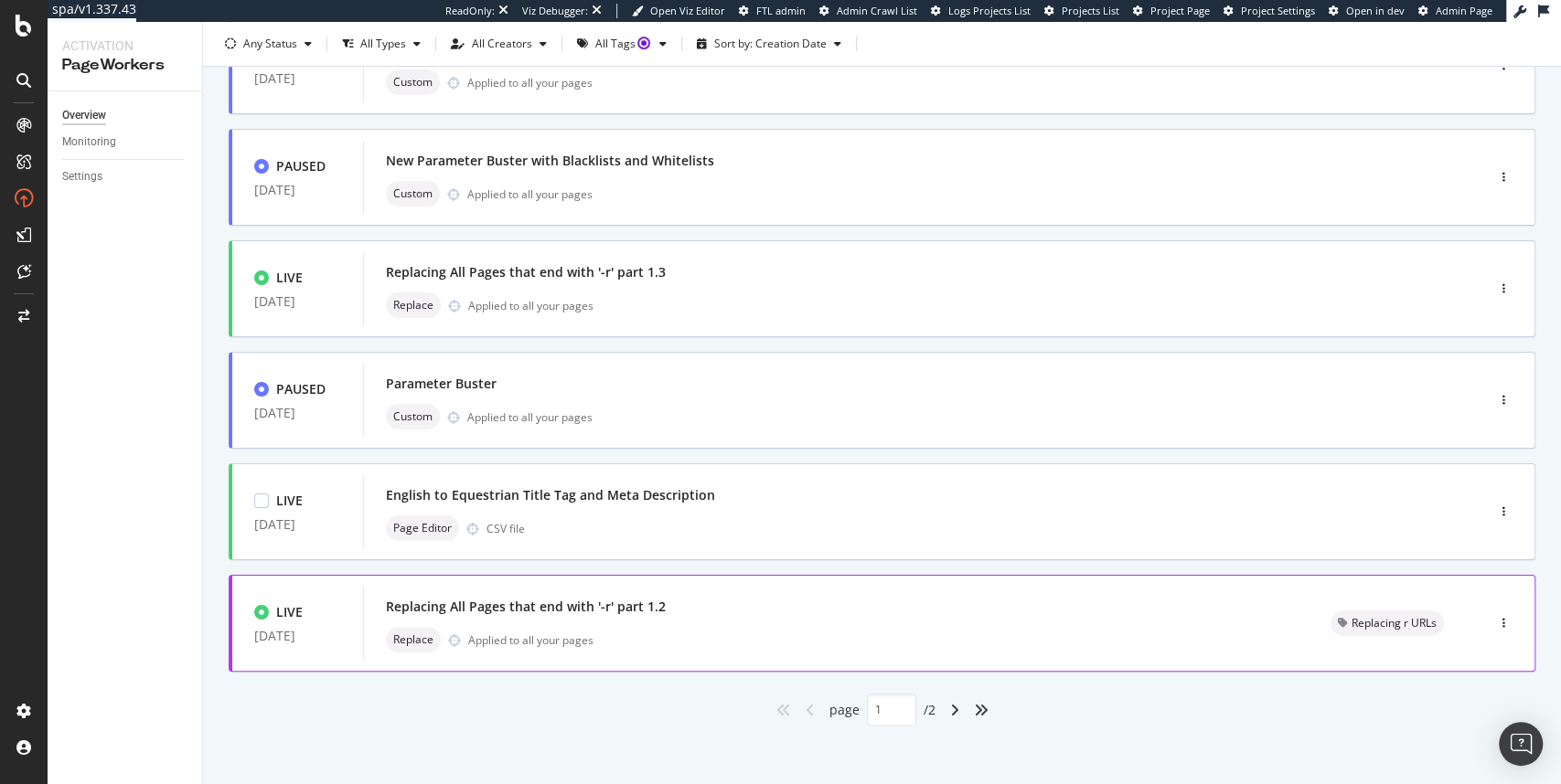
scroll to position [622, 0]
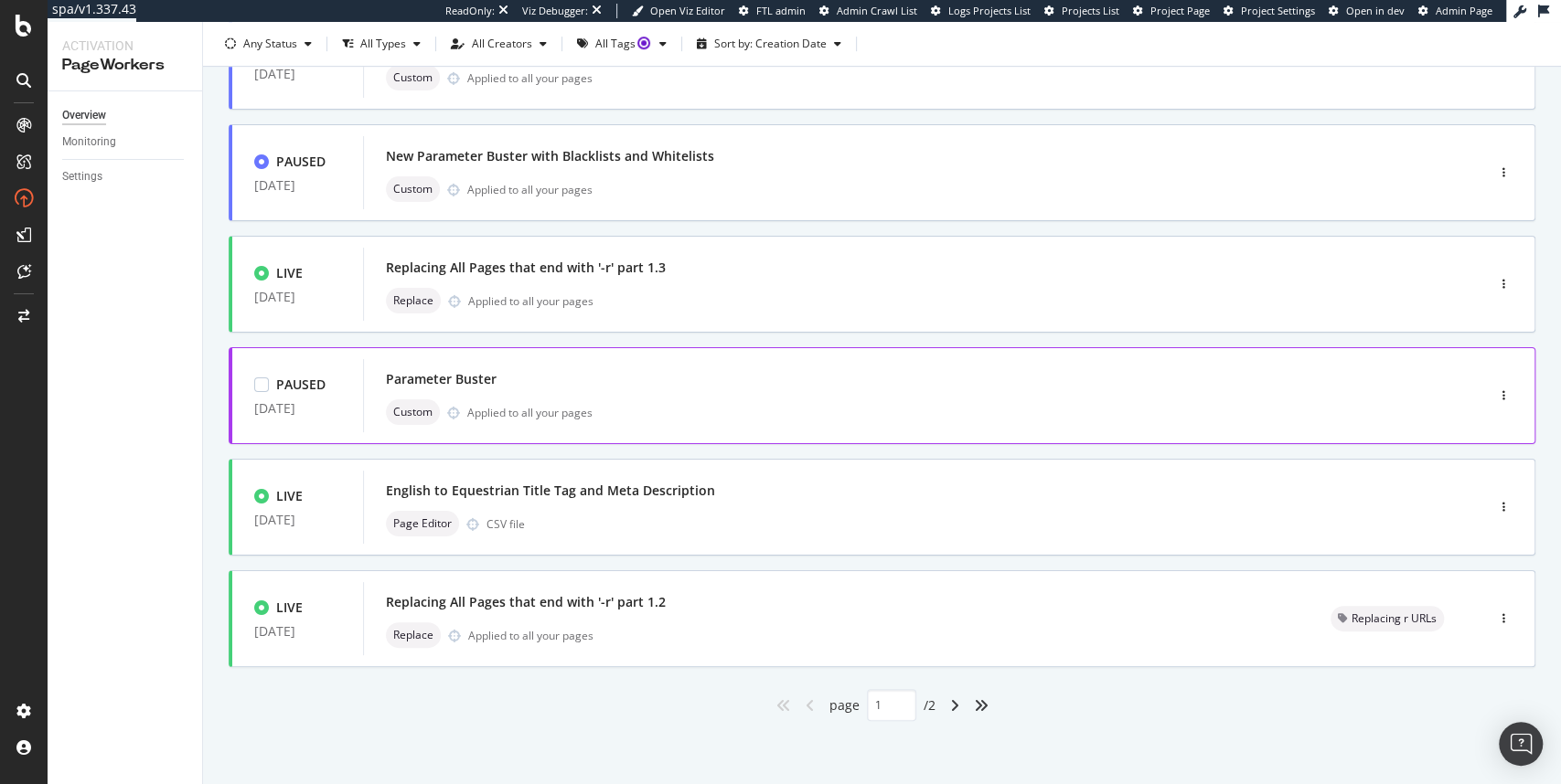
click at [504, 384] on div "Parameter Buster" at bounding box center [897, 379] width 1022 height 25
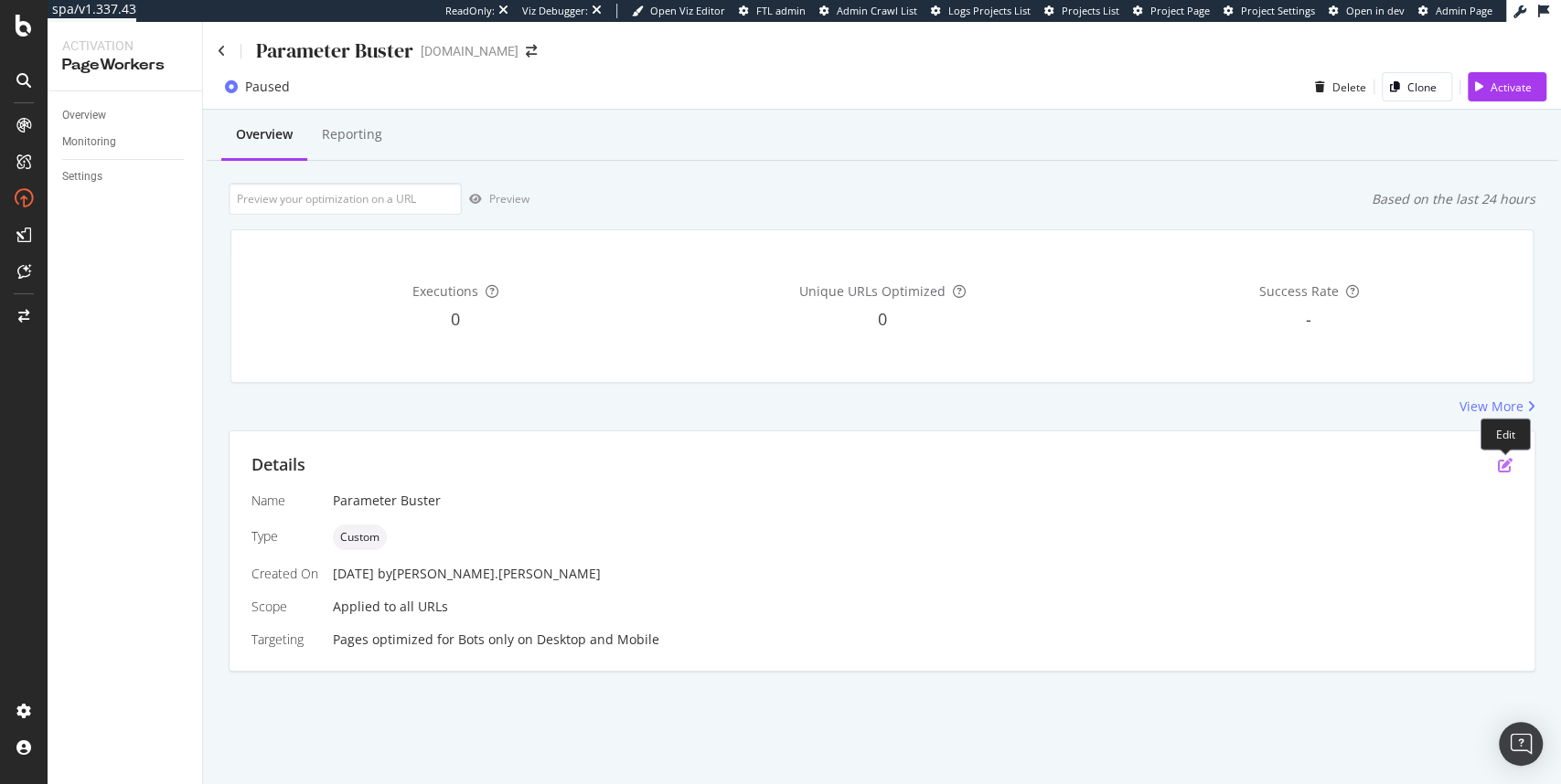
click at [1511, 463] on icon "pen-to-square" at bounding box center [1506, 465] width 15 height 15
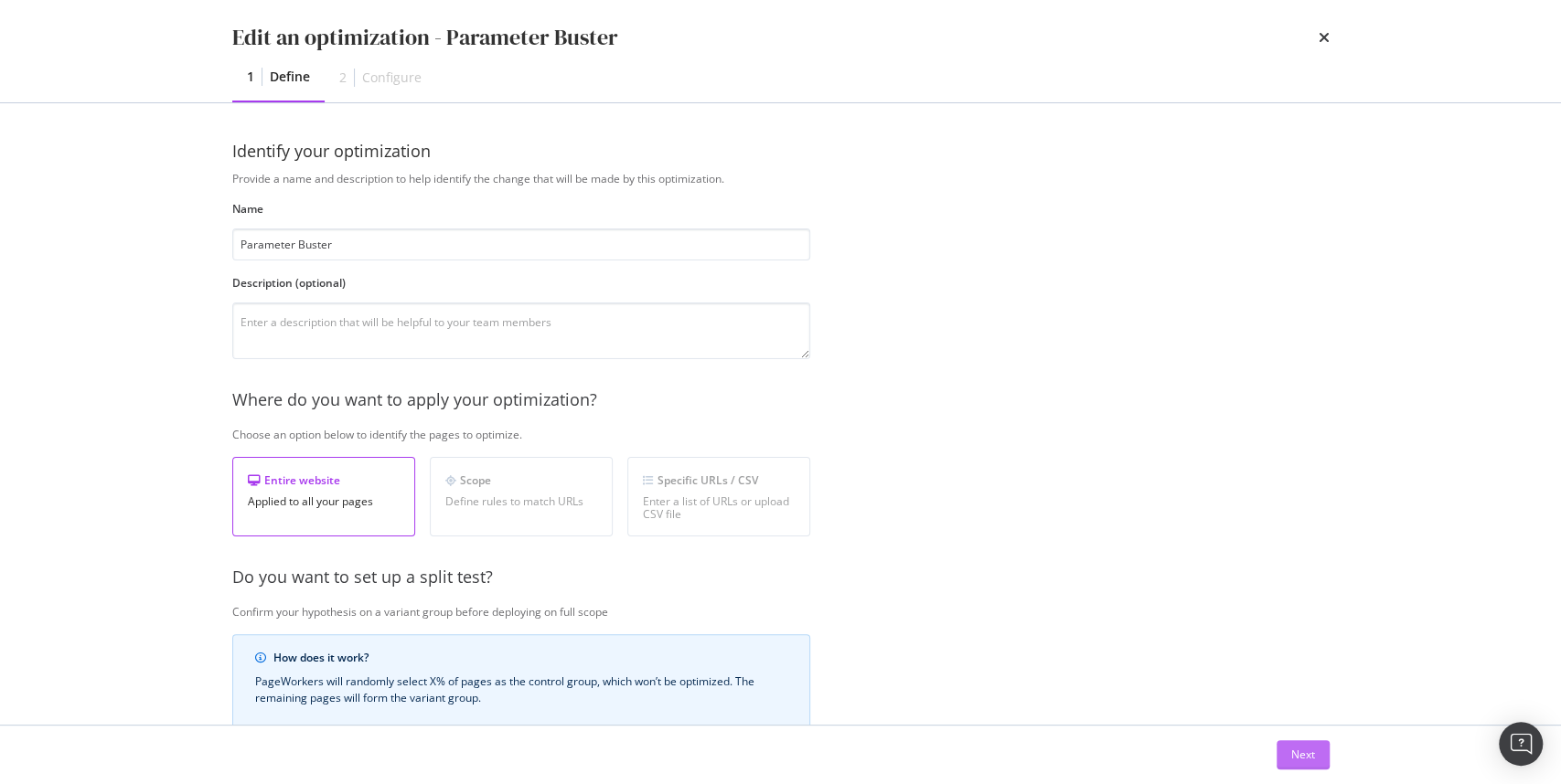
click at [1310, 766] on div "Next" at bounding box center [1303, 755] width 23 height 27
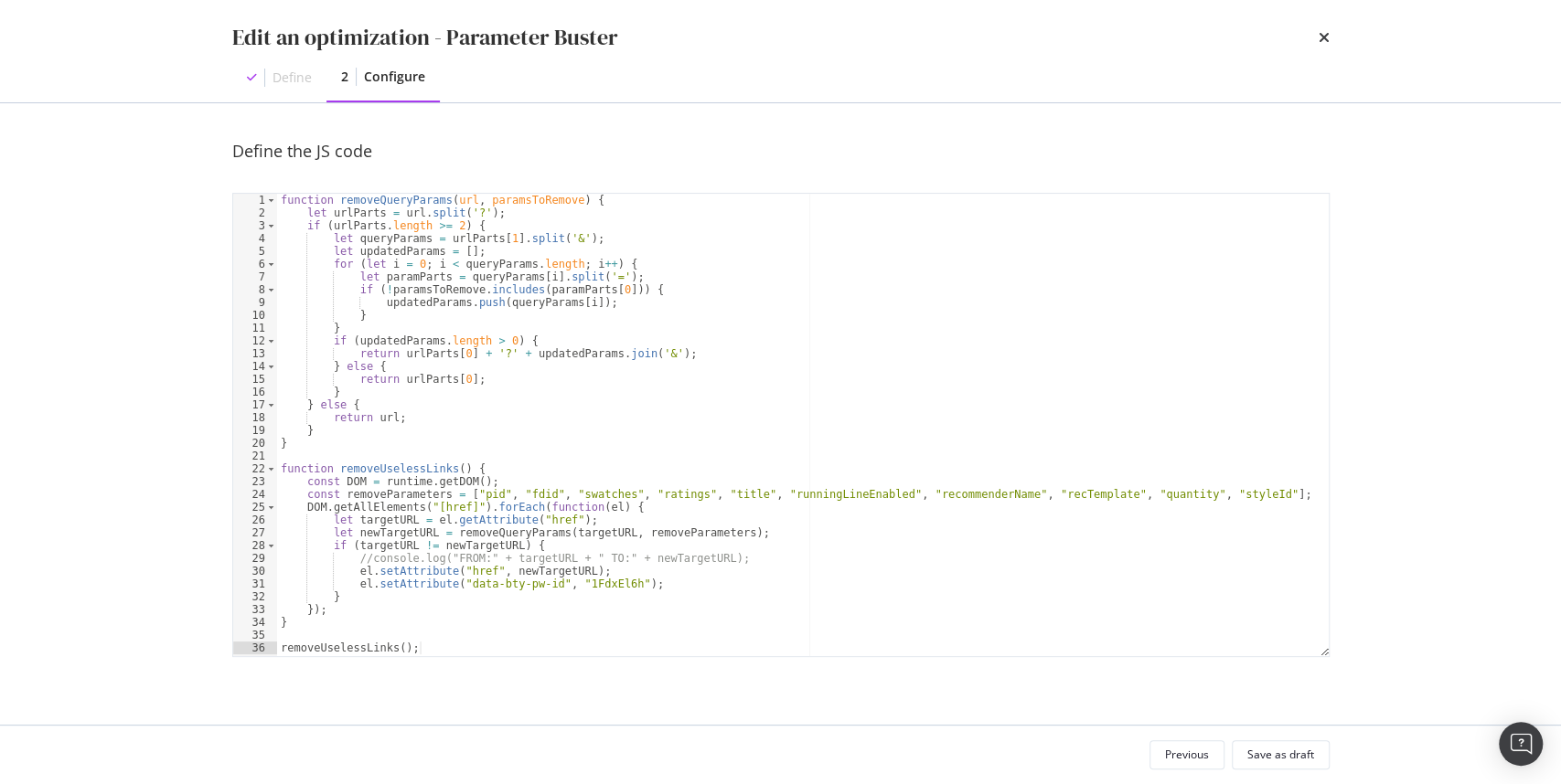
click at [599, 435] on div "function removeQueryParams ( url , paramsToRemove ) { let urlParts = url . spli…" at bounding box center [804, 438] width 1053 height 489
type textarea "removeUselessLinks();"
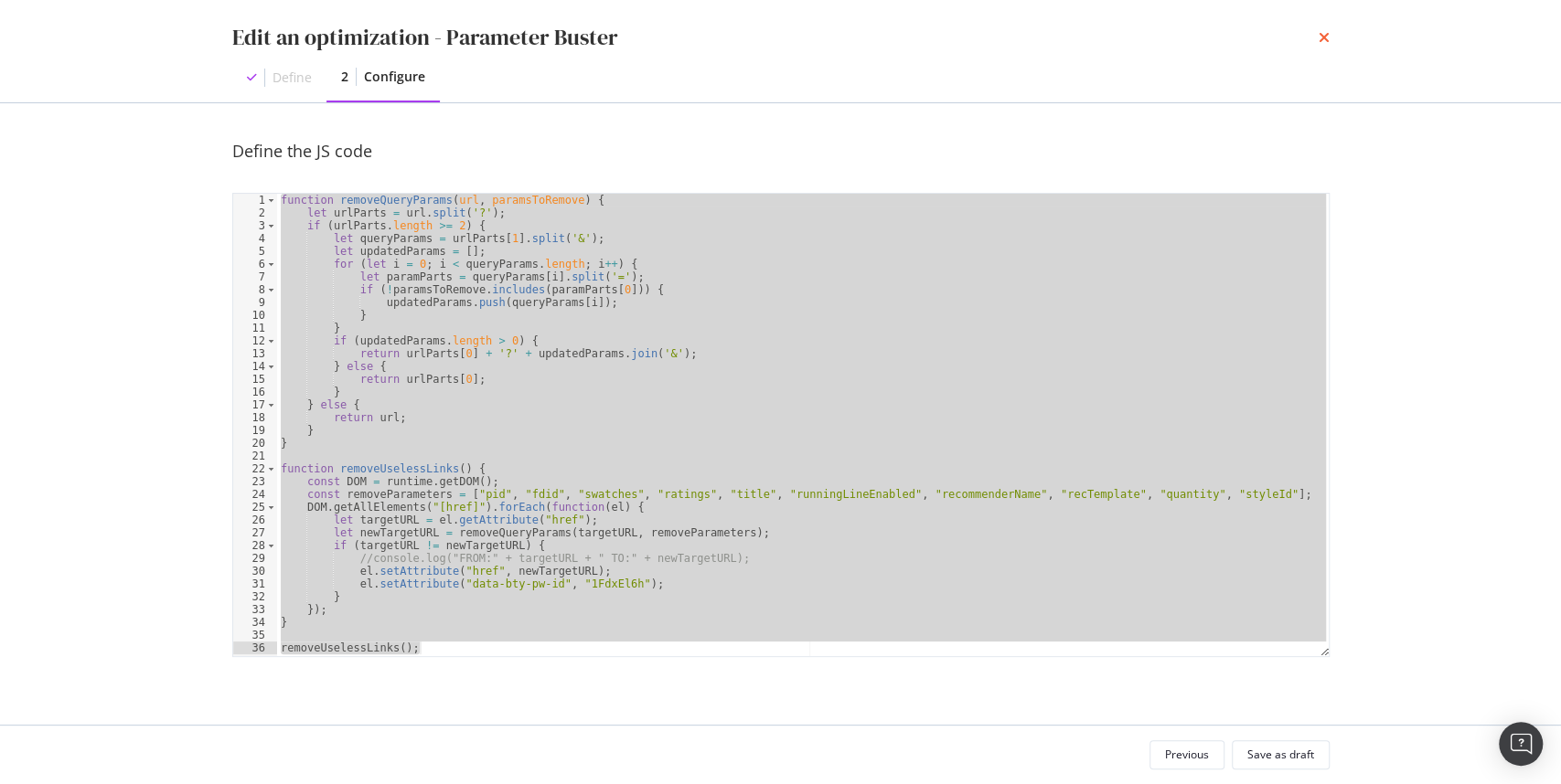
click at [1328, 36] on icon "times" at bounding box center [1324, 37] width 11 height 15
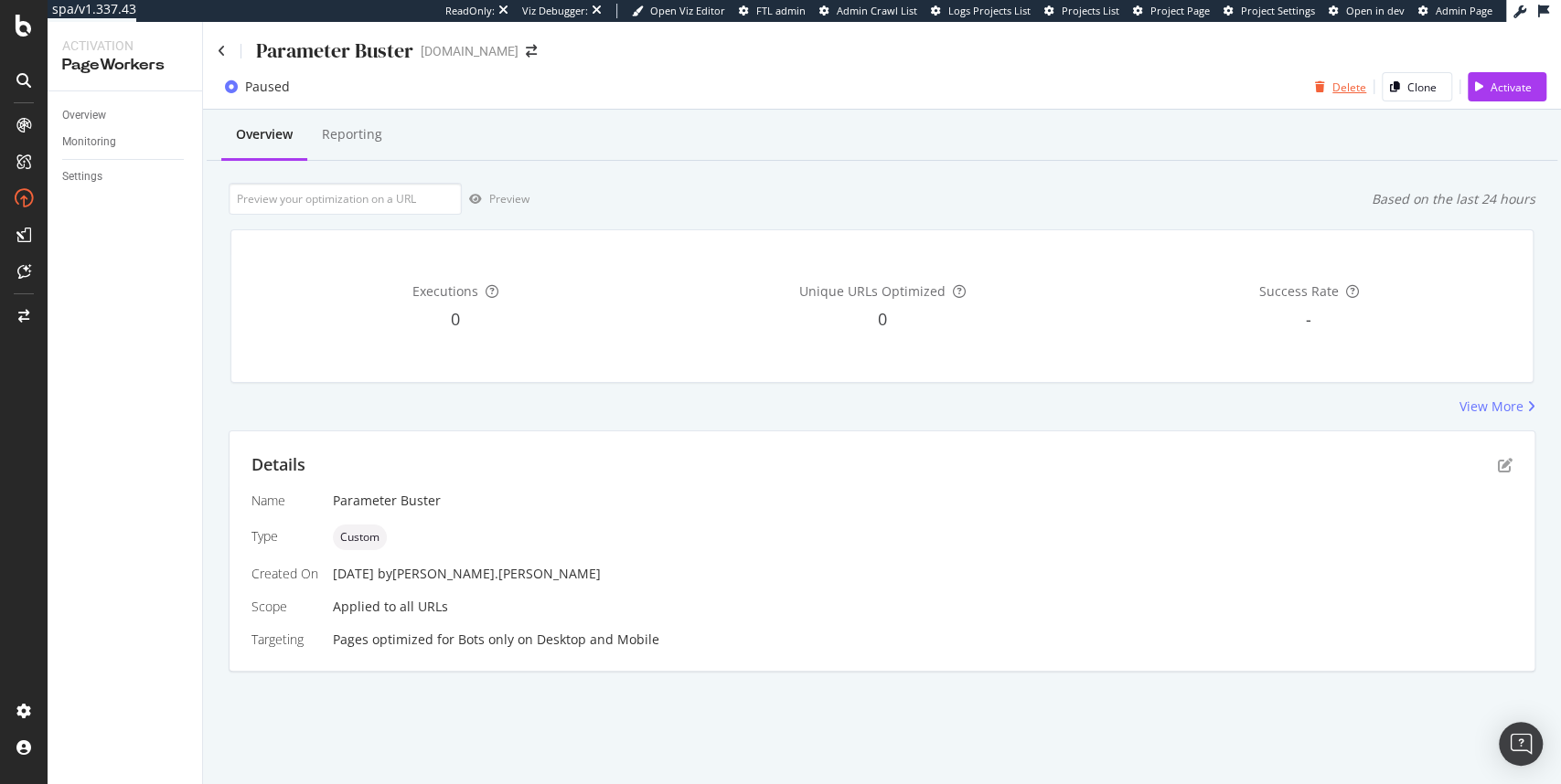
click at [1351, 84] on div "Delete" at bounding box center [1349, 88] width 34 height 16
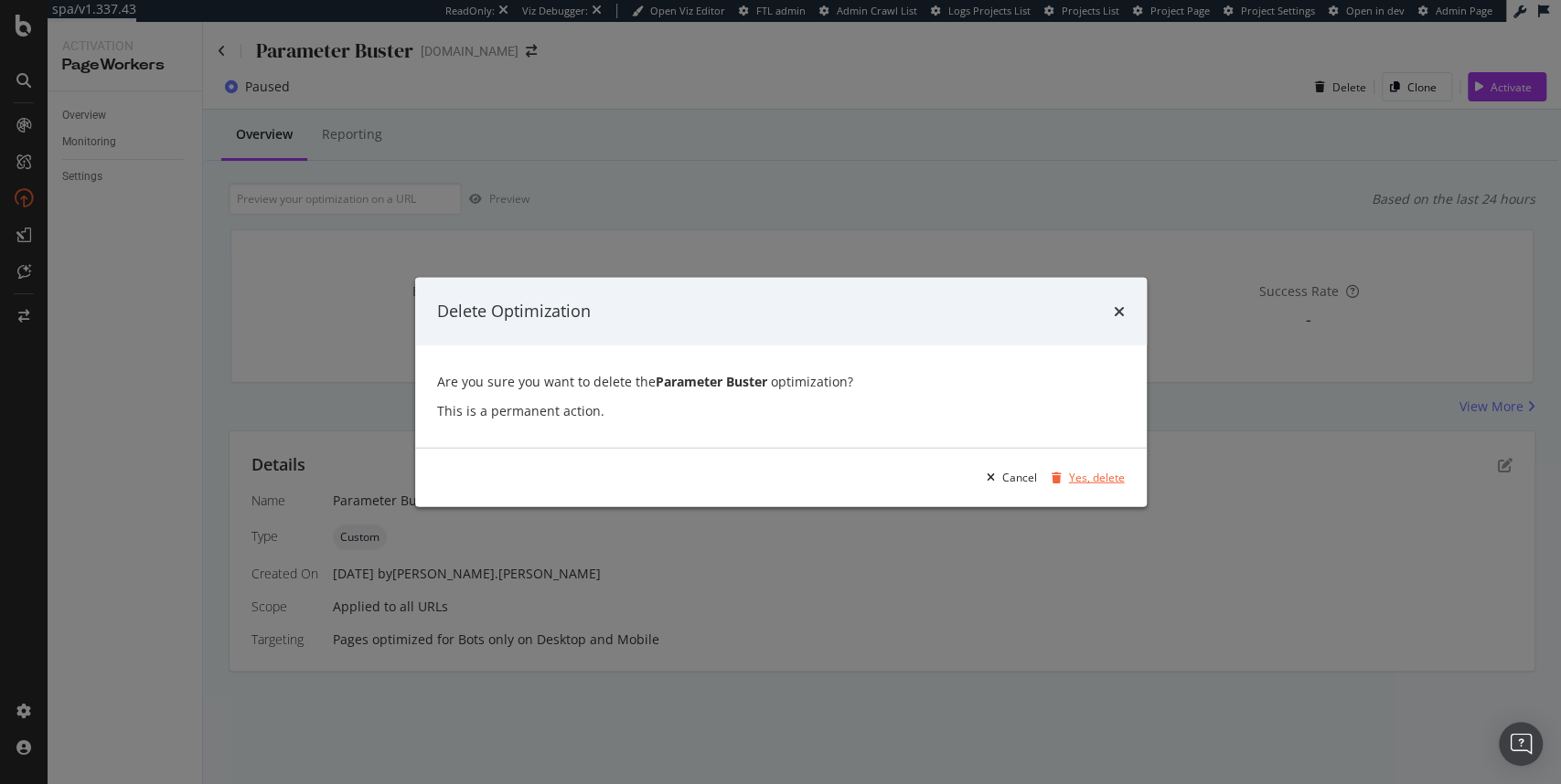
click at [1097, 468] on div "Yes, delete" at bounding box center [1084, 478] width 81 height 27
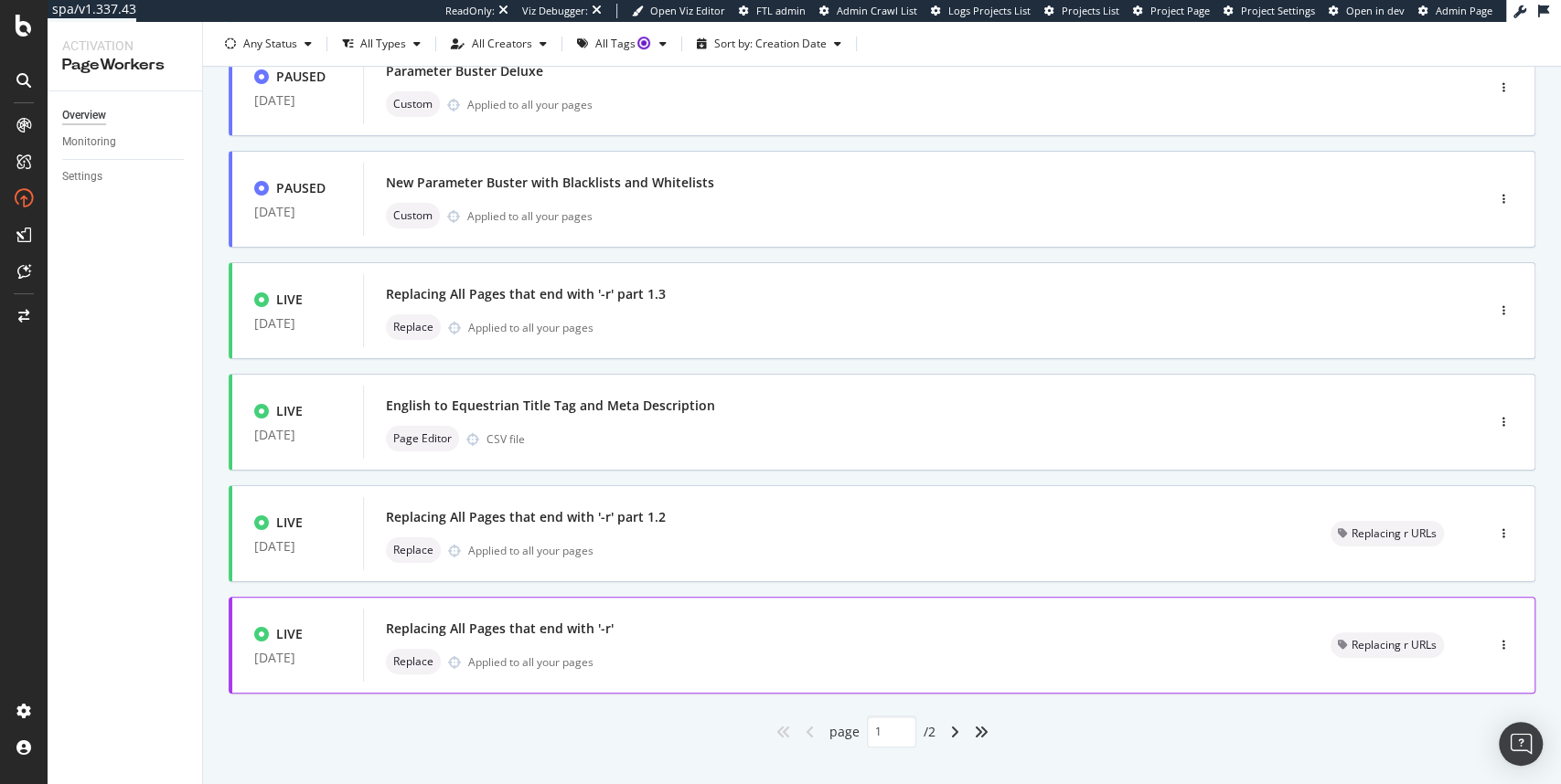
scroll to position [622, 0]
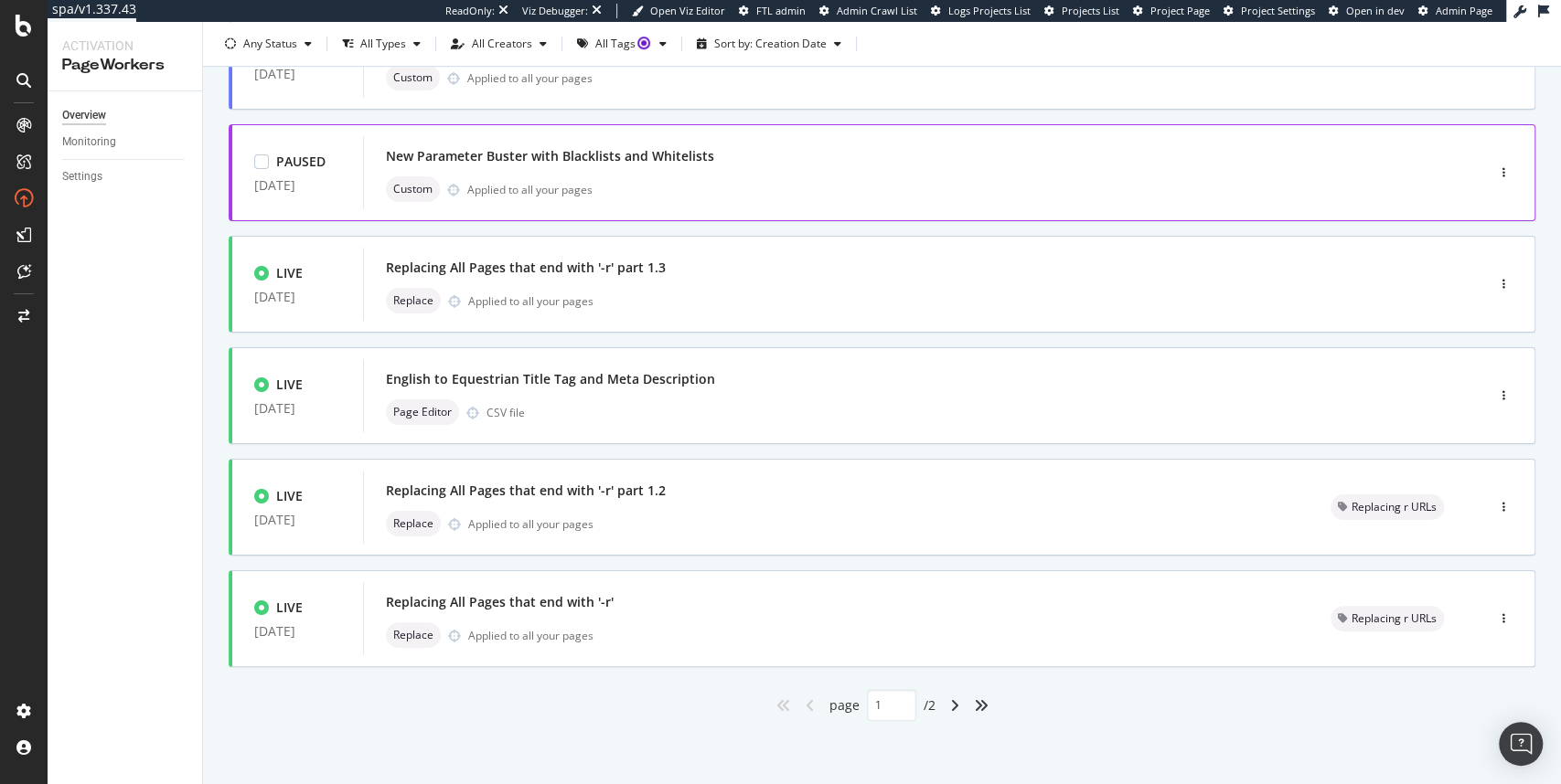
click at [580, 168] on div "New Parameter Buster with Blacklists and Whitelists Custom Applied to all your …" at bounding box center [897, 173] width 1022 height 58
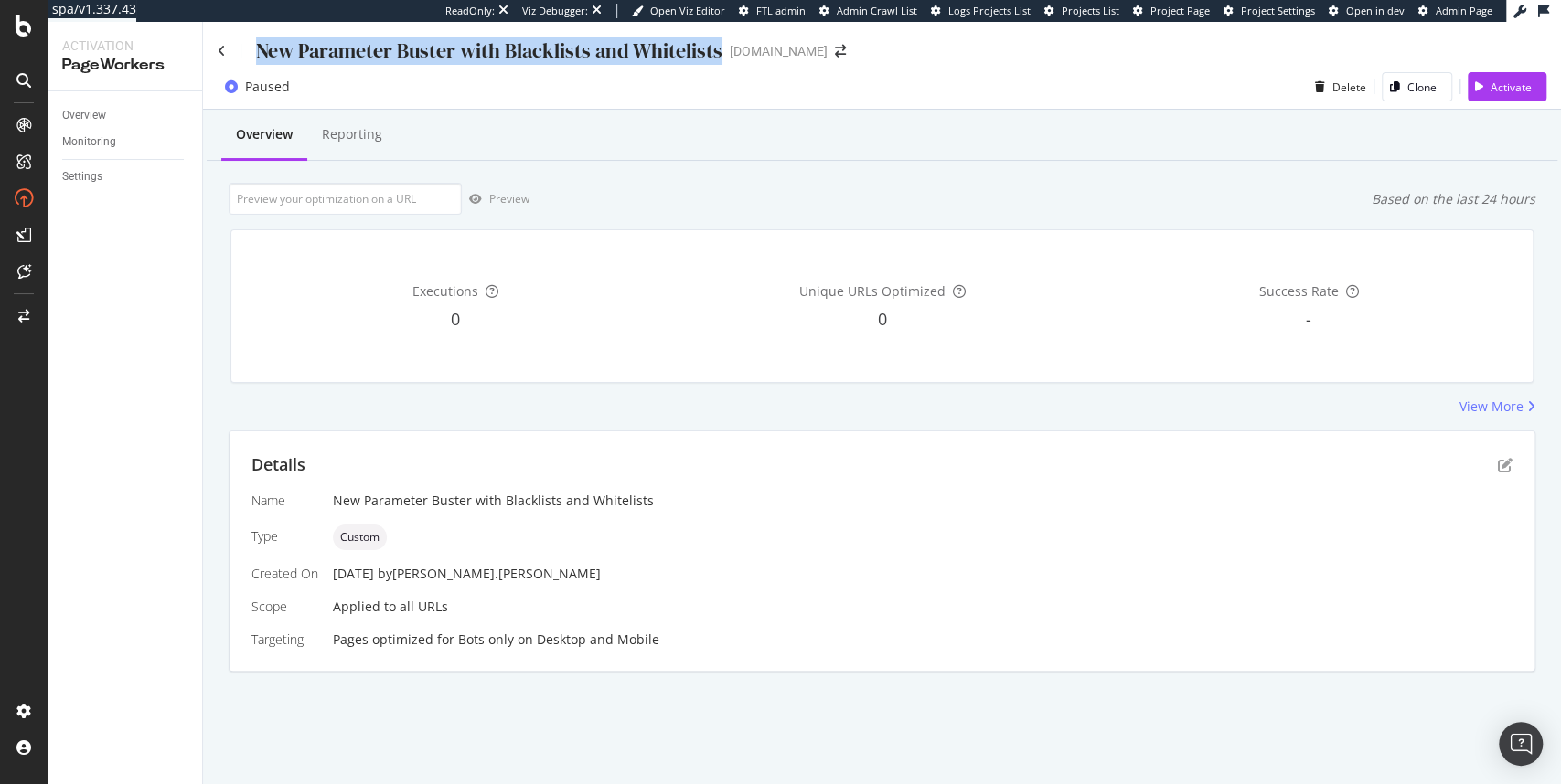
drag, startPoint x: 251, startPoint y: 48, endPoint x: 723, endPoint y: 51, distance: 472.0
click at [723, 51] on div "New Parameter Buster with Blacklists and Whitelists www.ariat.com" at bounding box center [541, 51] width 647 height 28
copy div "New Parameter Buster with Blacklists and Whitelists"
click at [1512, 460] on icon "pen-to-square" at bounding box center [1506, 465] width 15 height 15
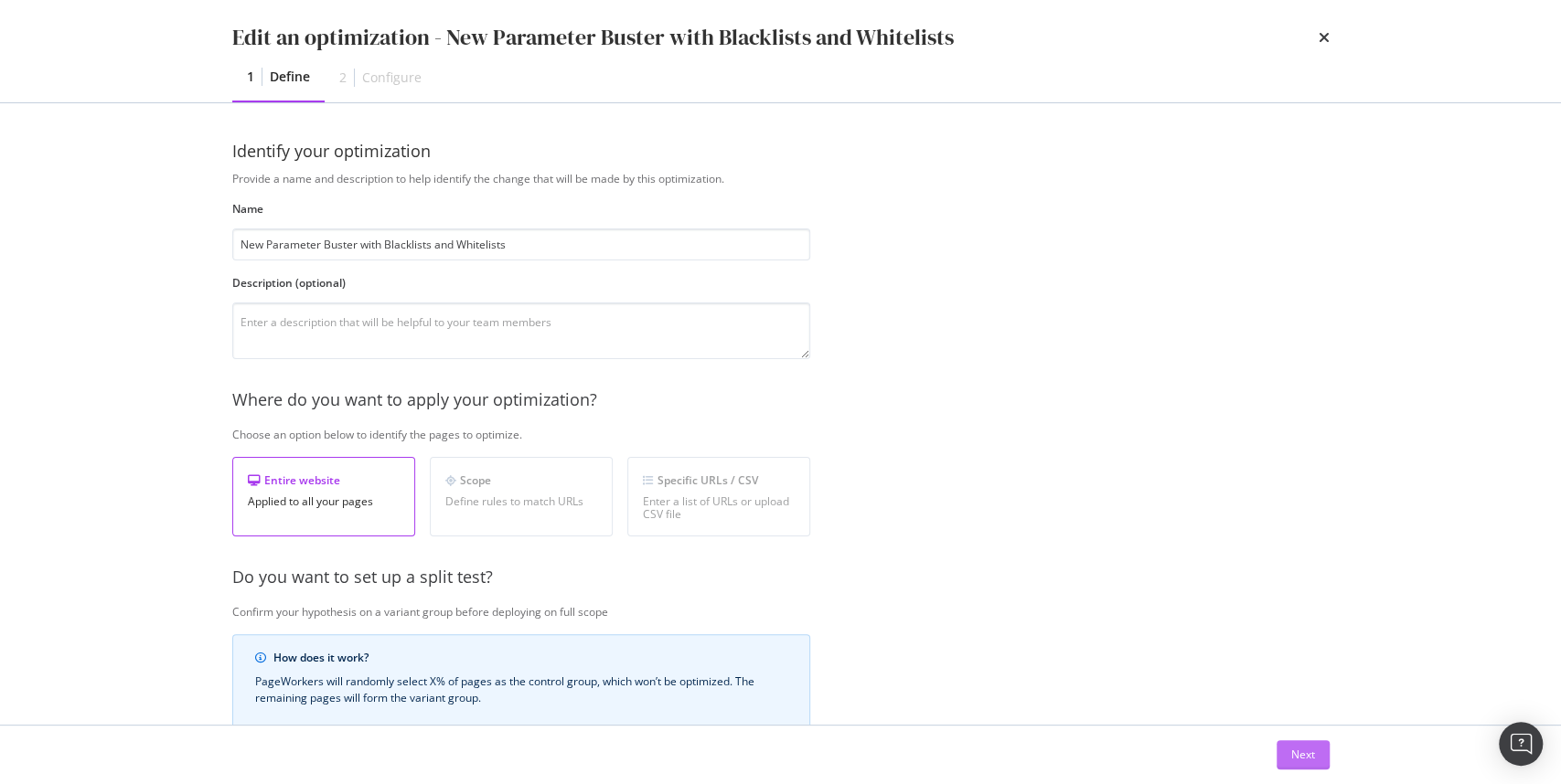
click at [1299, 745] on div "Next" at bounding box center [1303, 755] width 23 height 27
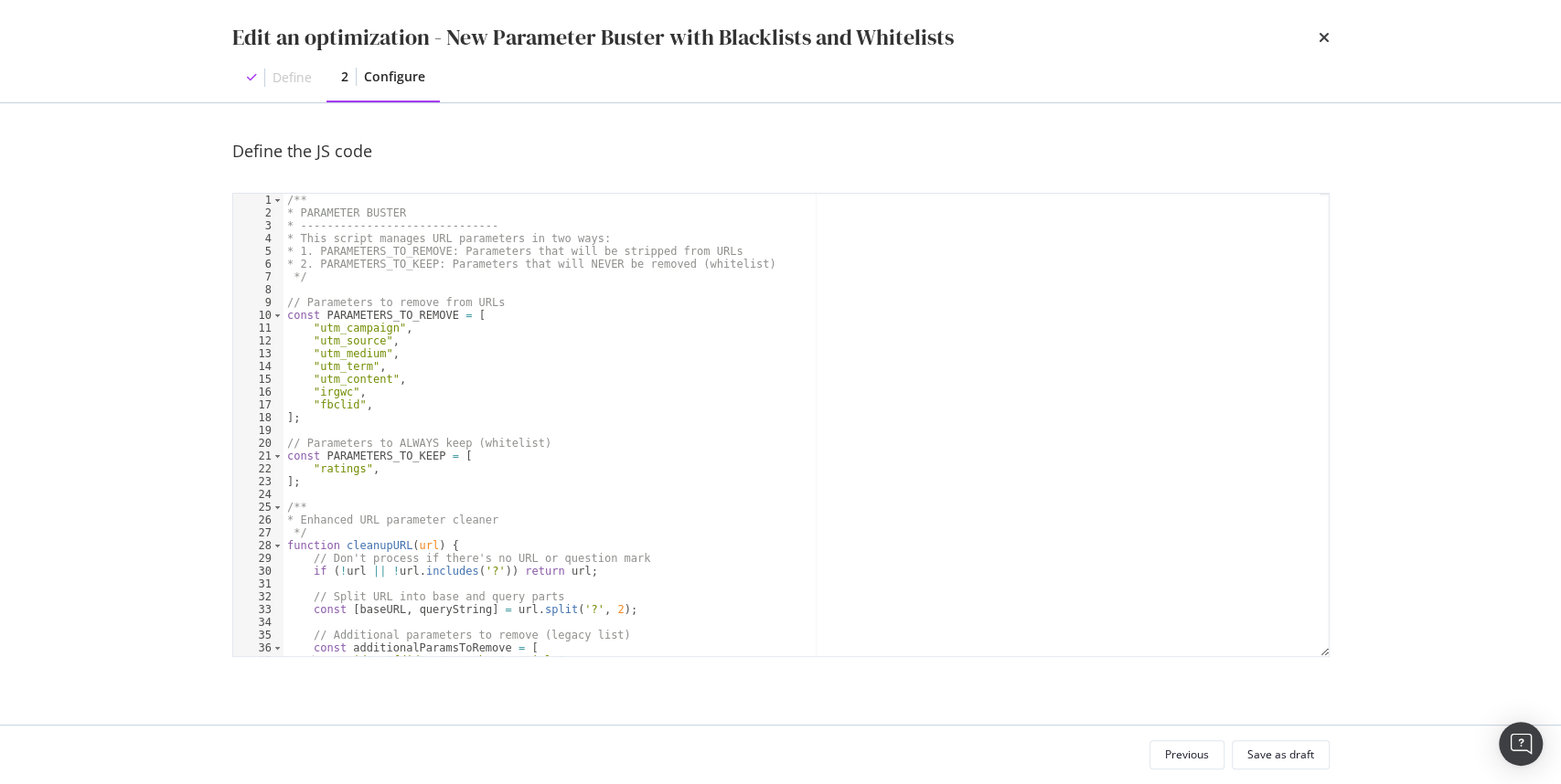
click at [555, 360] on div "/** * PARAMETER BUSTER * ------------------------------ * This script manages U…" at bounding box center [802, 438] width 1037 height 489
type textarea "cleanupAllLinks();"
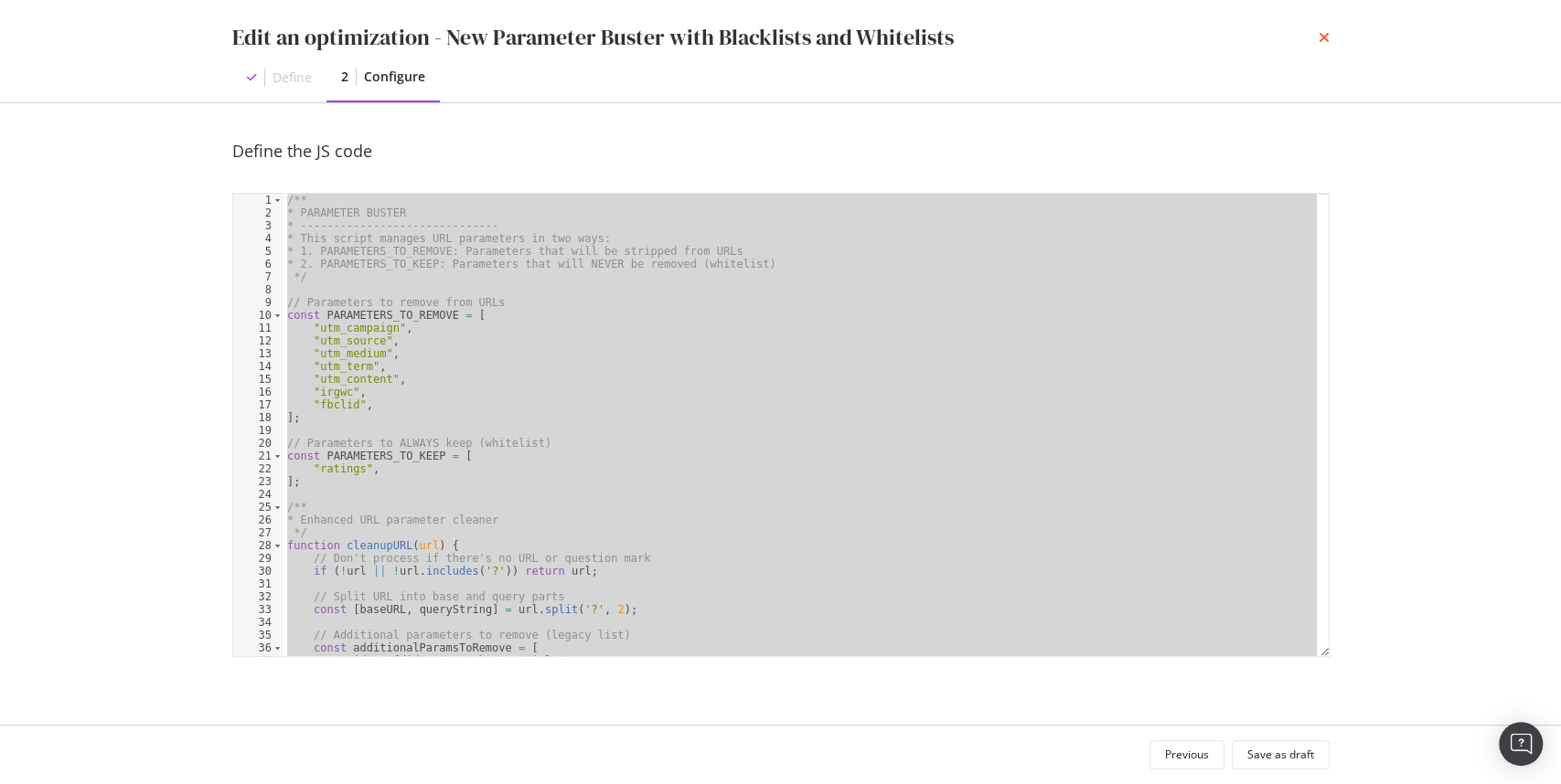
click at [1326, 37] on icon "times" at bounding box center [1324, 37] width 11 height 15
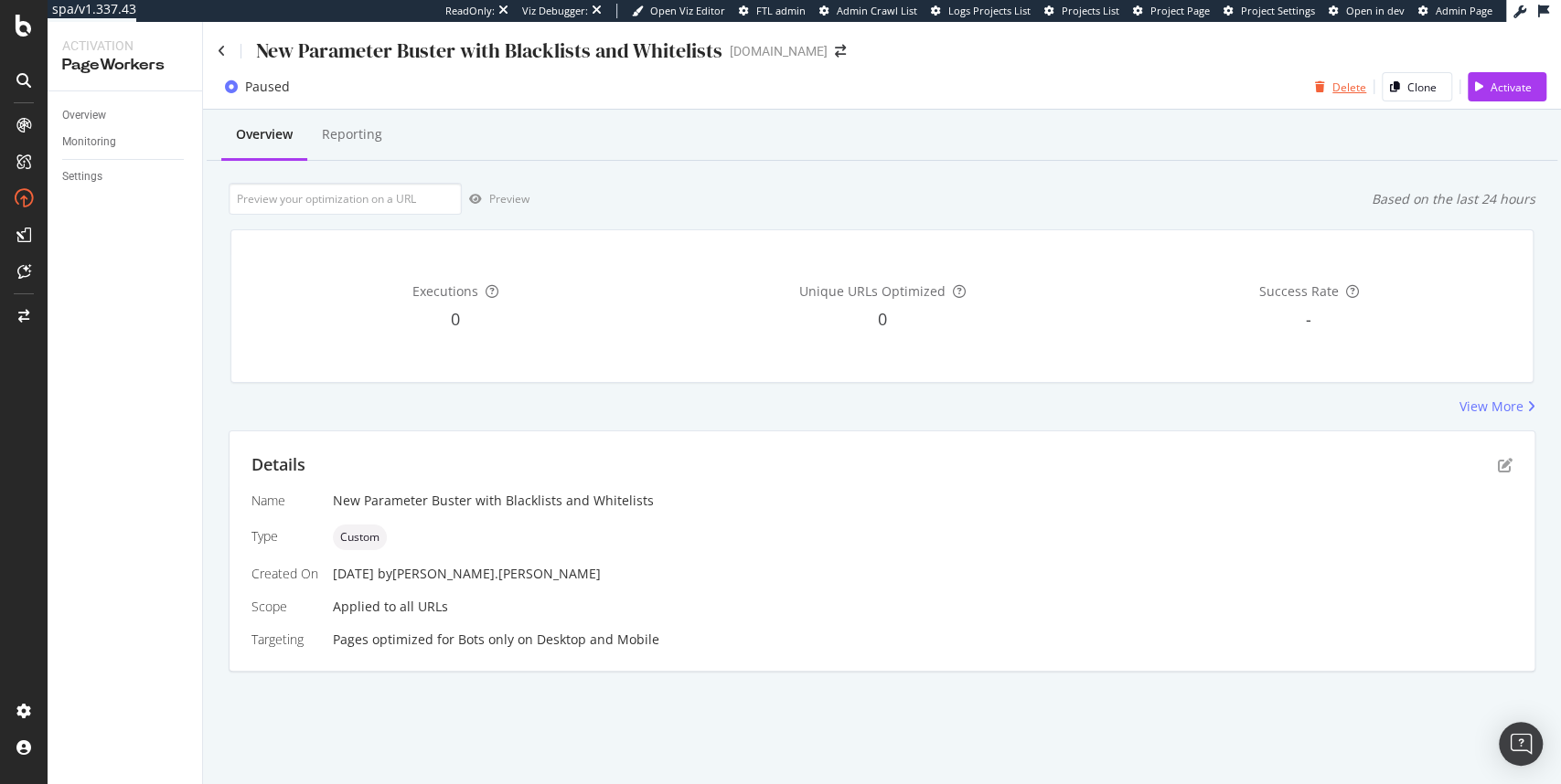
click at [1366, 83] on div "Delete" at bounding box center [1349, 88] width 34 height 16
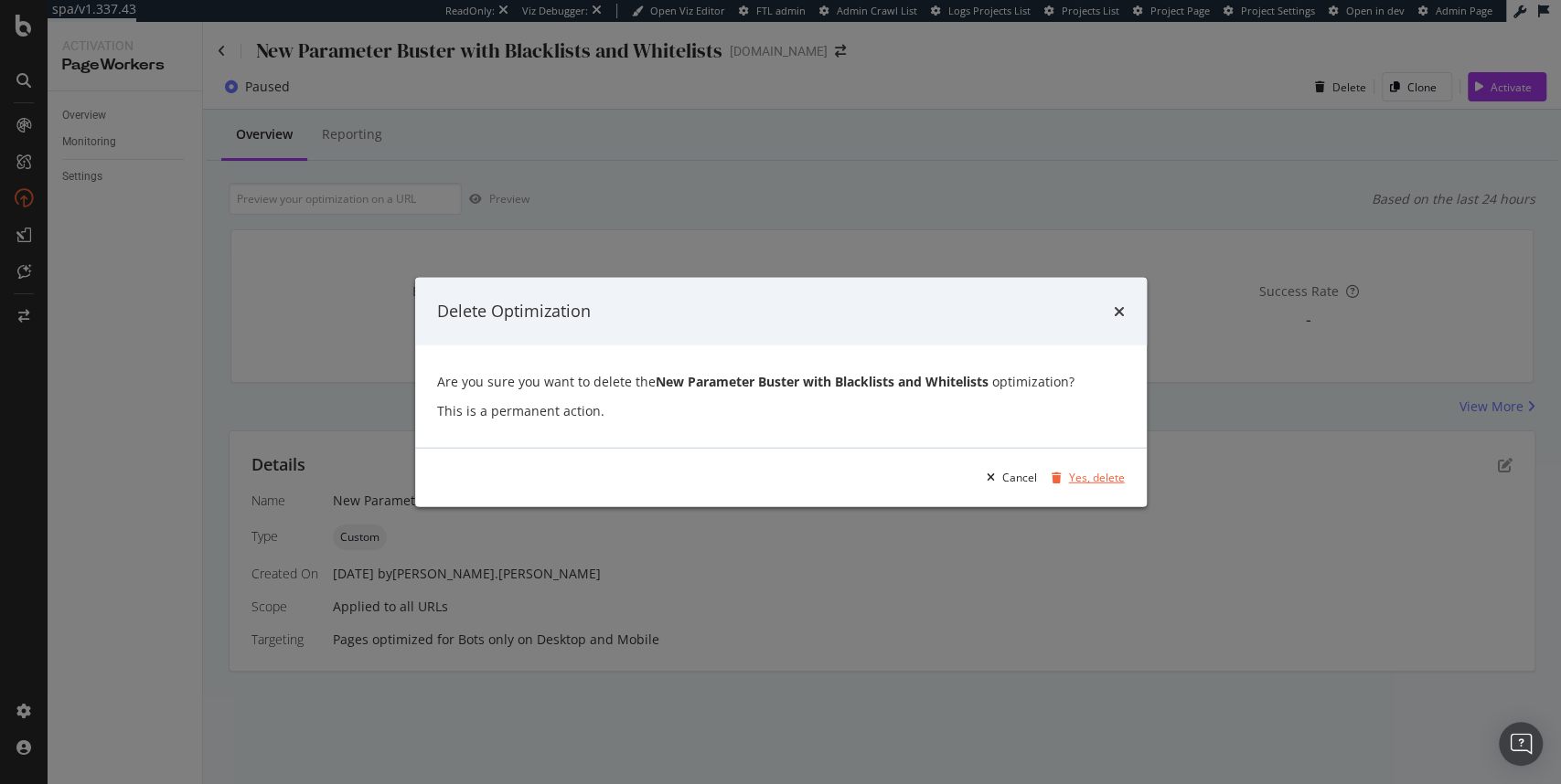
click at [1091, 470] on div "Yes, delete" at bounding box center [1097, 478] width 55 height 16
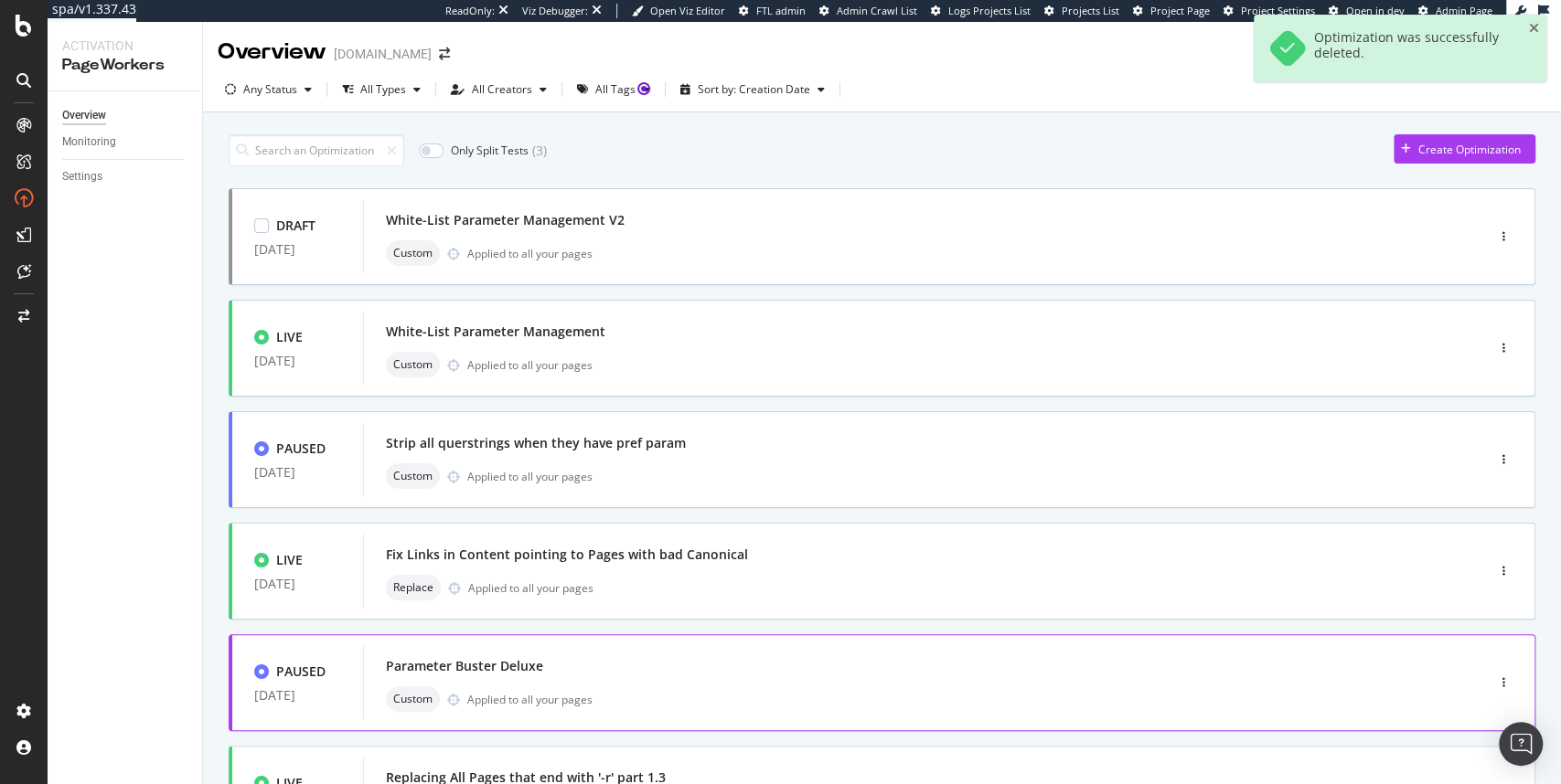
click at [620, 219] on div "White-List Parameter Management V2" at bounding box center [505, 220] width 238 height 18
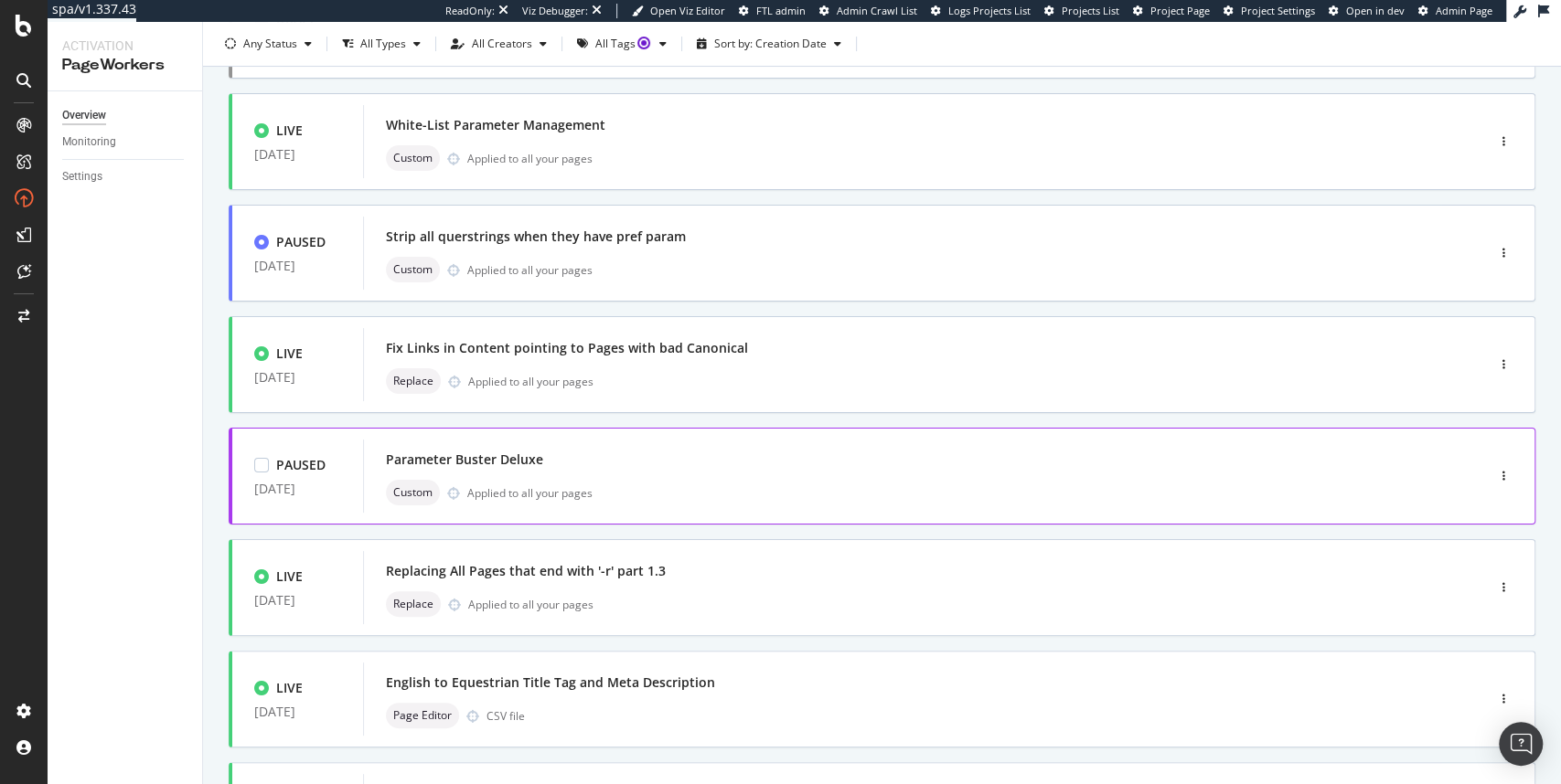
scroll to position [293, 0]
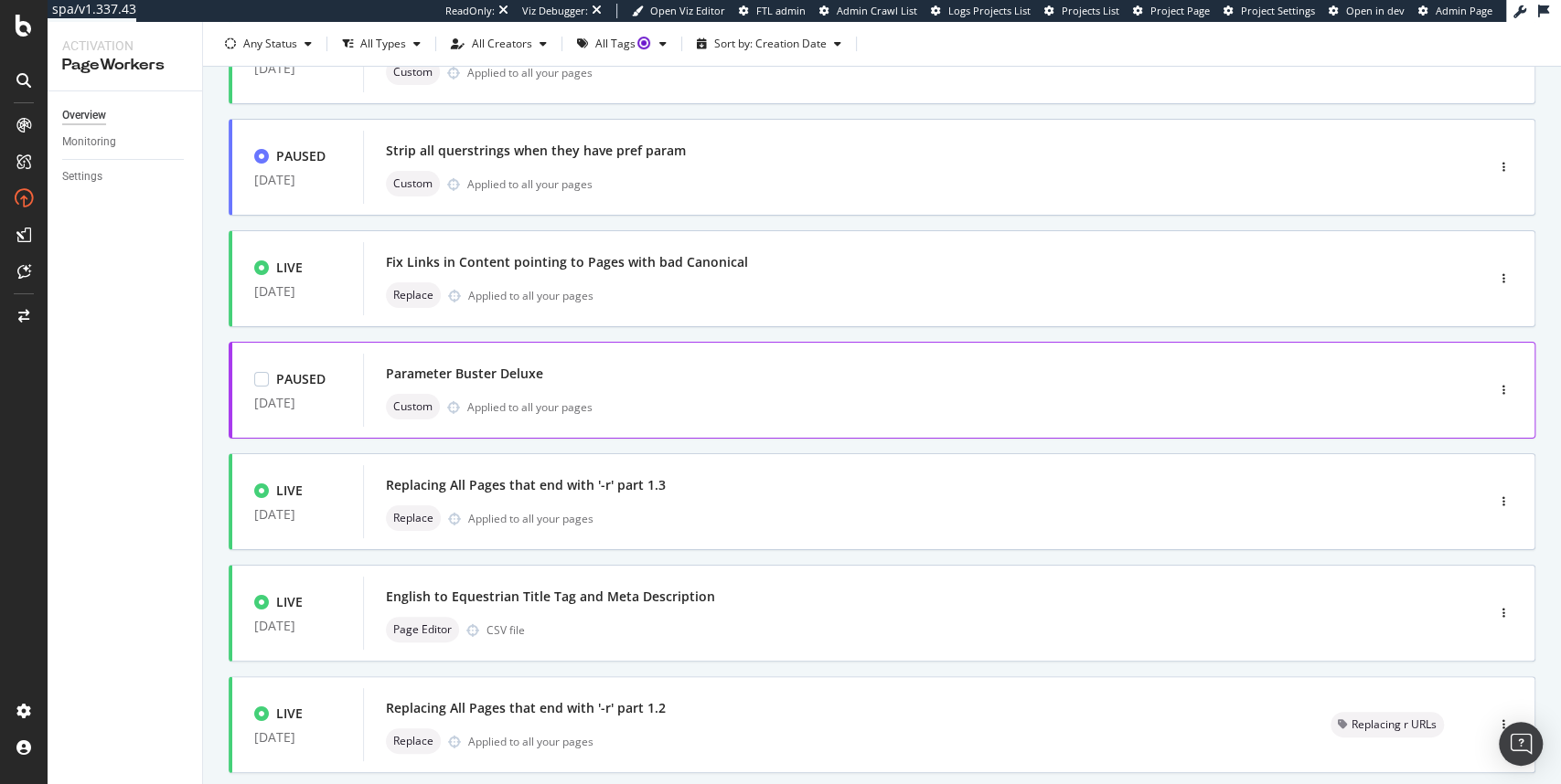
click at [542, 388] on div "Parameter Buster Deluxe Custom Applied to all your pages" at bounding box center [897, 390] width 1022 height 58
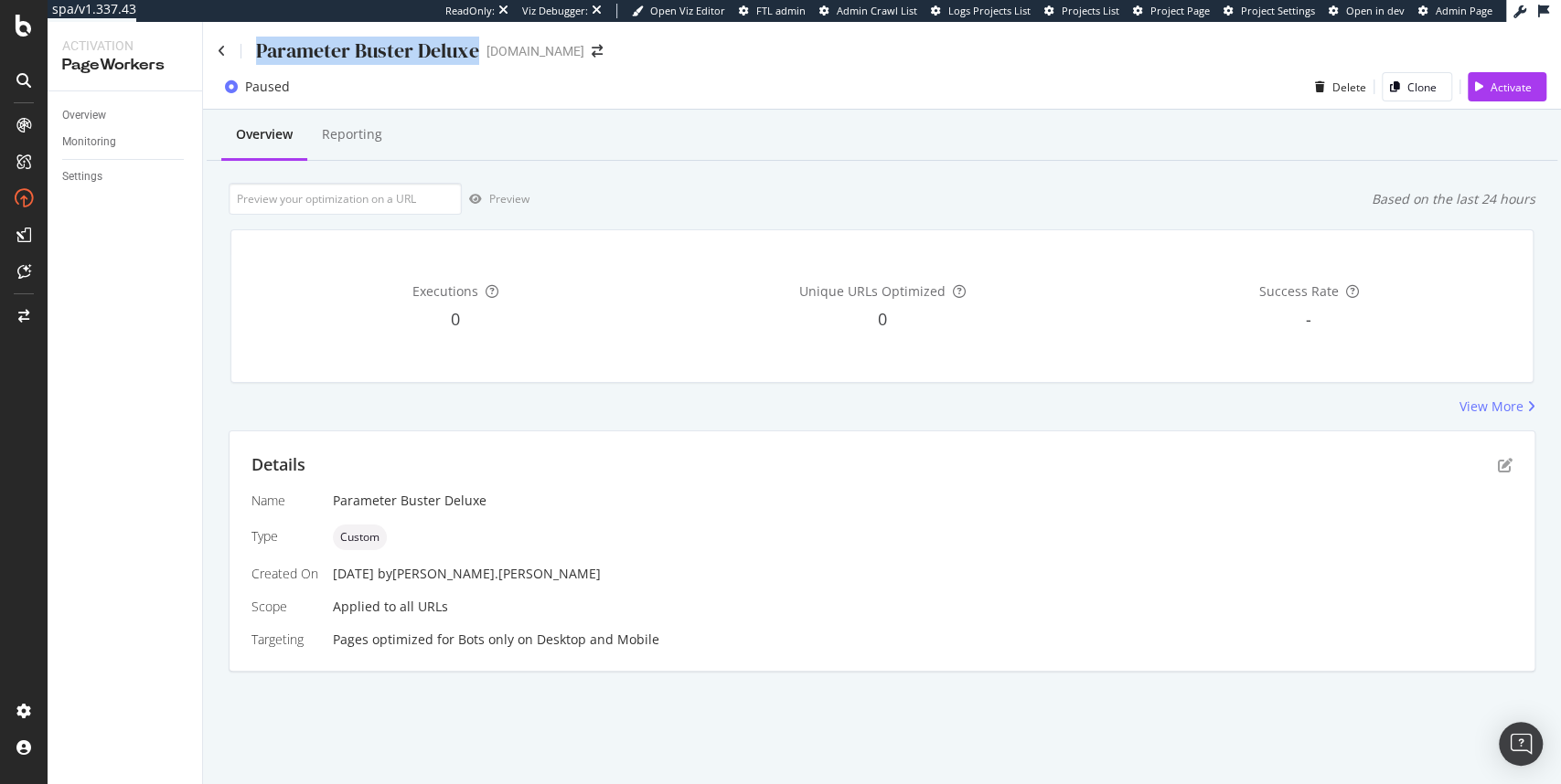
drag, startPoint x: 256, startPoint y: 52, endPoint x: 485, endPoint y: 53, distance: 229.0
click at [485, 53] on div "Parameter Buster Deluxe www.ariat.com" at bounding box center [419, 51] width 403 height 28
copy div "Parameter Buster Deluxe"
drag, startPoint x: 331, startPoint y: 574, endPoint x: 504, endPoint y: 570, distance: 173.0
click at [504, 570] on div "08 May. 2025 by michael.levin" at bounding box center [923, 574] width 1180 height 18
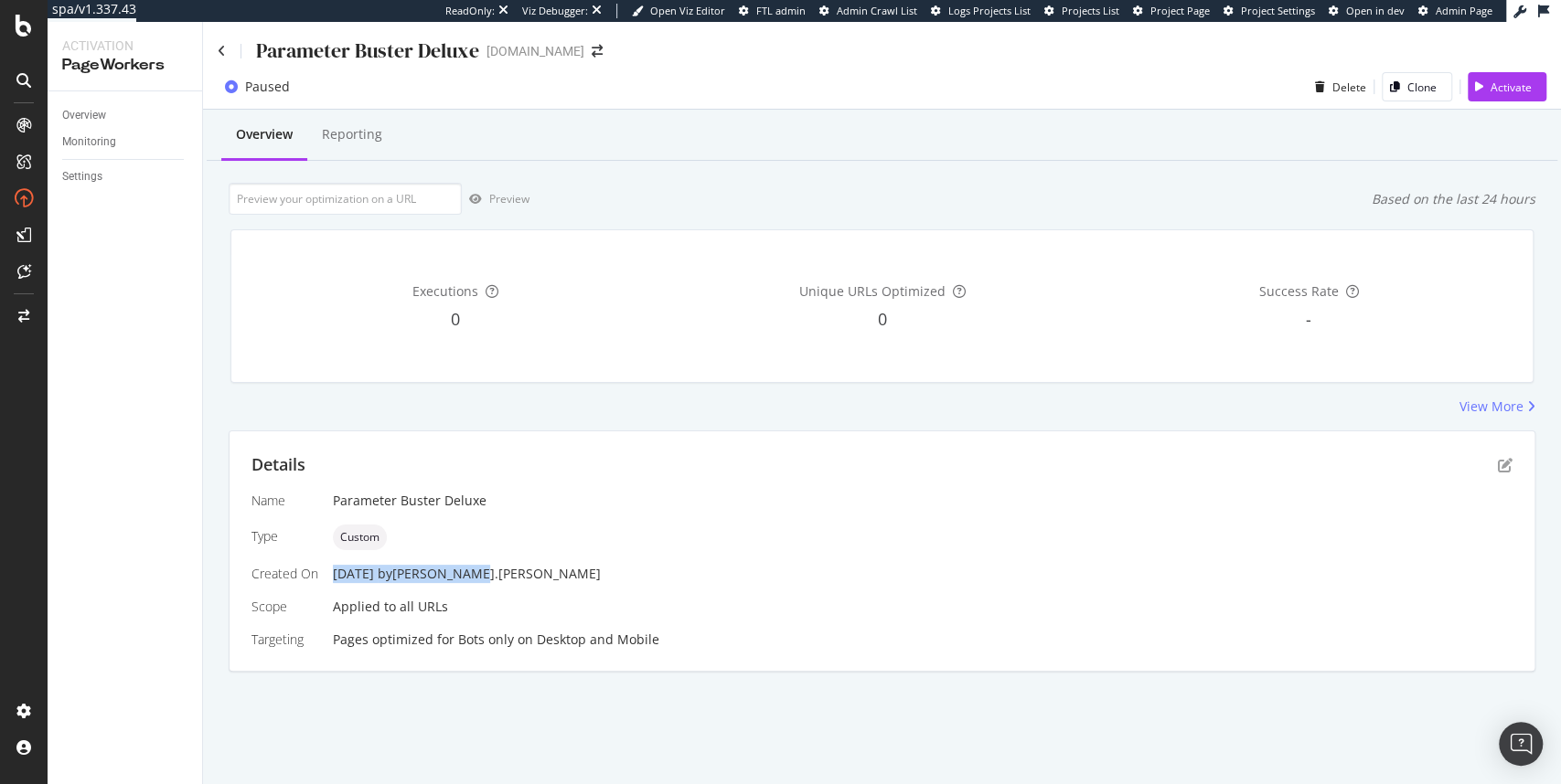
copy div "08 May. 2025 by michael.levi"
click at [1507, 464] on icon "pen-to-square" at bounding box center [1506, 465] width 15 height 15
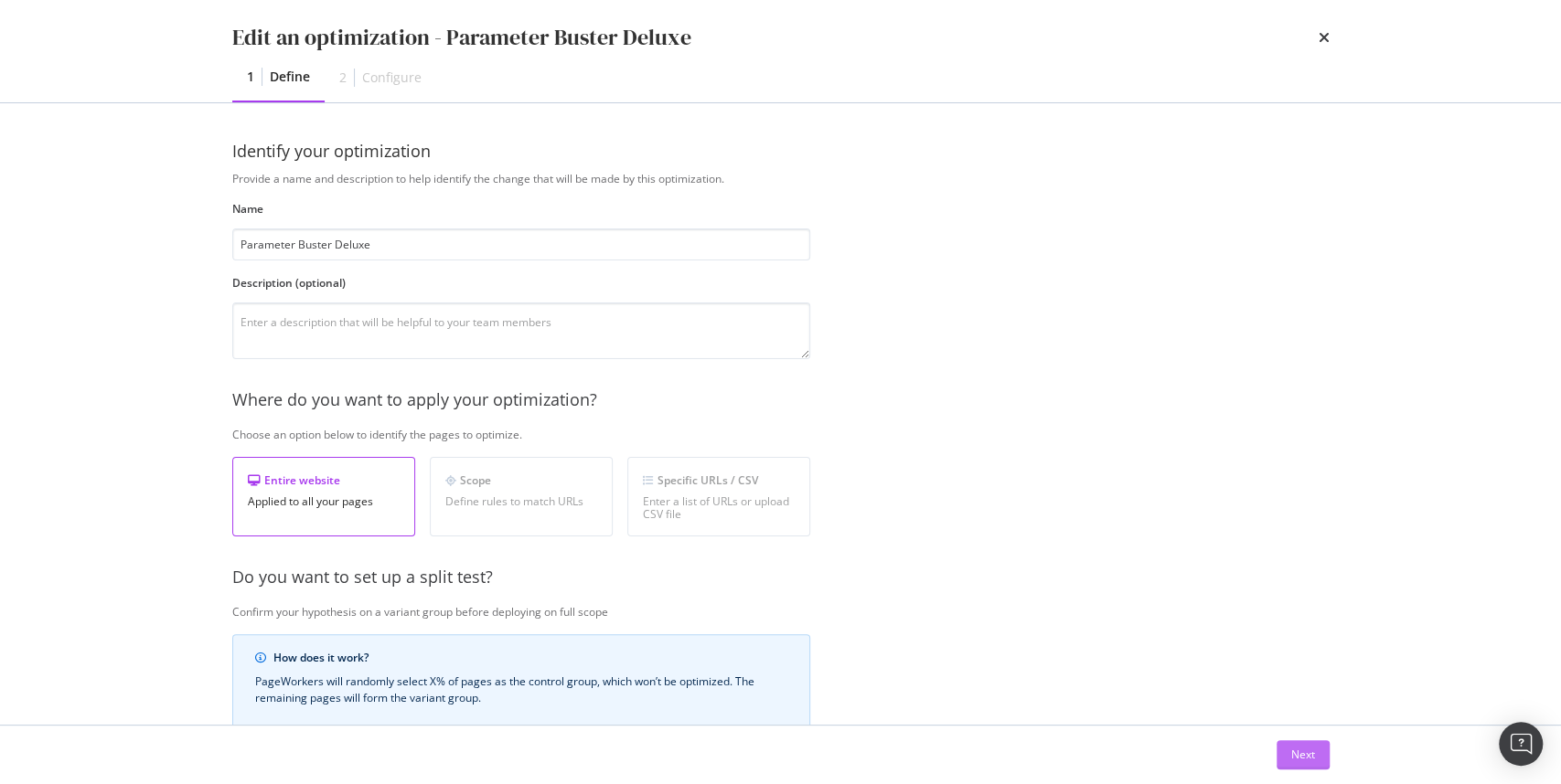
click at [1291, 744] on div "Next" at bounding box center [1303, 755] width 23 height 27
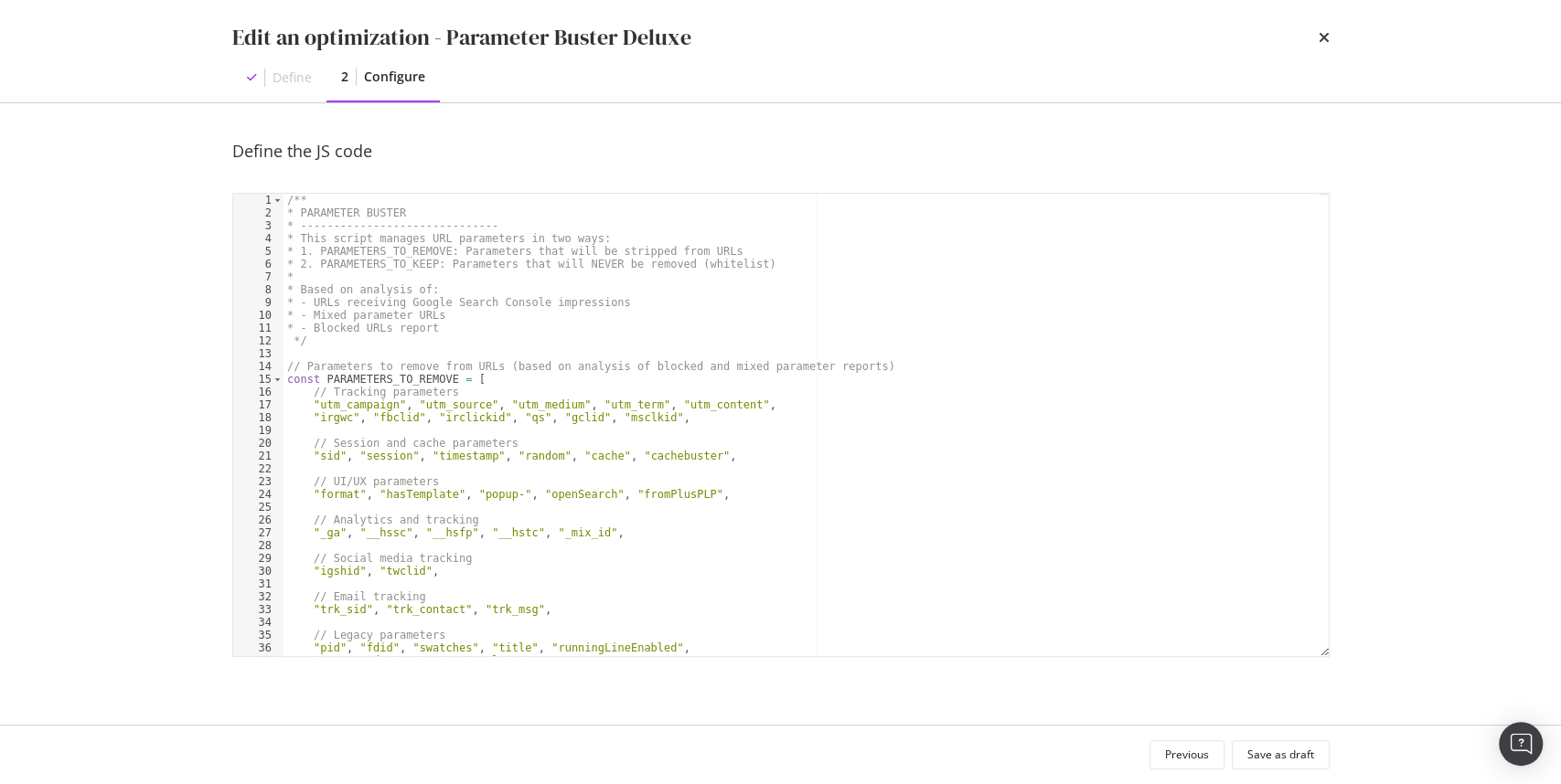
click at [681, 374] on div "/** * PARAMETER BUSTER * ------------------------------ * This script manages U…" at bounding box center [802, 438] width 1037 height 489
type textarea "// Execute the cleanup cleanupAllLinks();"
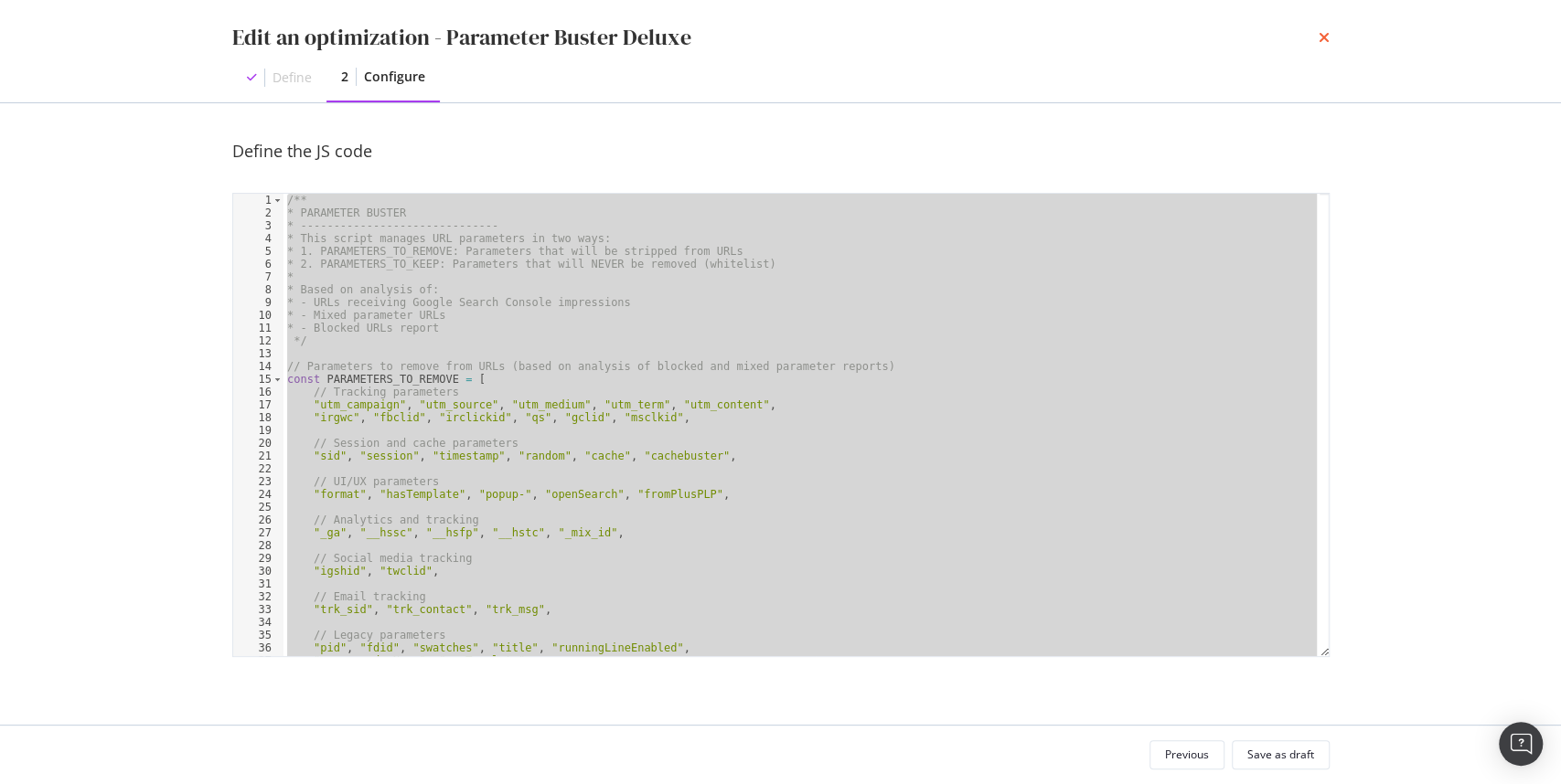
click at [1325, 43] on icon "times" at bounding box center [1324, 37] width 11 height 15
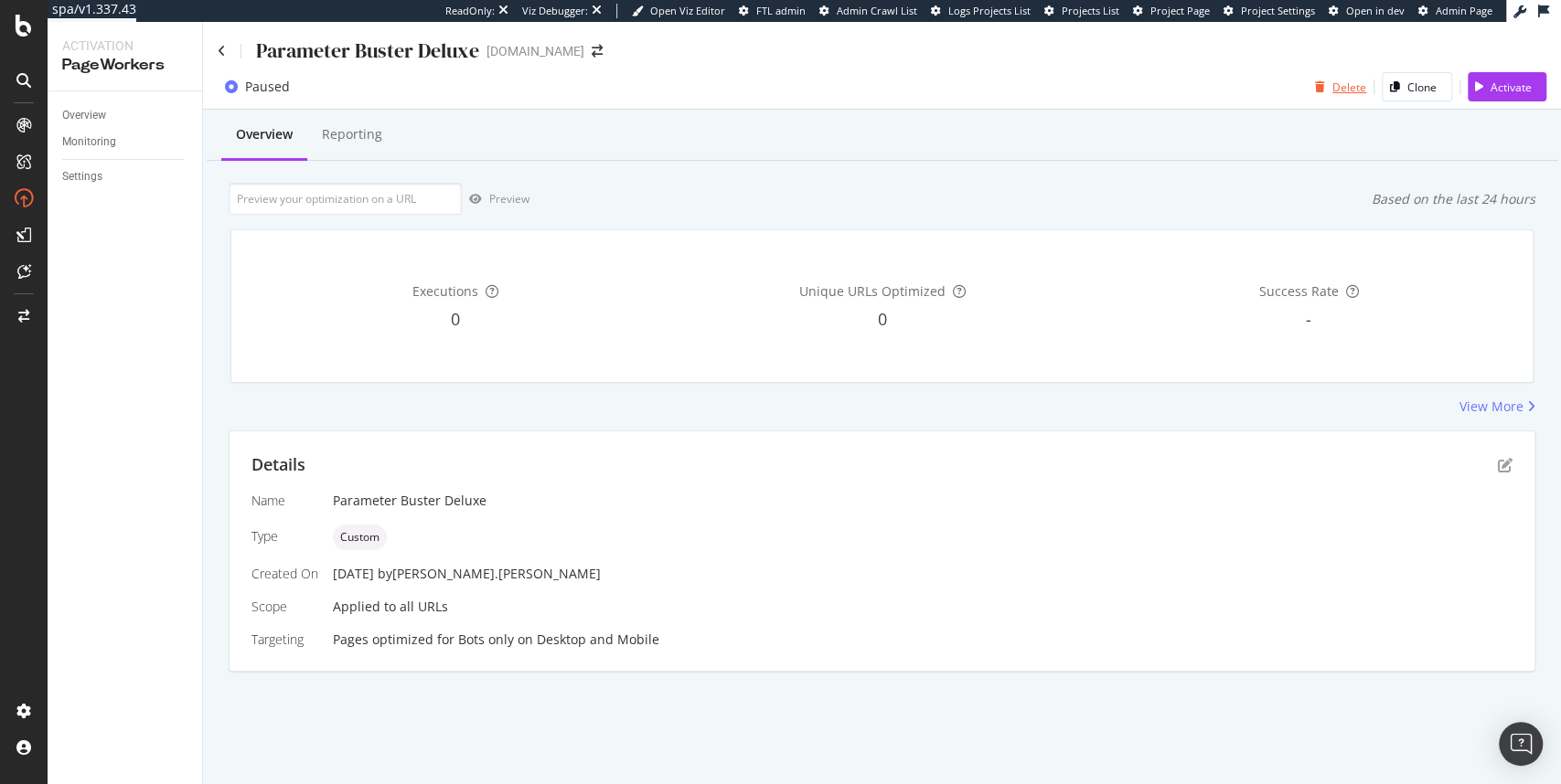
click at [1349, 83] on div "Delete" at bounding box center [1349, 88] width 34 height 16
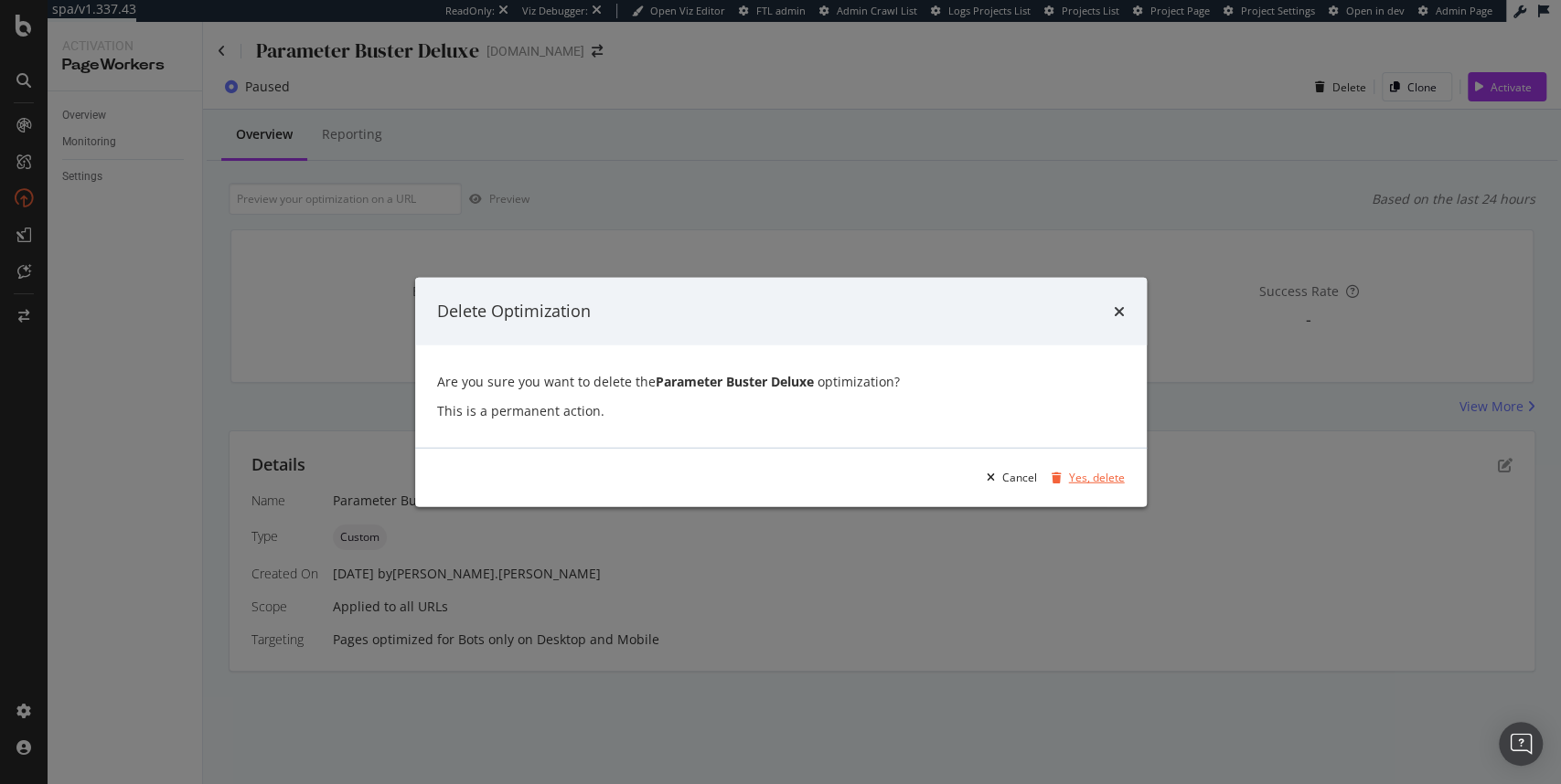
click at [1085, 478] on div "Yes, delete" at bounding box center [1097, 478] width 55 height 16
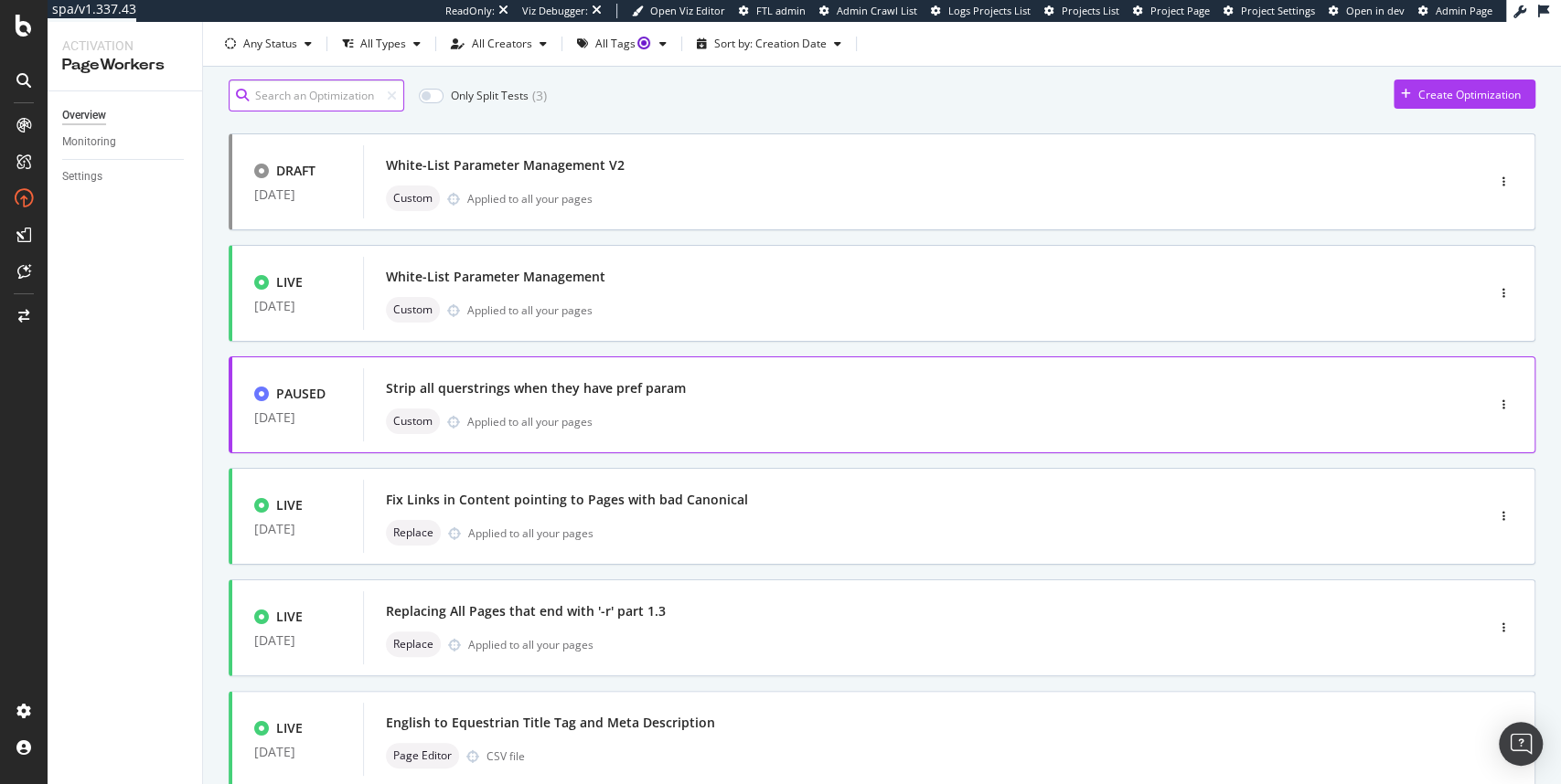
scroll to position [54, 0]
click at [626, 402] on div "Strip all querstrings when they have pref param Custom Applied to all your pages" at bounding box center [897, 405] width 1022 height 58
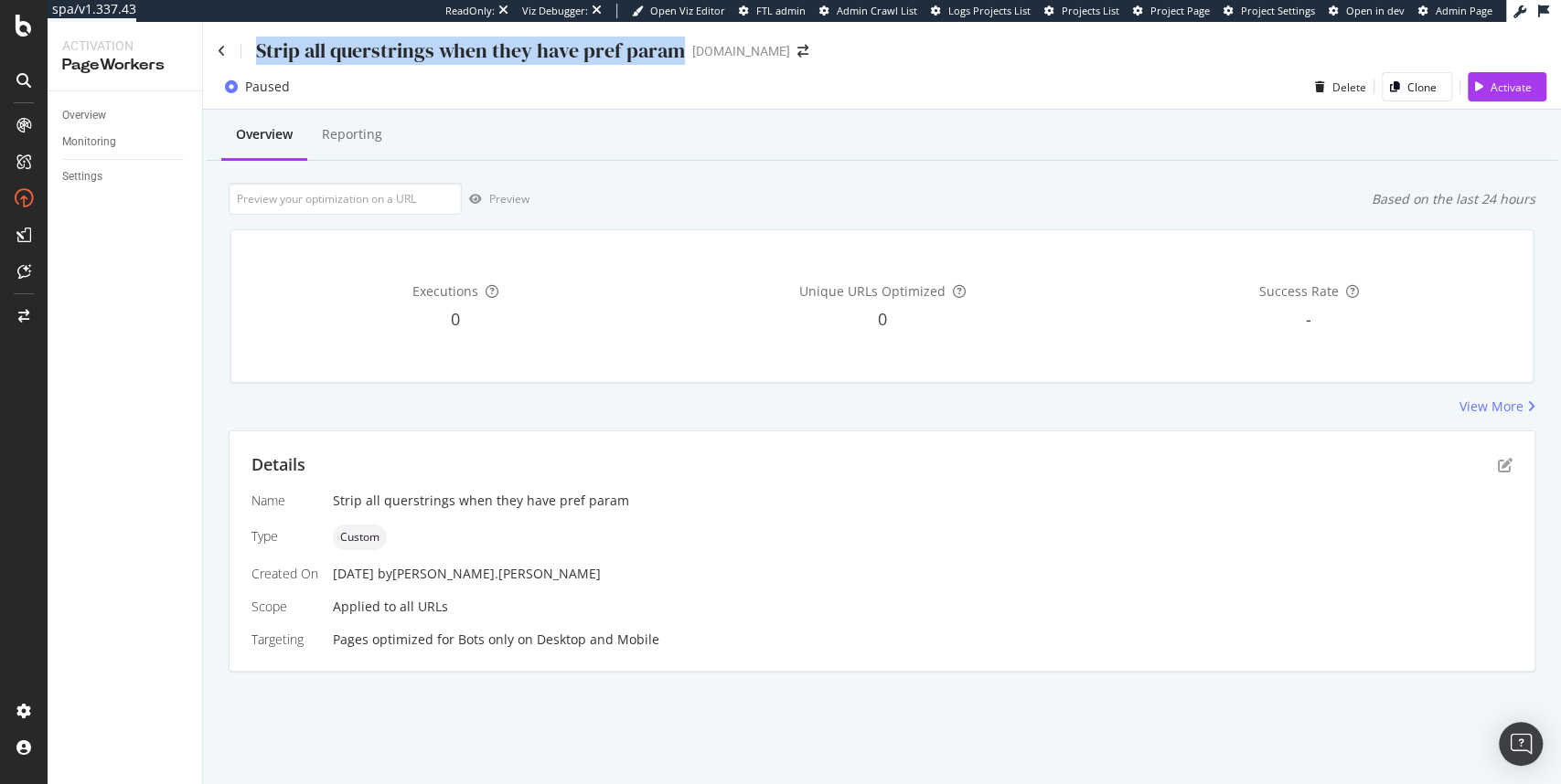
drag, startPoint x: 255, startPoint y: 54, endPoint x: 686, endPoint y: 40, distance: 431.2
click at [686, 40] on div "Strip all querstrings when they have pref param www.ariat.com" at bounding box center [523, 51] width 609 height 28
copy div "Strip all querstrings when they have pref param"
drag, startPoint x: 507, startPoint y: 575, endPoint x: 330, endPoint y: 579, distance: 177.0
click at [333, 579] on div "31 Jul. 2025 by michael.levin" at bounding box center [923, 574] width 1180 height 18
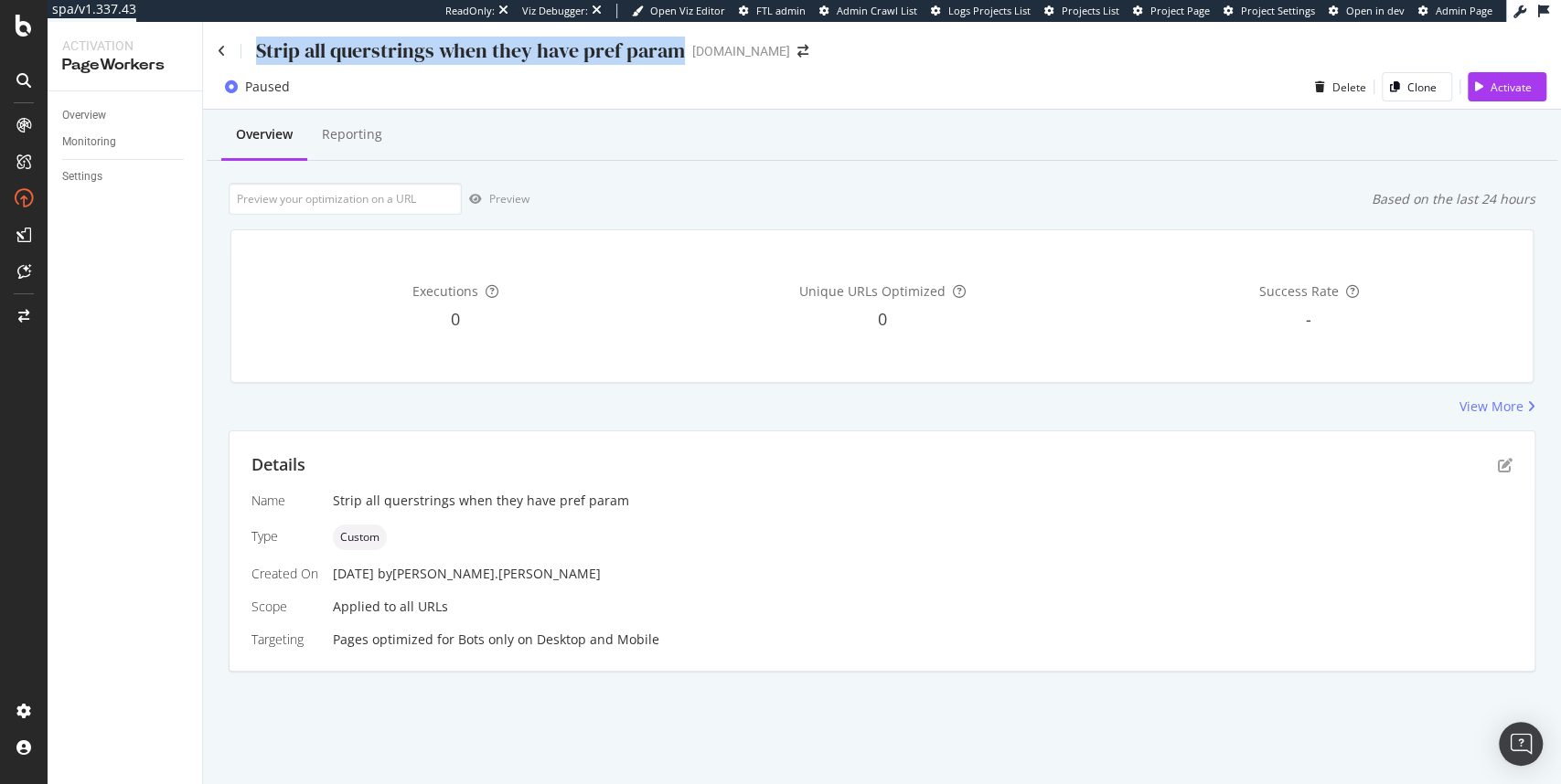
click at [373, 581] on div "31 Jul. 2025 by michael.levin" at bounding box center [923, 574] width 1180 height 18
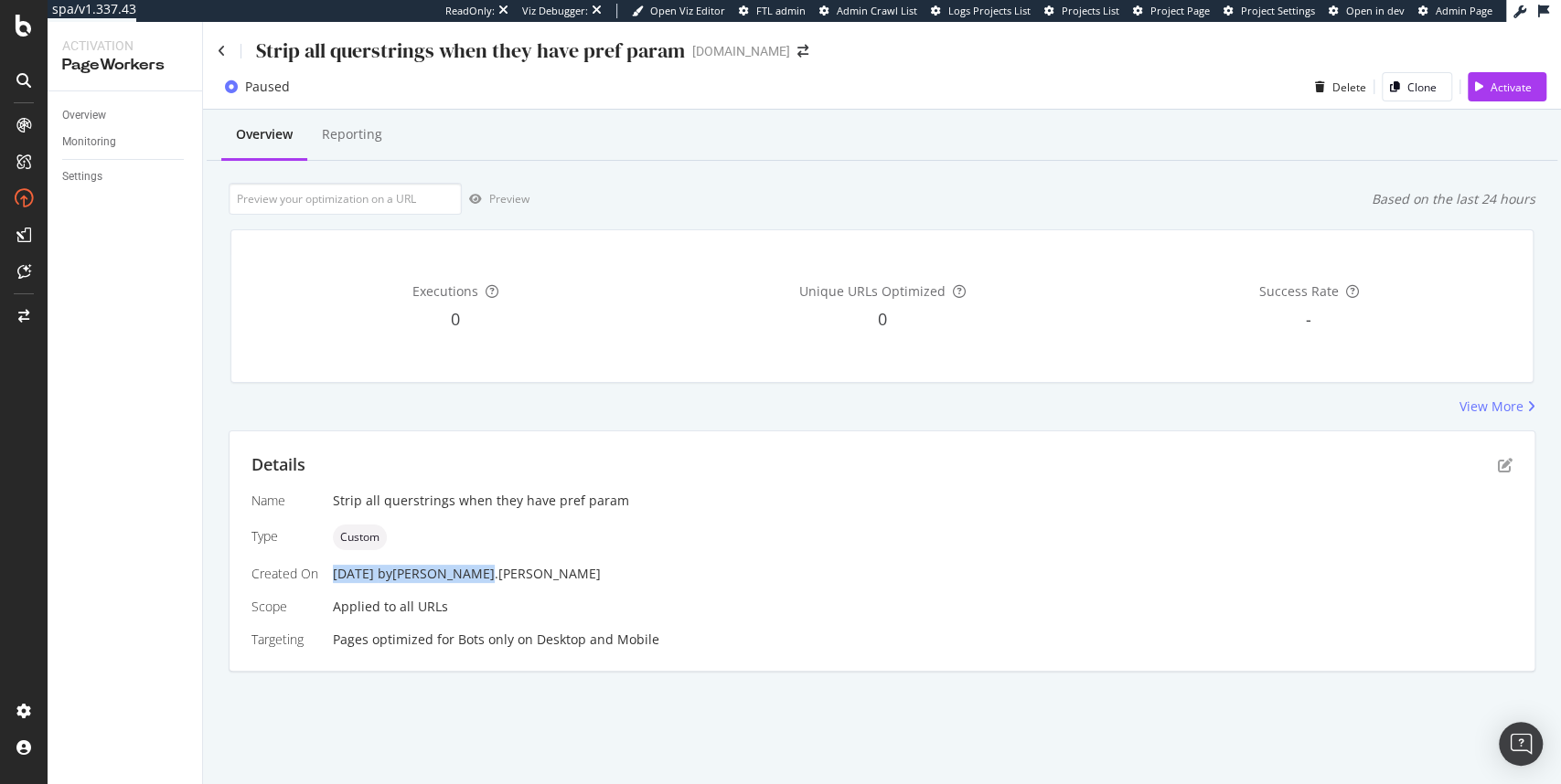
drag, startPoint x: 331, startPoint y: 577, endPoint x: 498, endPoint y: 578, distance: 167.0
click at [498, 578] on div "31 Jul. 2025 by michael.levin" at bounding box center [923, 574] width 1180 height 18
copy div "31 Jul. 2025 by michael.levin"
click at [1507, 464] on icon "pen-to-square" at bounding box center [1506, 465] width 15 height 15
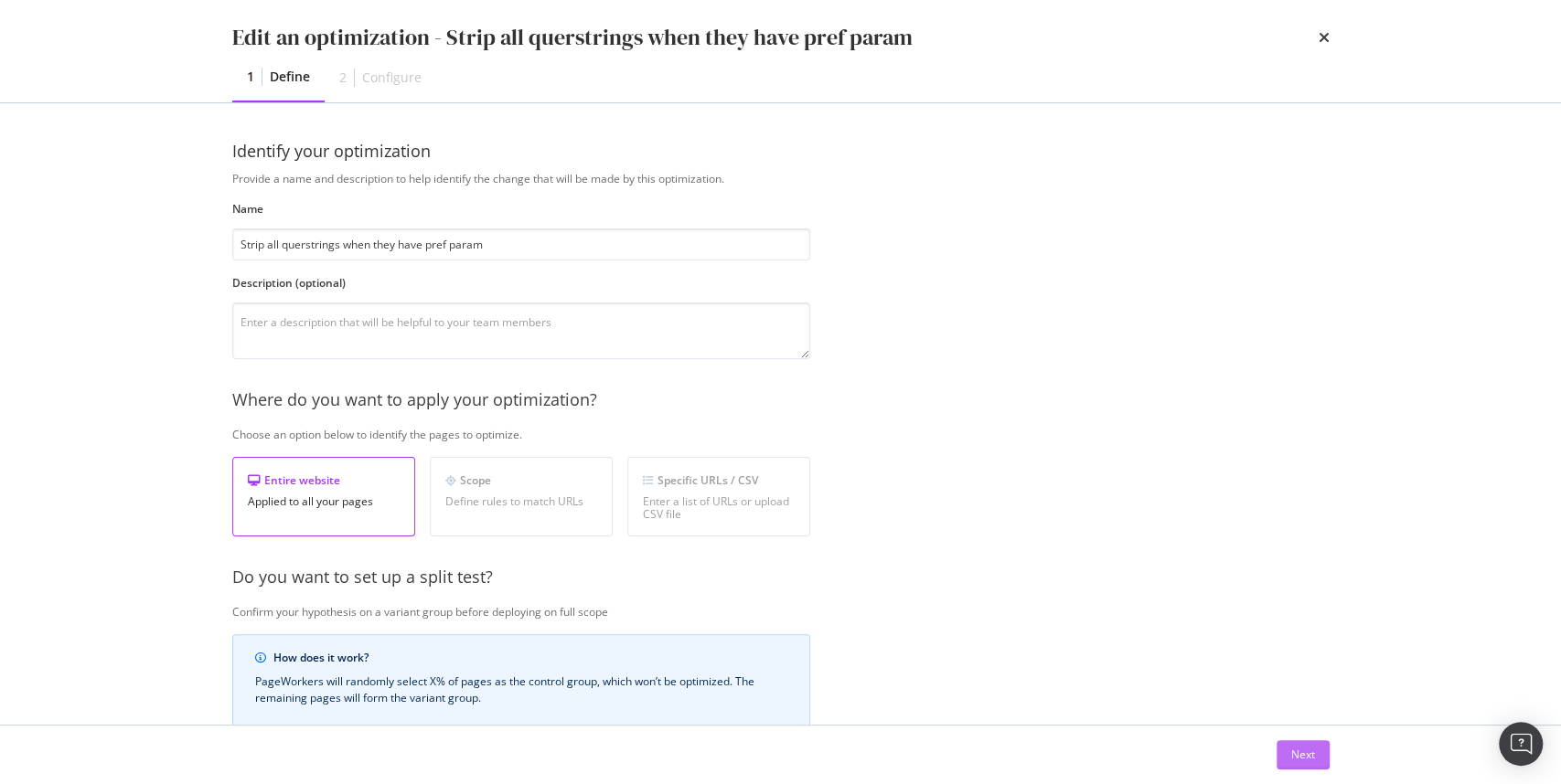
click at [1289, 759] on button "Next" at bounding box center [1303, 755] width 54 height 29
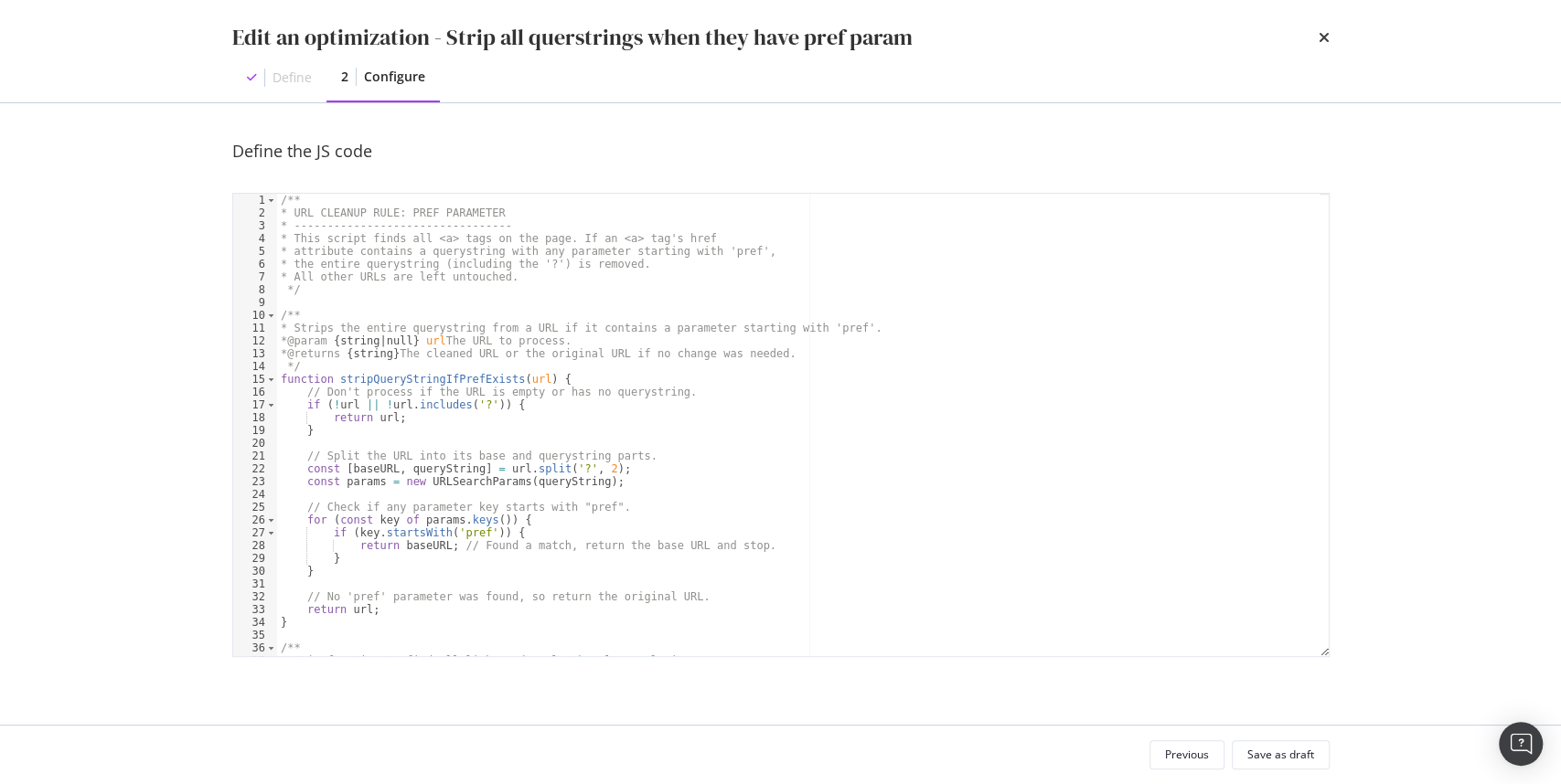
click at [567, 384] on div "/** * URL CLEANUP RULE: PREF PARAMETER * --------------------------------- * Th…" at bounding box center [799, 438] width 1043 height 489
type textarea "// Run the main function to clean up the links. cleanupLinksWithPref();"
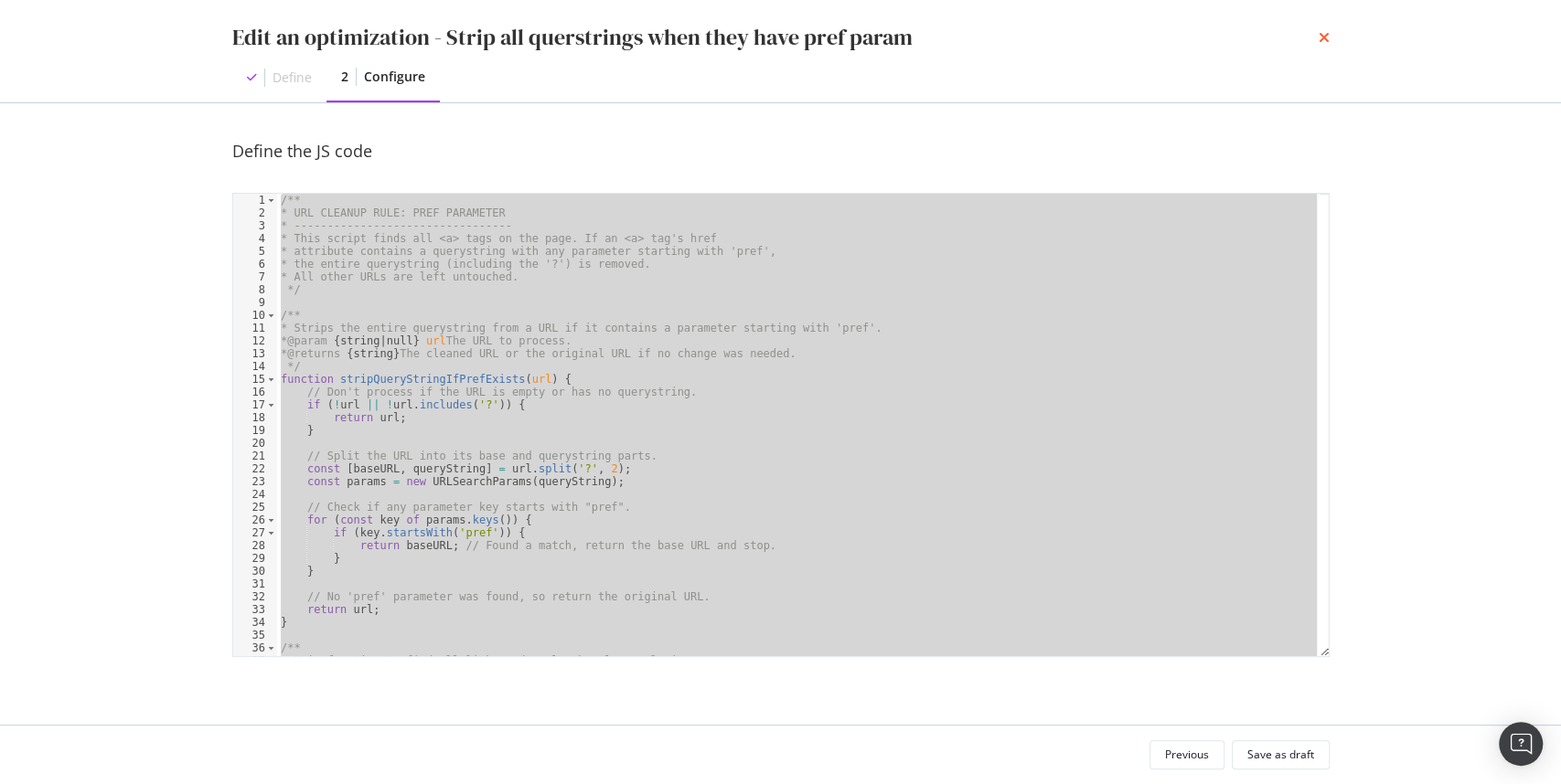
click at [1328, 37] on icon "times" at bounding box center [1324, 37] width 11 height 15
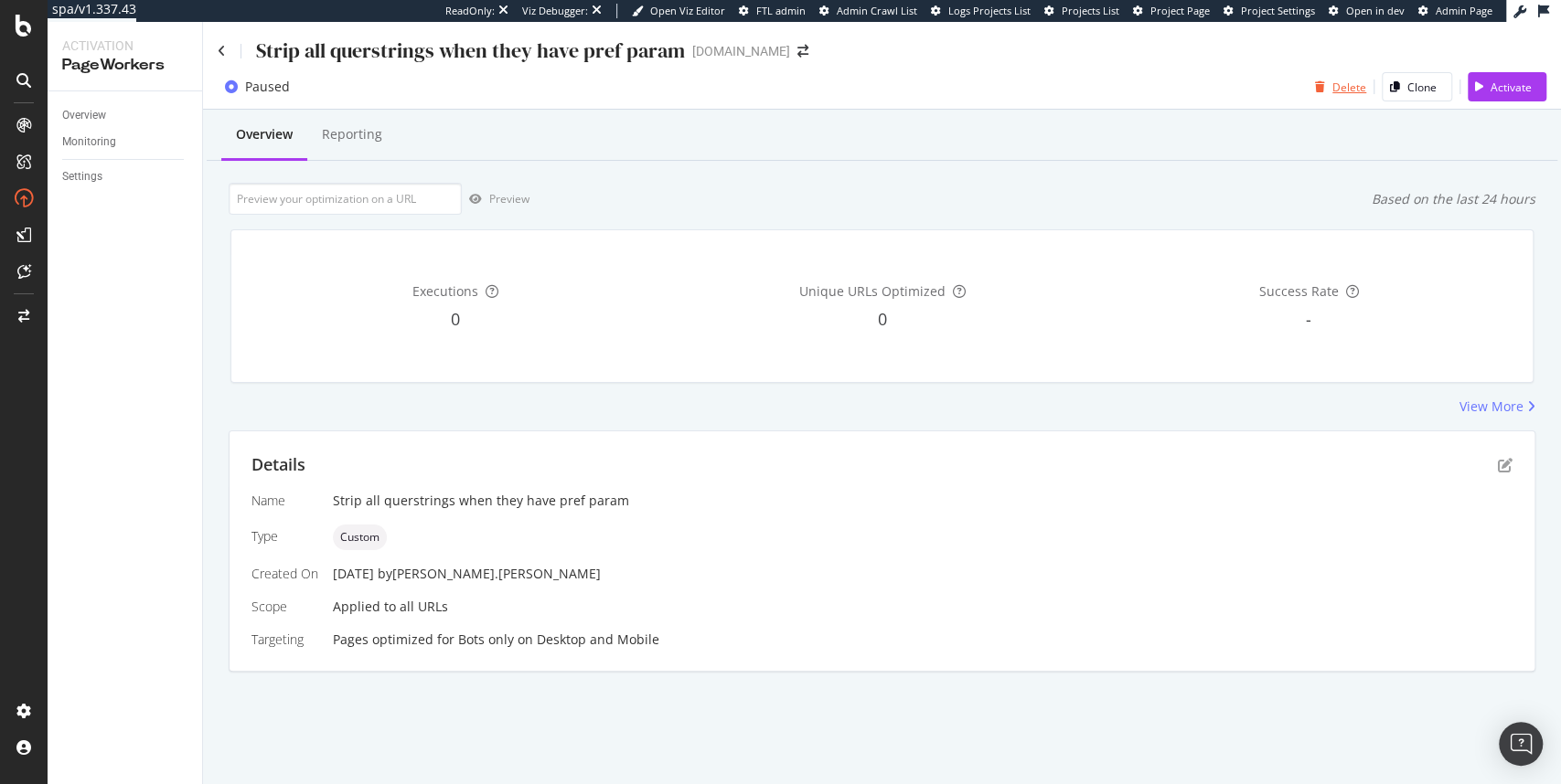
click at [1352, 89] on div "Delete" at bounding box center [1349, 88] width 34 height 16
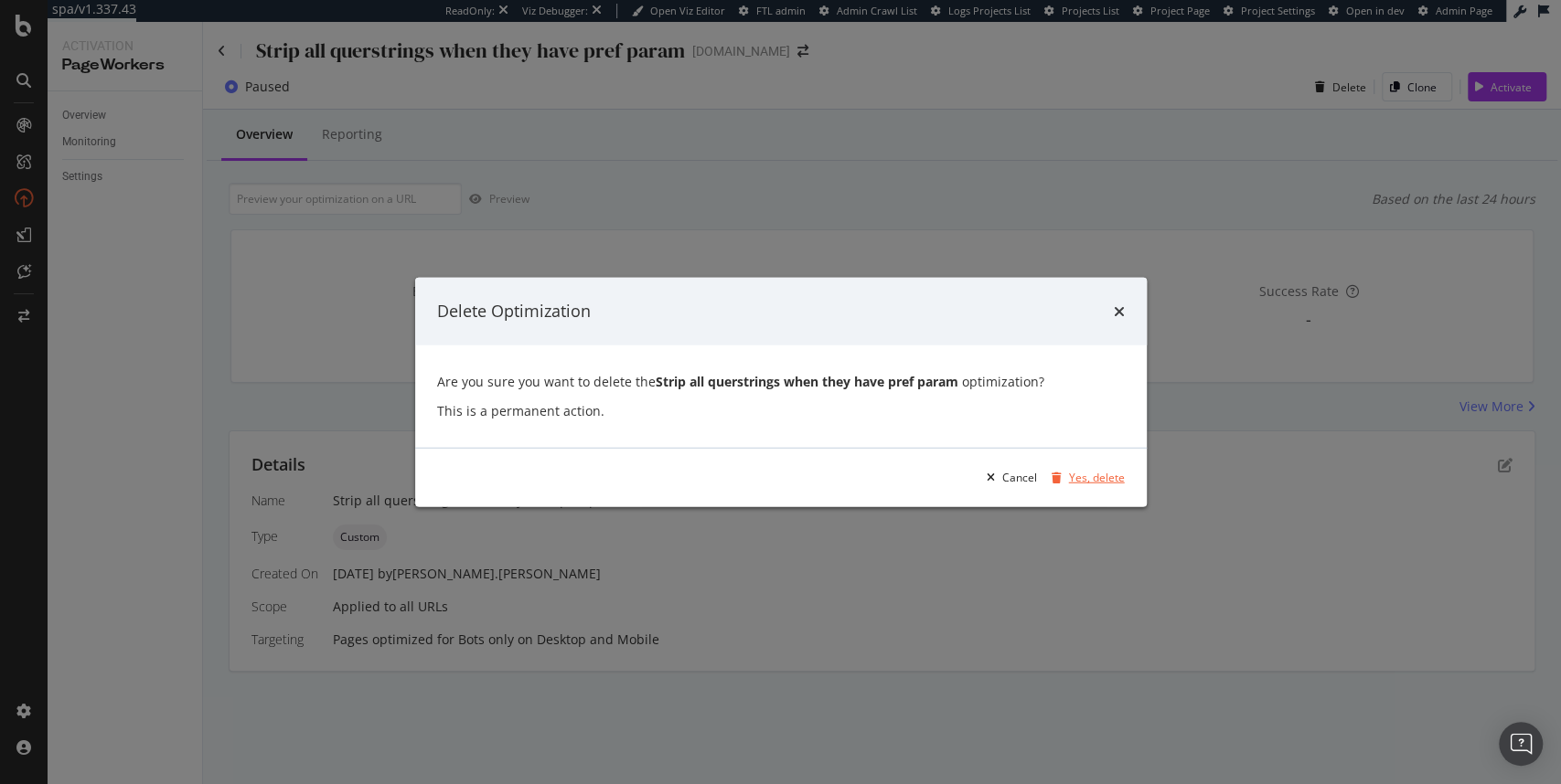
click at [1100, 481] on div "Yes, delete" at bounding box center [1097, 478] width 55 height 16
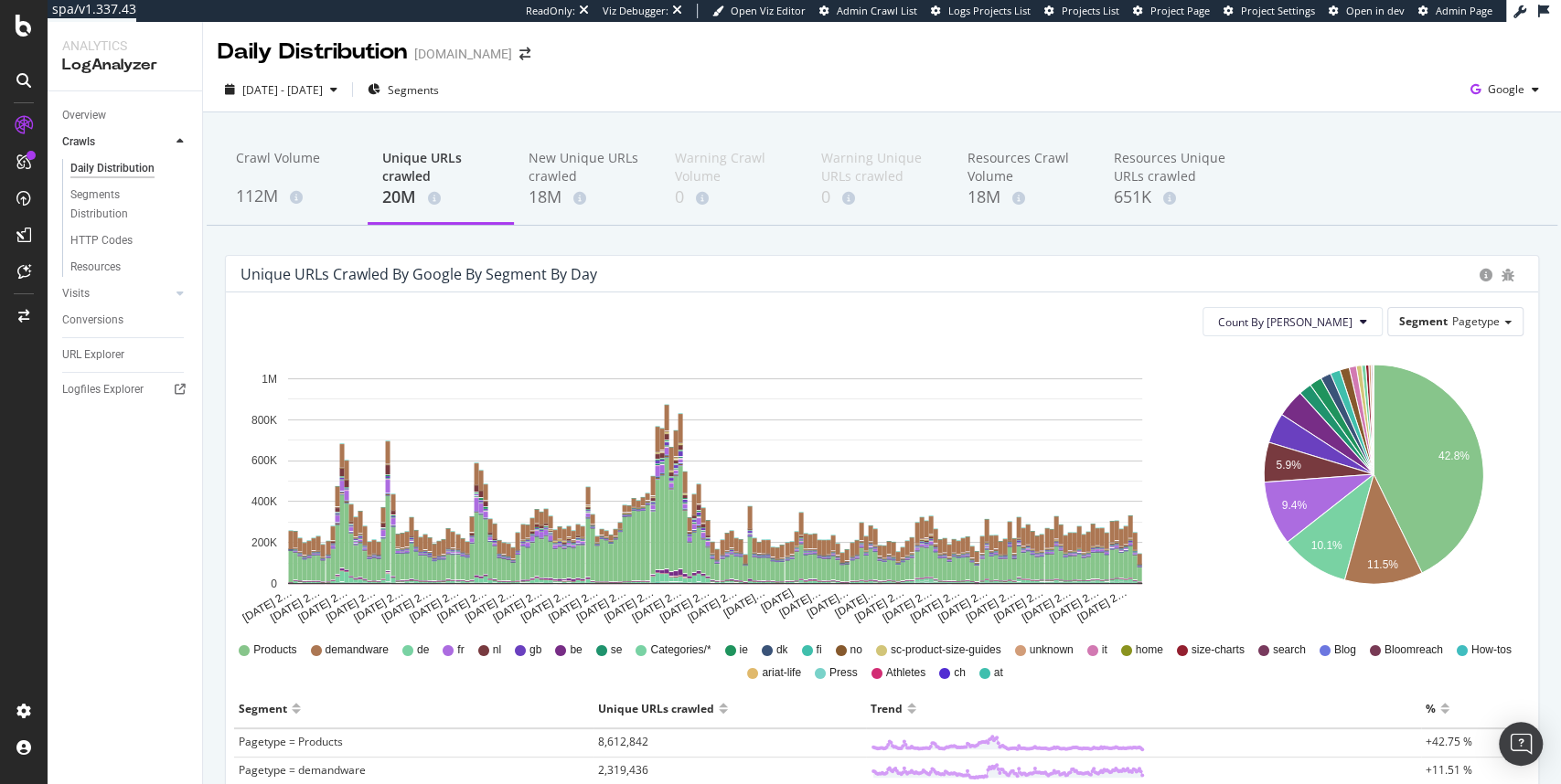
scroll to position [78, 0]
